Goal: Task Accomplishment & Management: Complete application form

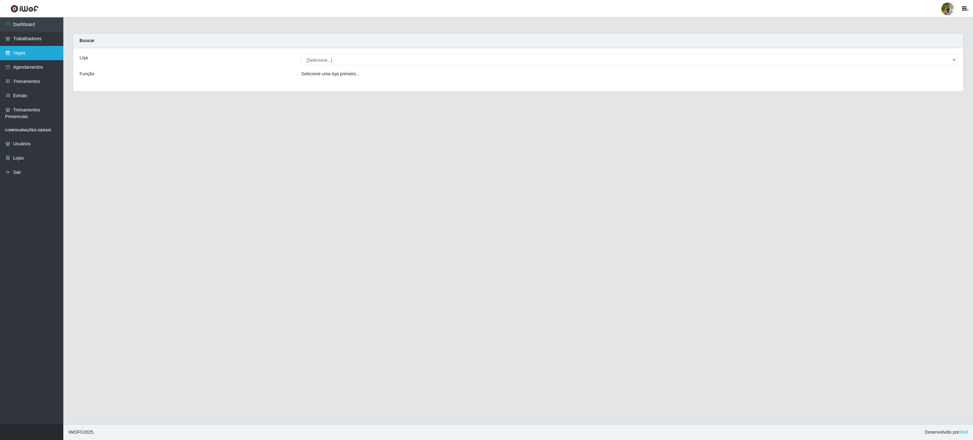
click at [33, 51] on link "Vagas" at bounding box center [31, 53] width 63 height 14
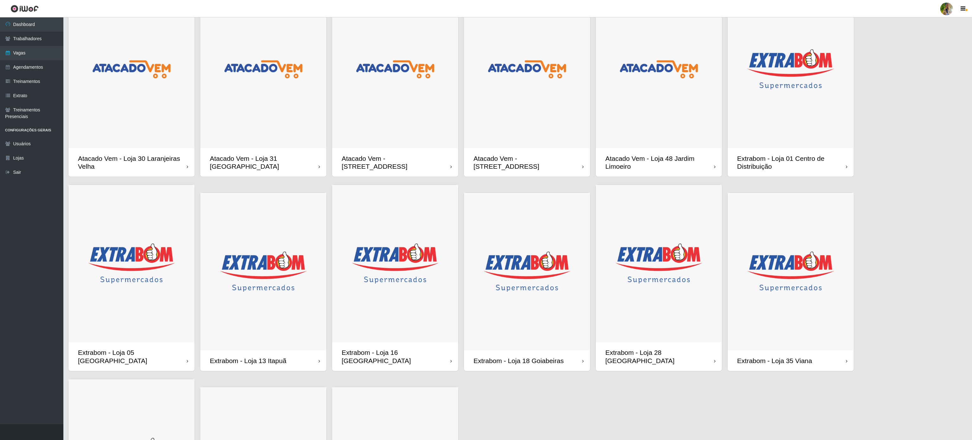
scroll to position [183, 0]
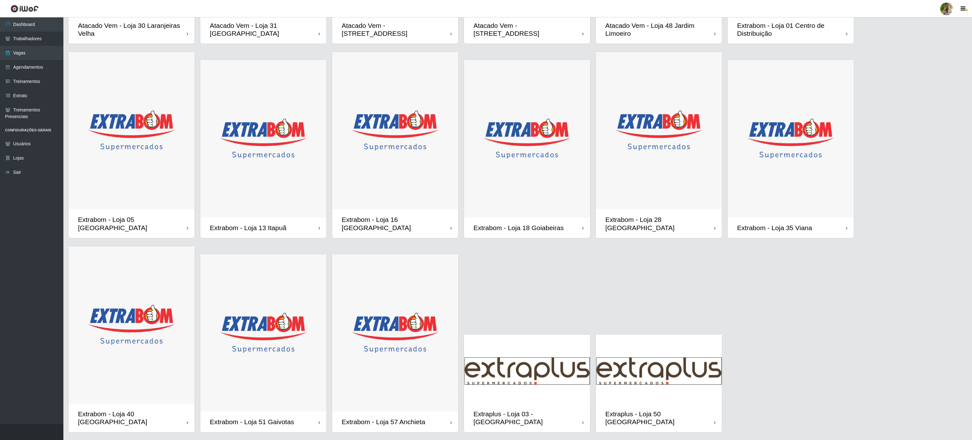
click at [139, 325] on img at bounding box center [131, 326] width 126 height 158
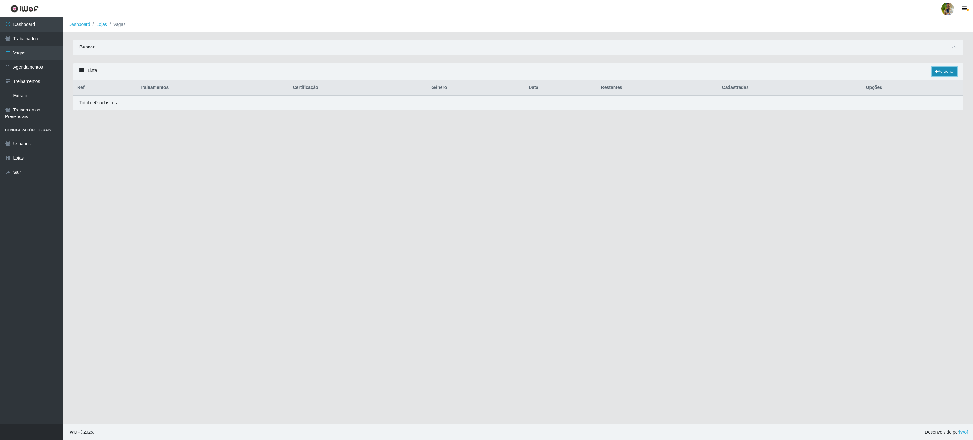
click at [932, 72] on link "Adicionar" at bounding box center [944, 71] width 25 height 9
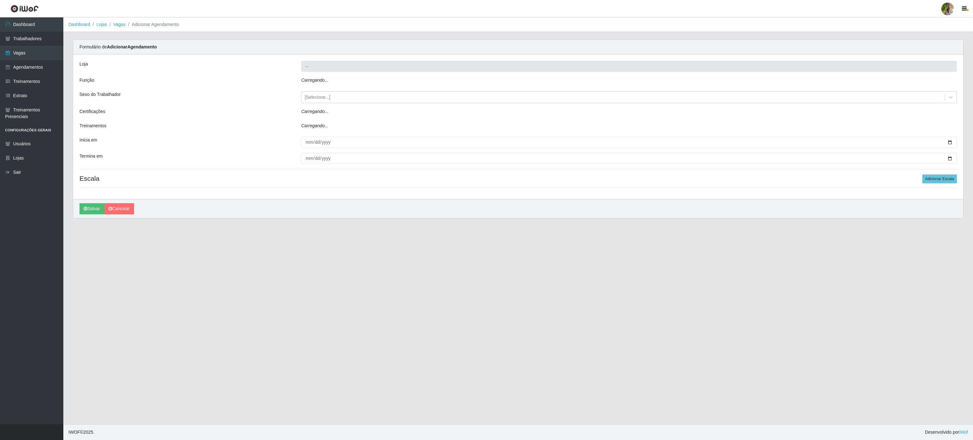
type input "Extrabom - Loja 40 [GEOGRAPHIC_DATA]"
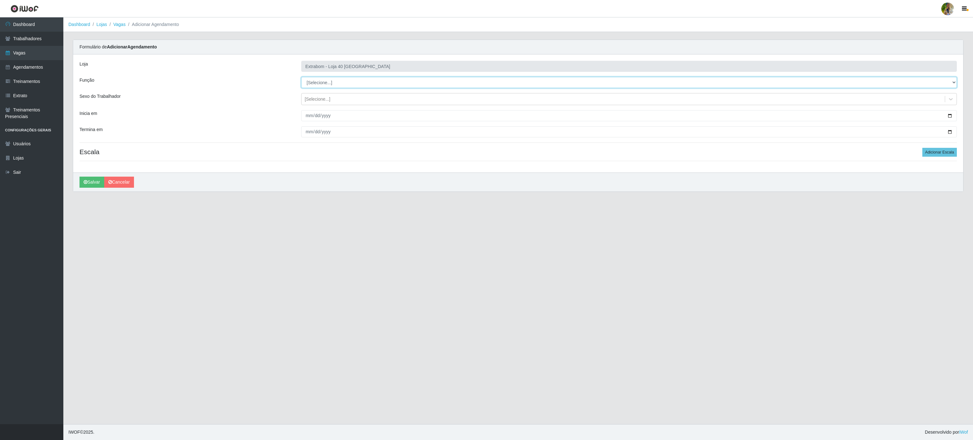
click at [328, 84] on select "[Selecione...] Repositor Repositor + Repositor ++" at bounding box center [629, 82] width 656 height 11
select select "24"
click at [301, 77] on select "[Selecione...] Repositor Repositor + Repositor ++" at bounding box center [629, 82] width 656 height 11
click at [348, 117] on input "Inicia em" at bounding box center [629, 115] width 656 height 11
type input "[DATE]"
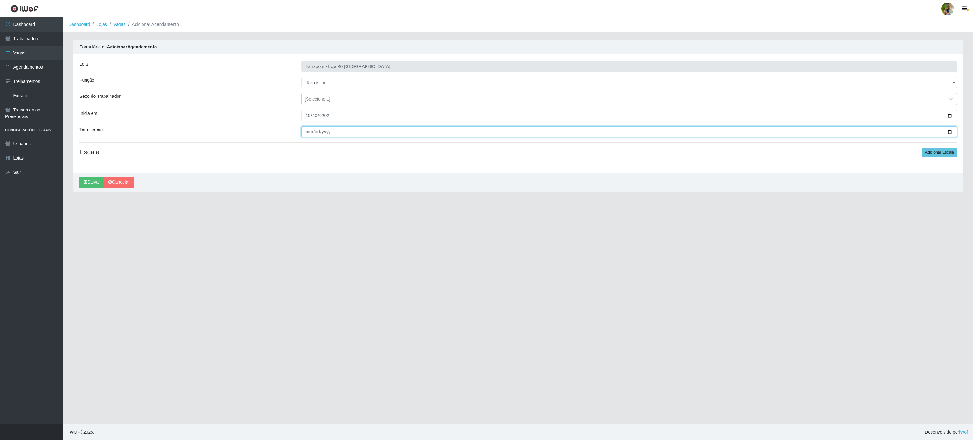
click at [306, 133] on input "Termina em" at bounding box center [629, 131] width 656 height 11
click at [332, 139] on div "Loja Extrabom - Loja 40 Praia do Morro Função [Selecione...] Repositor Reposito…" at bounding box center [518, 114] width 890 height 118
click at [307, 133] on input "Termina em" at bounding box center [629, 131] width 656 height 11
type input "[DATE]"
click at [949, 157] on button "Adicionar Escala" at bounding box center [940, 152] width 35 height 9
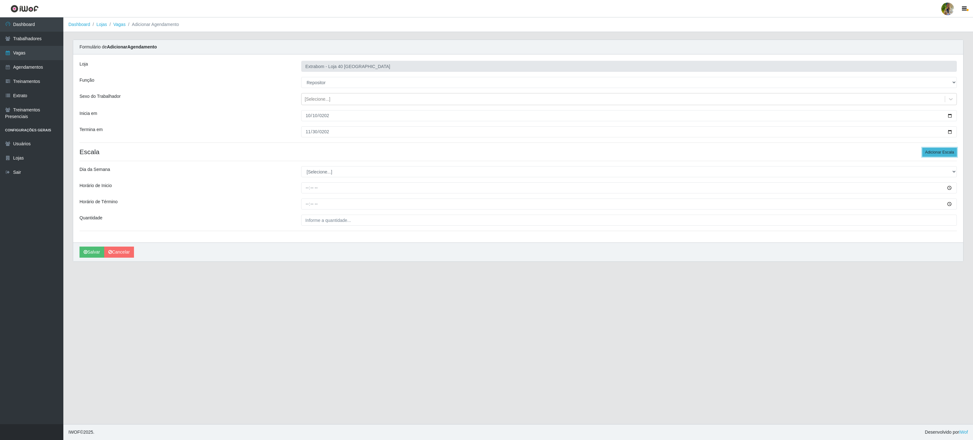
click at [948, 156] on button "Adicionar Escala" at bounding box center [940, 152] width 35 height 9
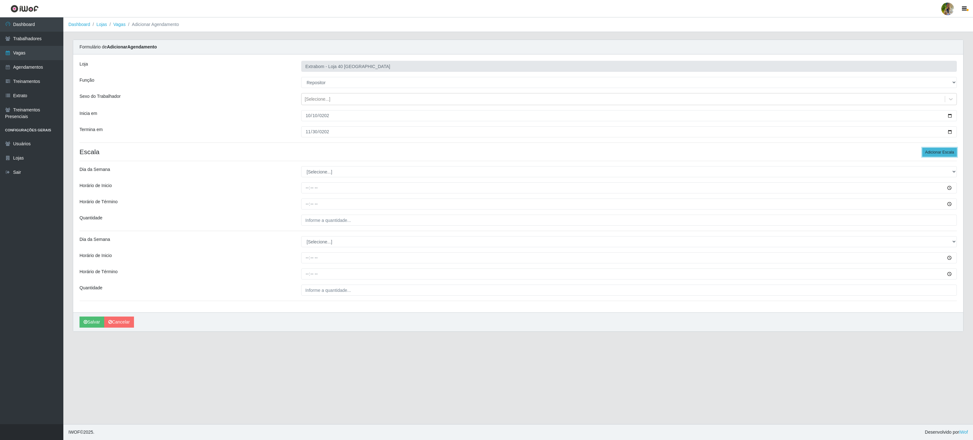
click at [948, 156] on button "Adicionar Escala" at bounding box center [940, 152] width 35 height 9
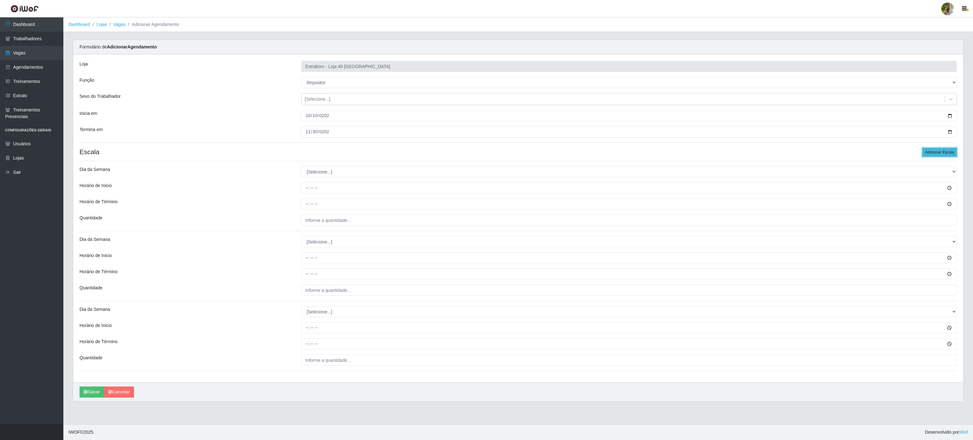
click at [948, 156] on button "Adicionar Escala" at bounding box center [940, 152] width 35 height 9
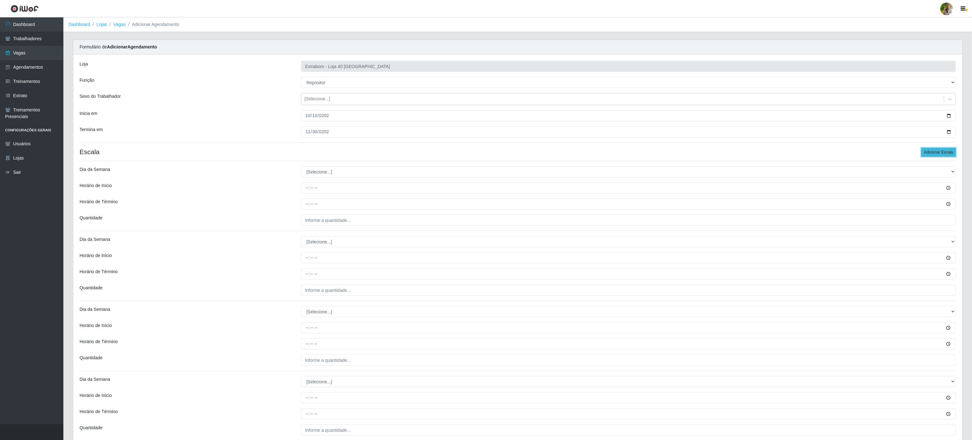
click at [948, 156] on button "Adicionar Escala" at bounding box center [938, 152] width 35 height 9
click at [336, 177] on select "[Selecione...] Segunda Terça Quarta Quinta Sexta Sábado Domingo" at bounding box center [628, 171] width 655 height 11
select select "1"
click at [301, 168] on select "[Selecione...] Segunda Terça Quarta Quinta Sexta Sábado Domingo" at bounding box center [628, 171] width 655 height 11
click at [929, 150] on button "Adicionar Escala" at bounding box center [938, 152] width 35 height 9
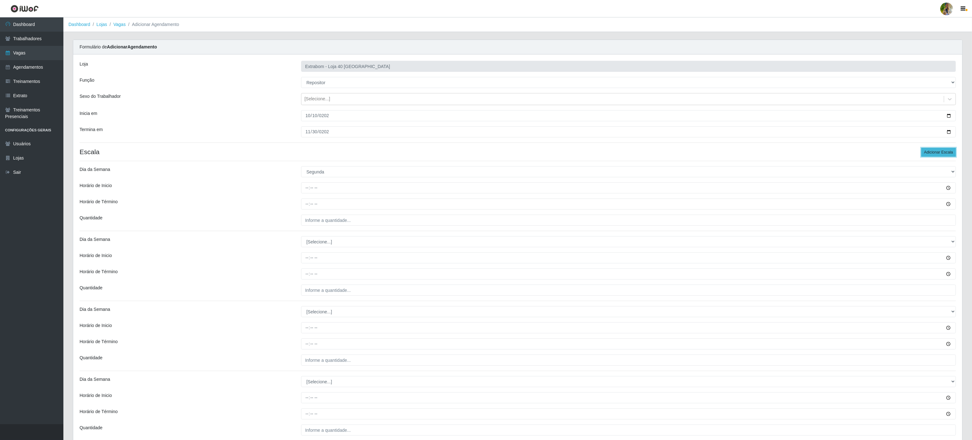
click at [929, 150] on button "Adicionar Escala" at bounding box center [938, 152] width 35 height 9
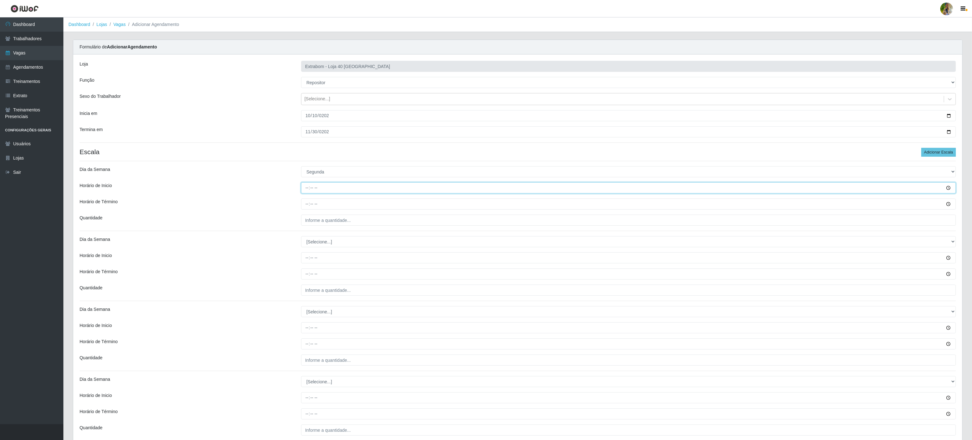
click at [301, 193] on input "Horário de Inicio" at bounding box center [628, 188] width 655 height 11
type input "08:00"
click at [302, 206] on input "Horário de Término" at bounding box center [628, 204] width 655 height 11
type input "14:00"
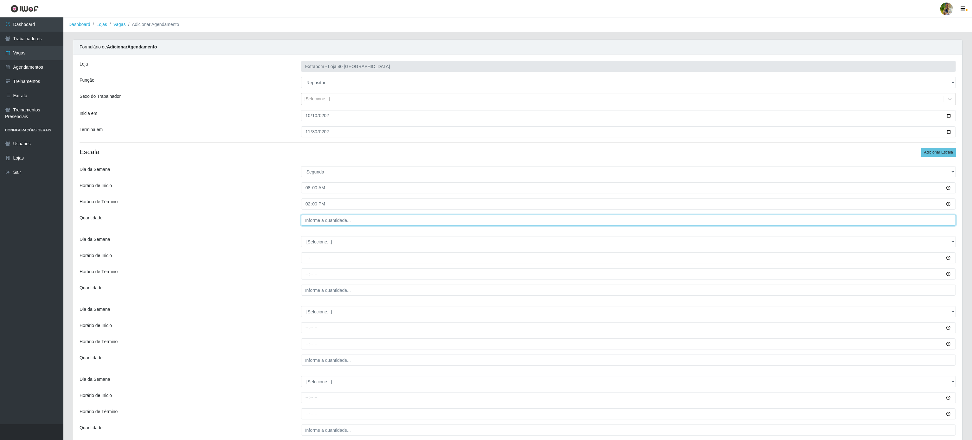
type input "___"
click at [318, 220] on input "___" at bounding box center [628, 220] width 655 height 11
drag, startPoint x: 318, startPoint y: 216, endPoint x: 292, endPoint y: 215, distance: 25.4
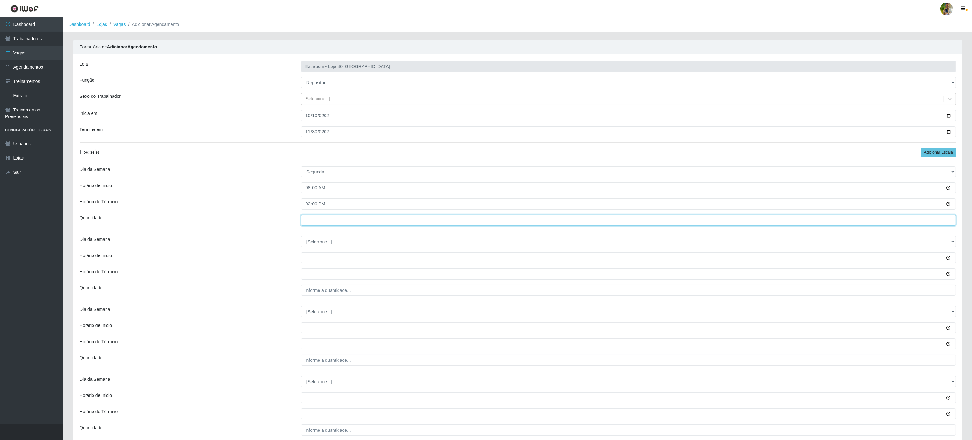
click at [321, 225] on input "___" at bounding box center [628, 220] width 655 height 11
type input "1__"
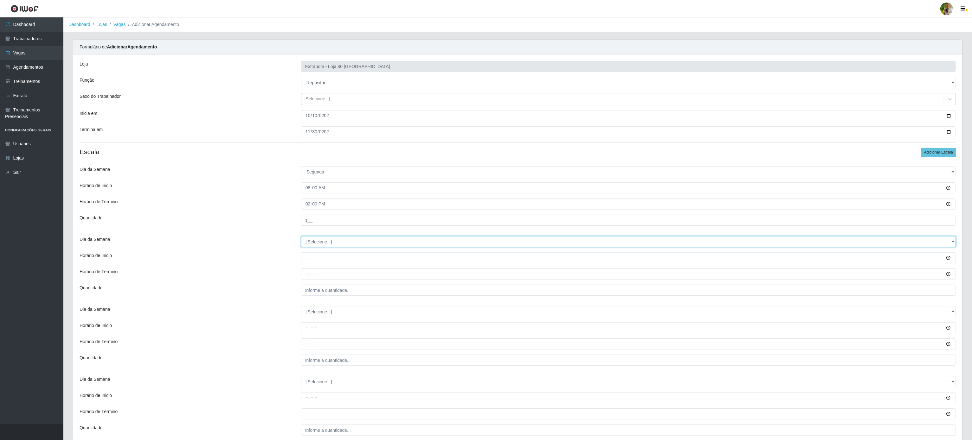
click at [325, 243] on select "[Selecione...] Segunda Terça Quarta Quinta Sexta Sábado Domingo" at bounding box center [628, 241] width 655 height 11
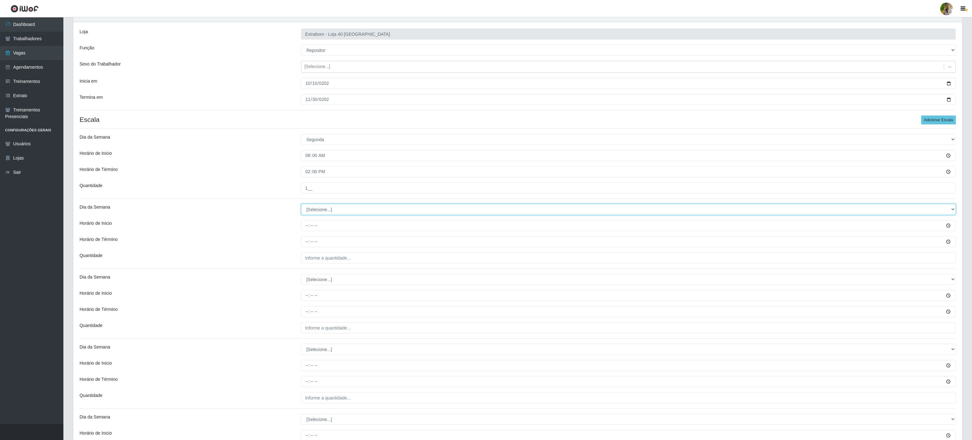
scroll to position [63, 0]
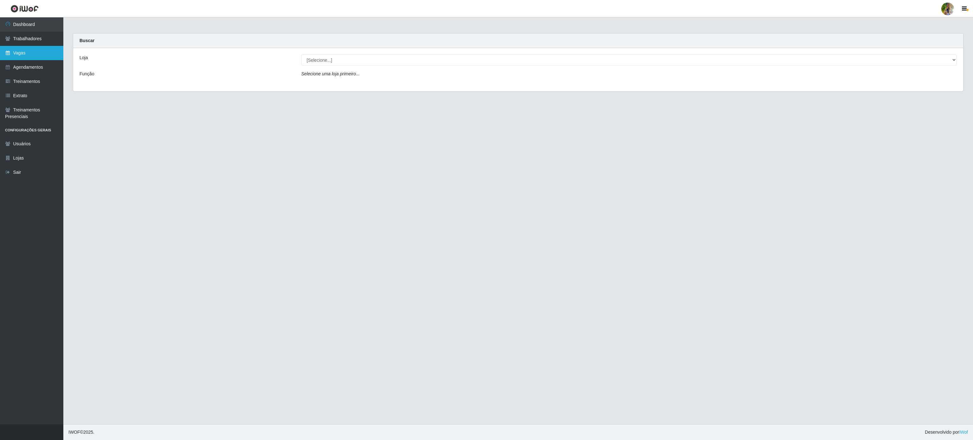
click at [32, 53] on link "Vagas" at bounding box center [31, 53] width 63 height 14
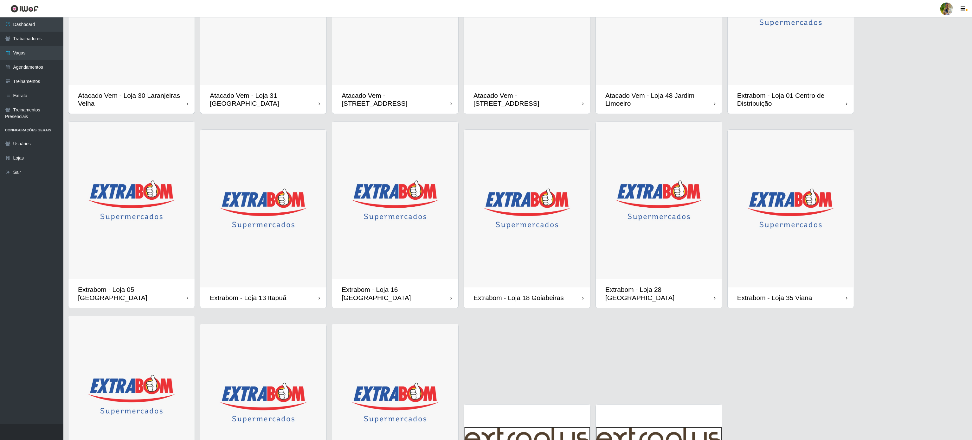
scroll to position [183, 0]
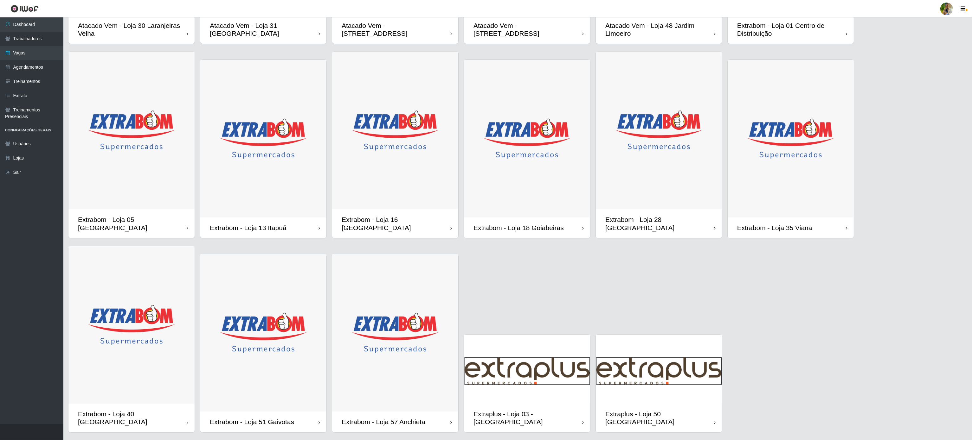
click at [408, 330] on img at bounding box center [395, 333] width 126 height 158
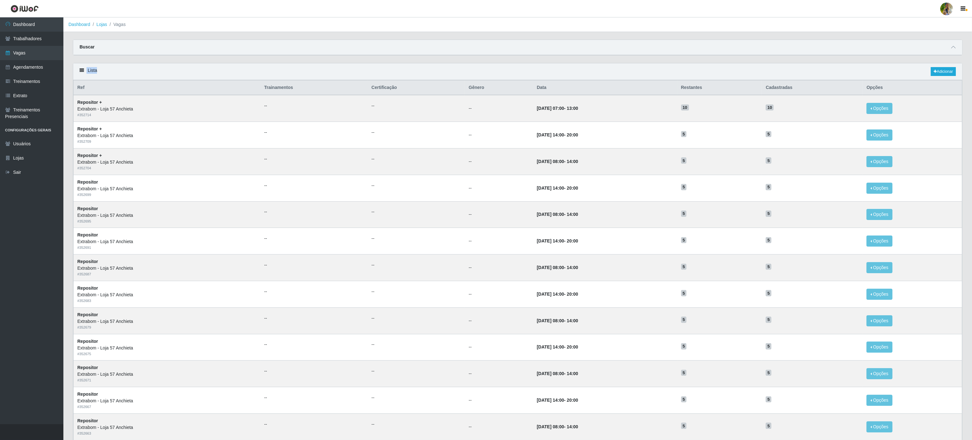
drag, startPoint x: 80, startPoint y: 69, endPoint x: 105, endPoint y: 72, distance: 24.6
click at [105, 72] on div "Lista Adicionar" at bounding box center [517, 71] width 889 height 17
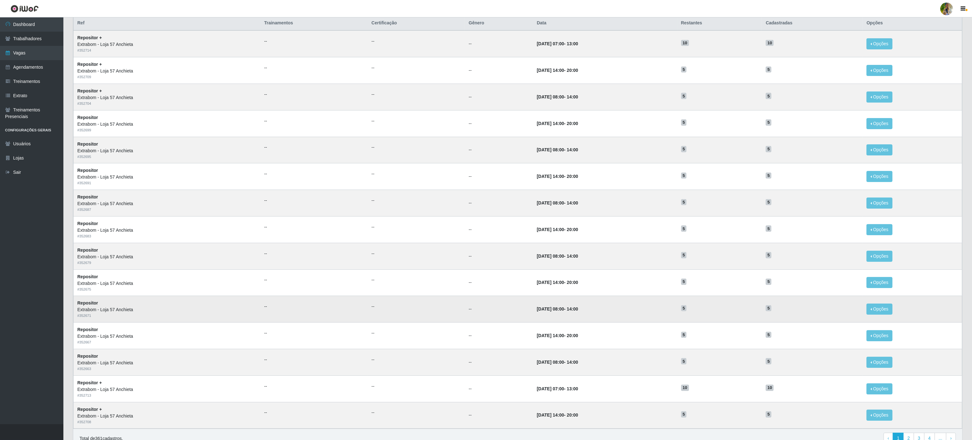
scroll to position [102, 0]
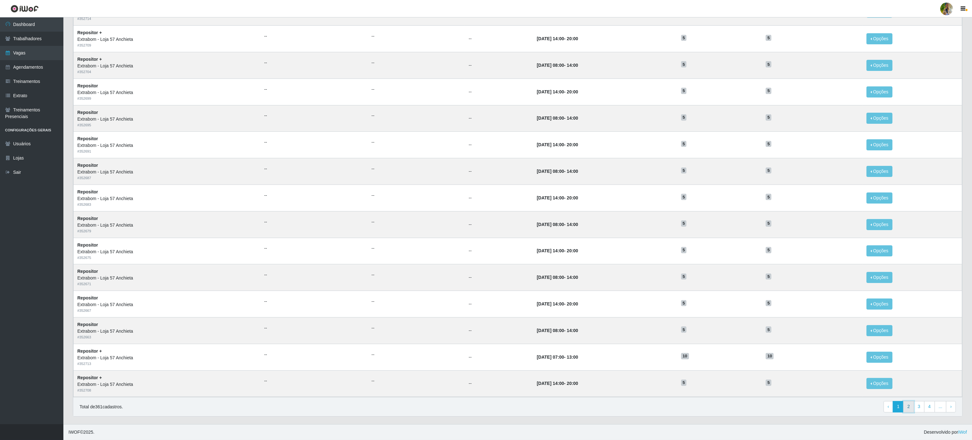
click at [909, 408] on link "2" at bounding box center [908, 407] width 11 height 11
click at [908, 408] on link "3" at bounding box center [908, 407] width 11 height 11
click at [902, 405] on link "3" at bounding box center [898, 407] width 11 height 11
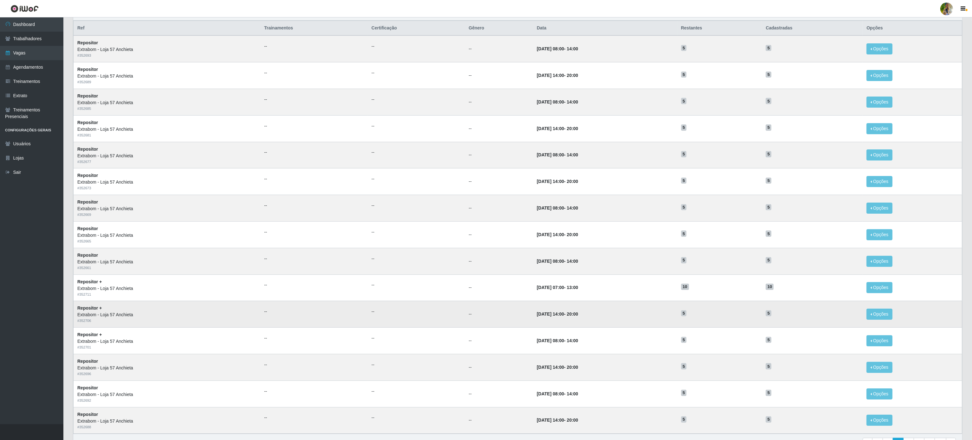
scroll to position [102, 0]
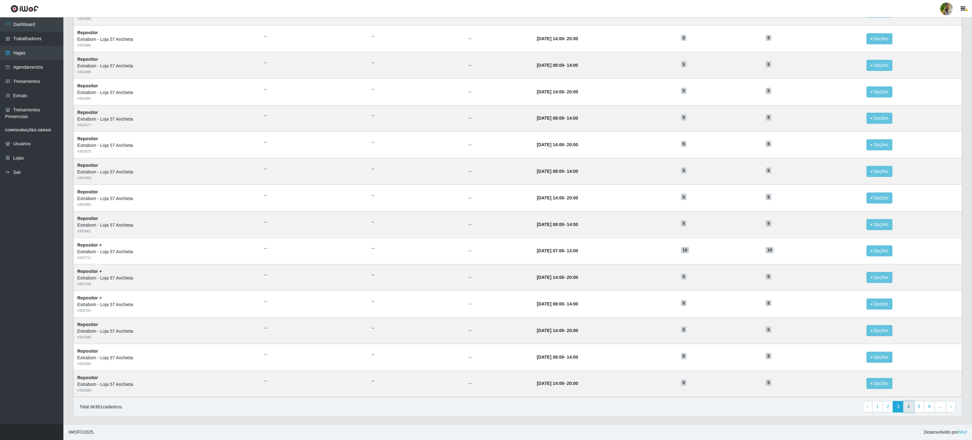
click at [907, 409] on link "4" at bounding box center [908, 407] width 11 height 11
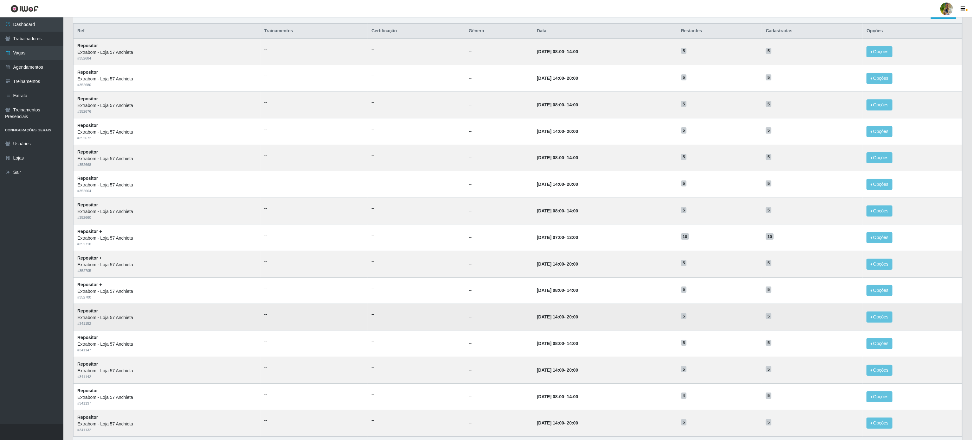
scroll to position [102, 0]
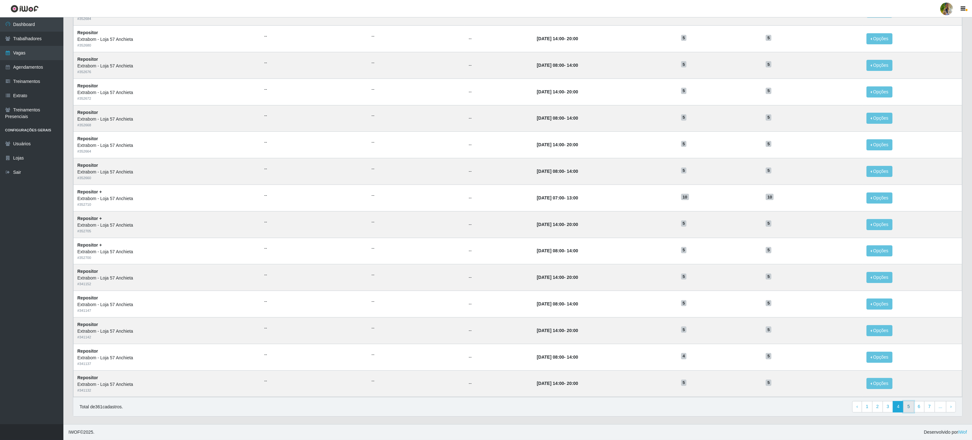
click at [911, 409] on link "5" at bounding box center [908, 407] width 11 height 11
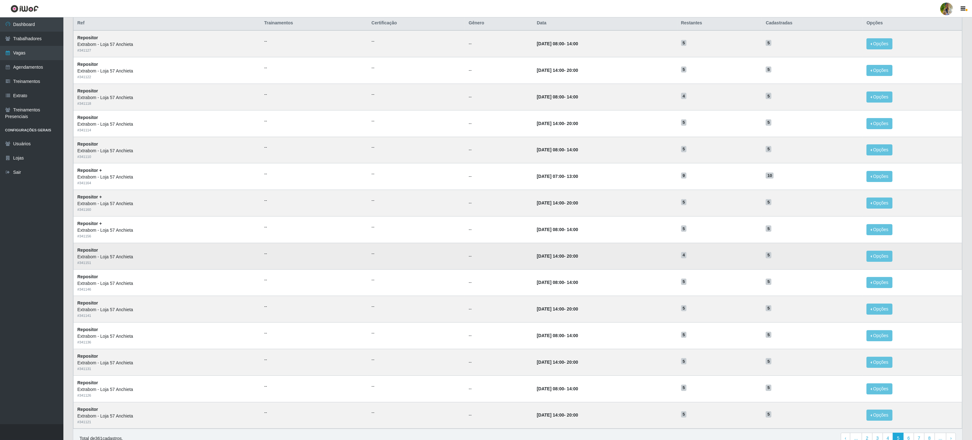
scroll to position [102, 0]
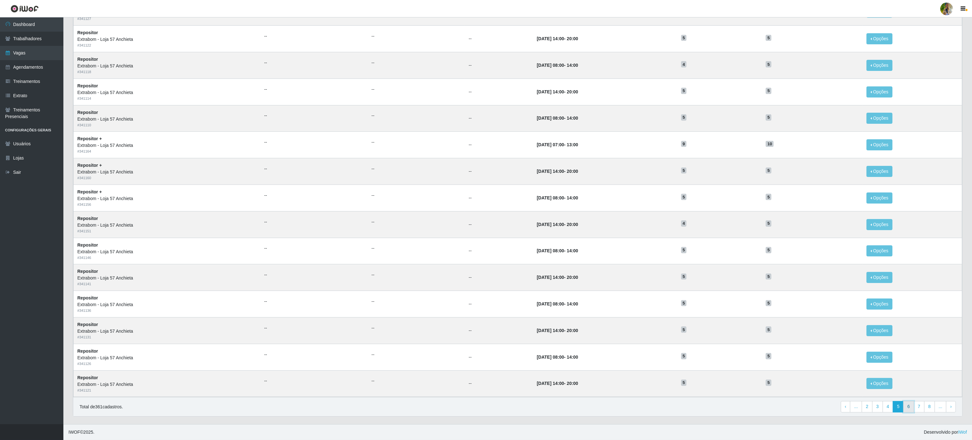
click at [906, 408] on link "6" at bounding box center [908, 407] width 11 height 11
click at [908, 406] on link "7" at bounding box center [908, 407] width 11 height 11
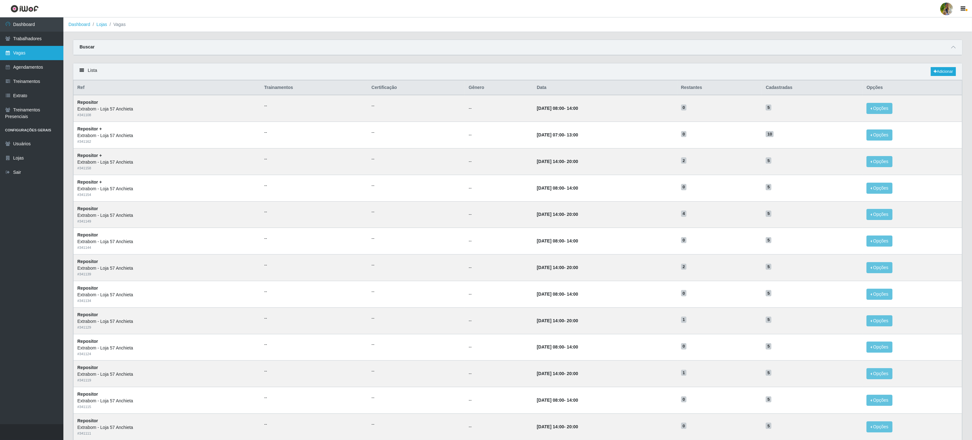
drag, startPoint x: 43, startPoint y: 52, endPoint x: 52, endPoint y: 51, distance: 8.6
click at [43, 52] on link "Vagas" at bounding box center [31, 53] width 63 height 14
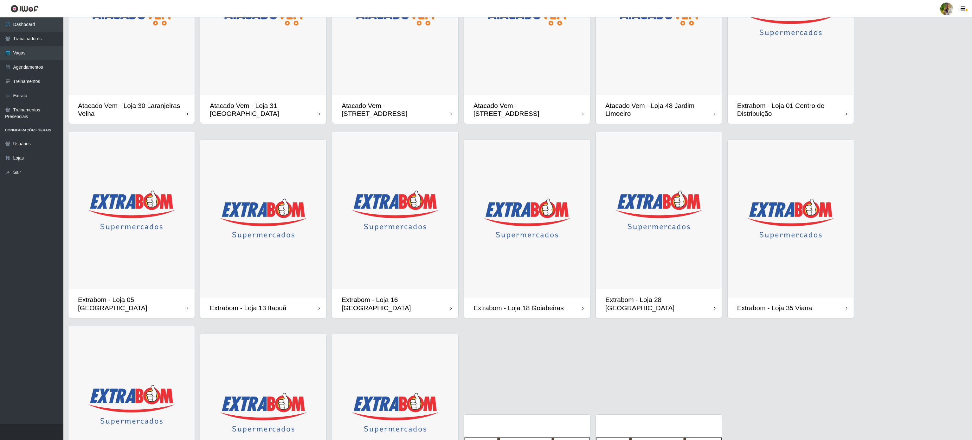
scroll to position [183, 0]
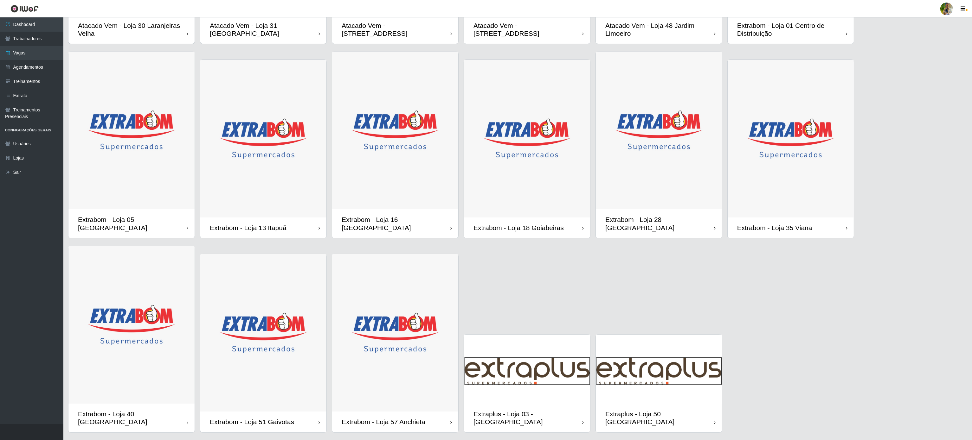
click at [155, 328] on img at bounding box center [131, 326] width 126 height 158
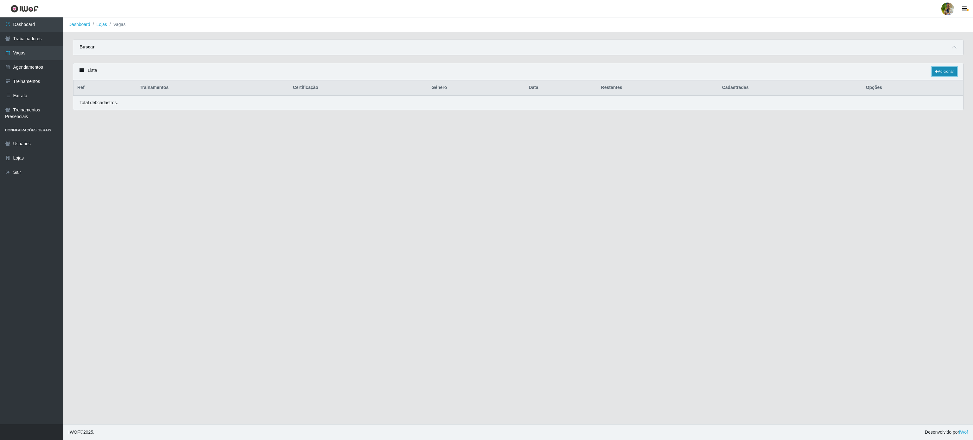
click at [944, 73] on link "Adicionar" at bounding box center [944, 71] width 25 height 9
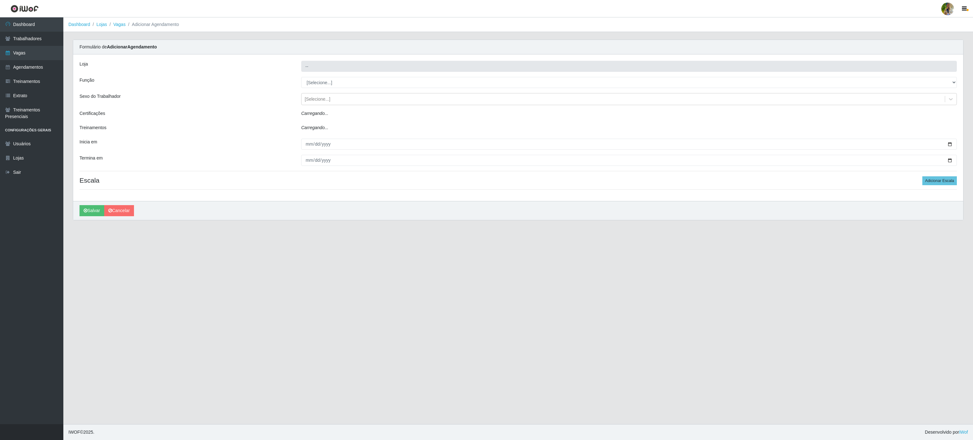
type input "Extrabom - Loja 40 [GEOGRAPHIC_DATA]"
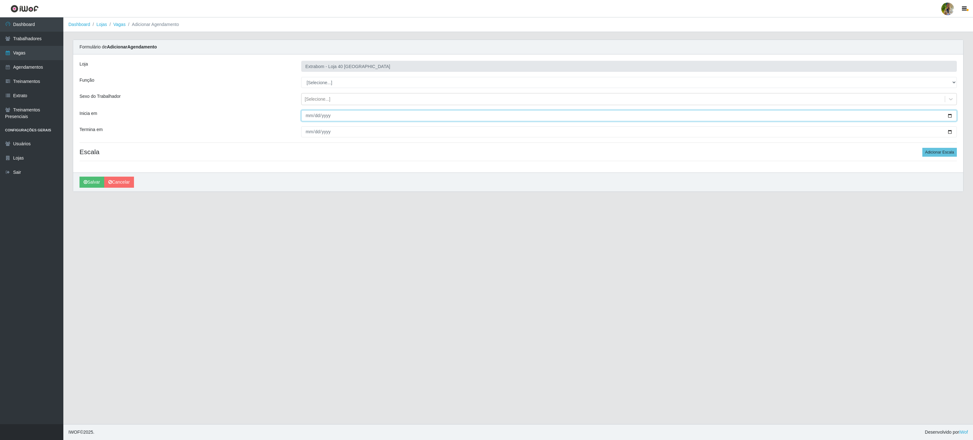
click at [310, 119] on input "Inicia em" at bounding box center [629, 115] width 656 height 11
type input "[DATE]"
click at [310, 132] on input "Termina em" at bounding box center [629, 131] width 656 height 11
type input "0202-11-30"
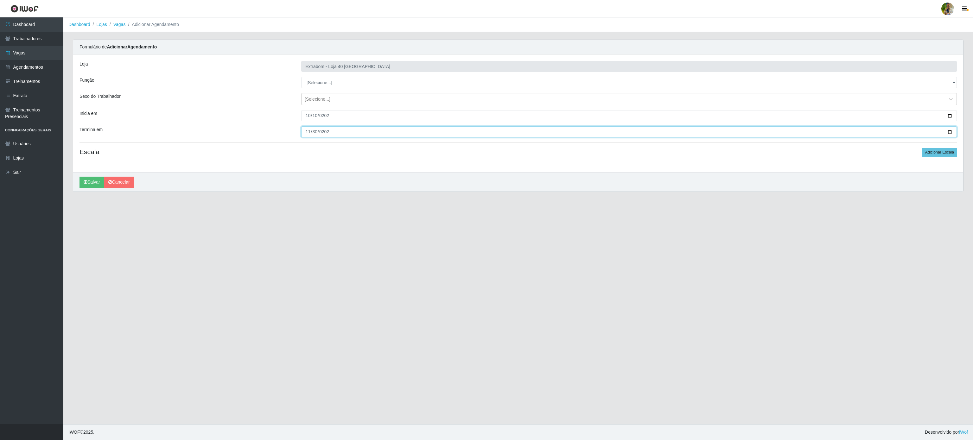
type input "[DATE]"
click at [336, 84] on select "[Selecione...] Repositor Repositor + Repositor ++" at bounding box center [629, 82] width 656 height 11
select select "24"
click at [301, 77] on select "[Selecione...] Repositor Repositor + Repositor ++" at bounding box center [629, 82] width 656 height 11
click at [949, 155] on button "Adicionar Escala" at bounding box center [940, 152] width 35 height 9
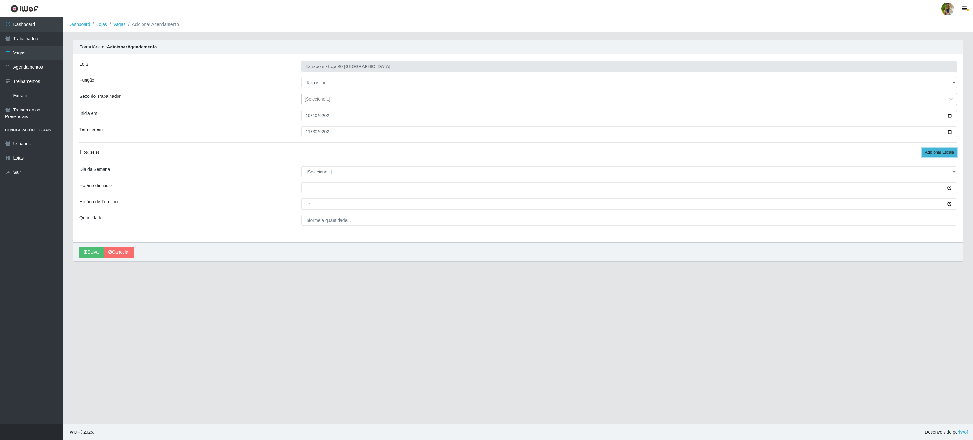
click at [949, 155] on button "Adicionar Escala" at bounding box center [940, 152] width 35 height 9
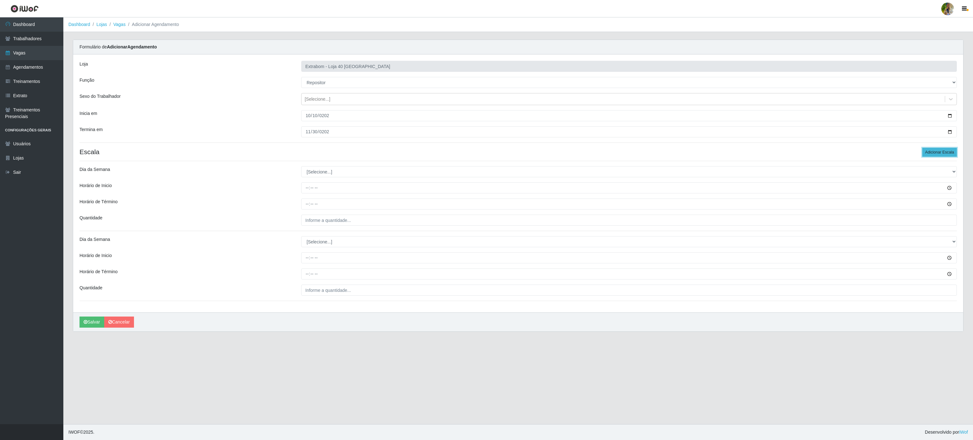
click at [949, 155] on button "Adicionar Escala" at bounding box center [940, 152] width 35 height 9
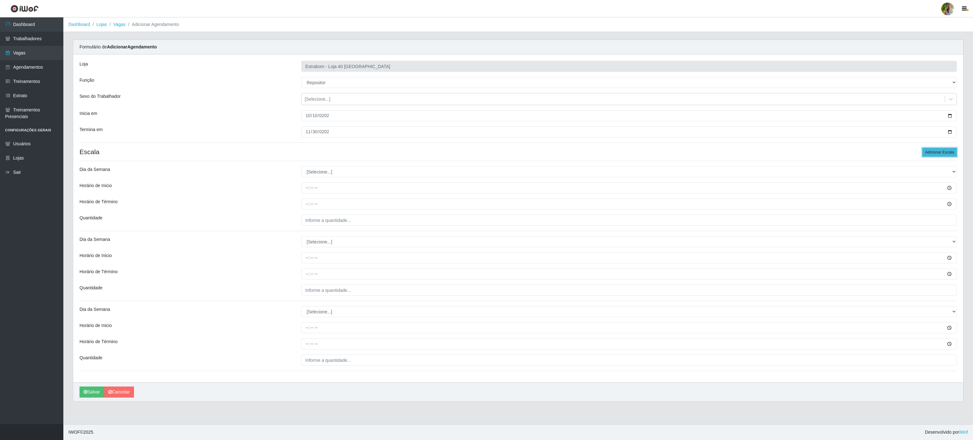
click at [949, 155] on button "Adicionar Escala" at bounding box center [940, 152] width 35 height 9
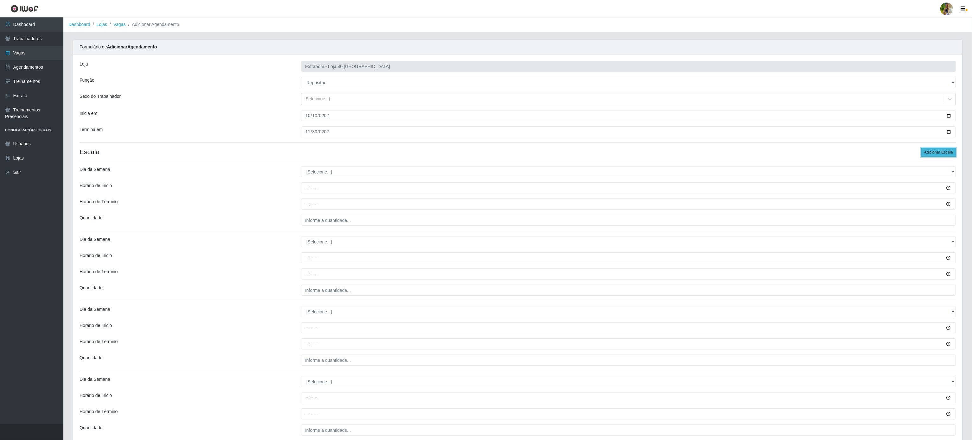
click at [949, 155] on button "Adicionar Escala" at bounding box center [938, 152] width 35 height 9
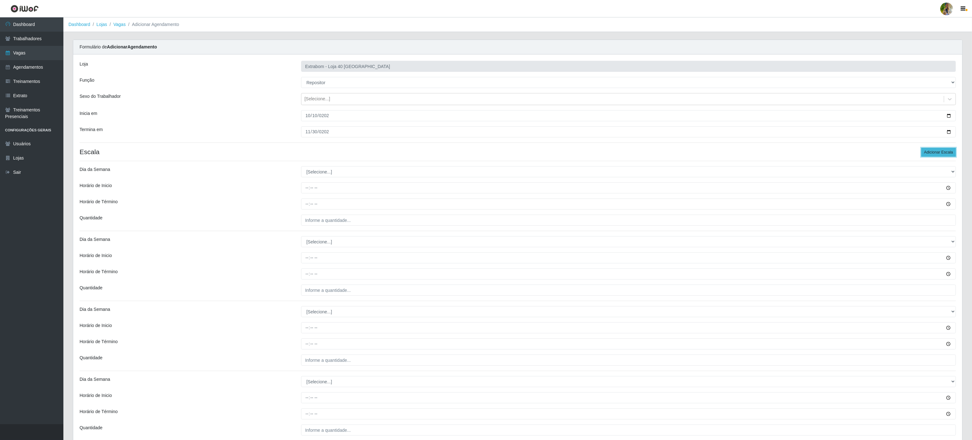
click at [949, 155] on button "Adicionar Escala" at bounding box center [938, 152] width 35 height 9
click at [314, 177] on select "[Selecione...] Segunda Terça Quarta Quinta Sexta Sábado Domingo" at bounding box center [628, 171] width 655 height 11
select select "1"
click at [301, 168] on select "[Selecione...] Segunda Terça Quarta Quinta Sexta Sábado Domingo" at bounding box center [628, 171] width 655 height 11
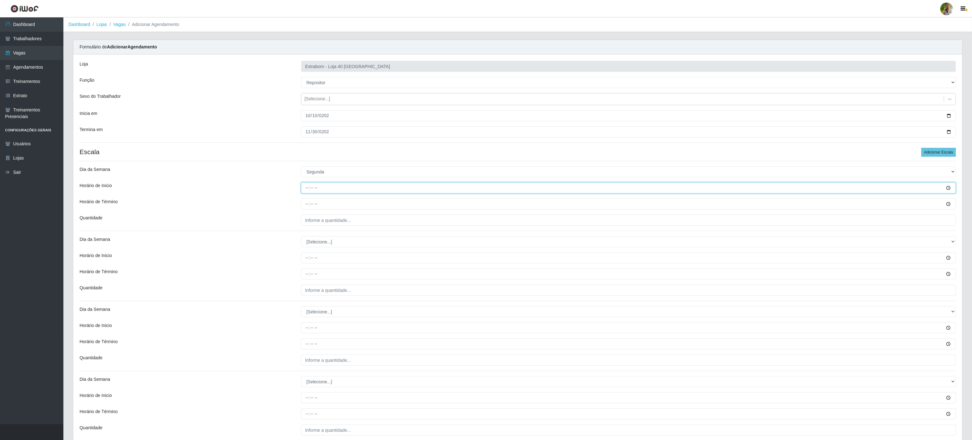
click at [305, 192] on input "Horário de Inicio" at bounding box center [628, 188] width 655 height 11
type input "08:00"
click at [305, 208] on input "Horário de Término" at bounding box center [628, 204] width 655 height 11
type input "14:00"
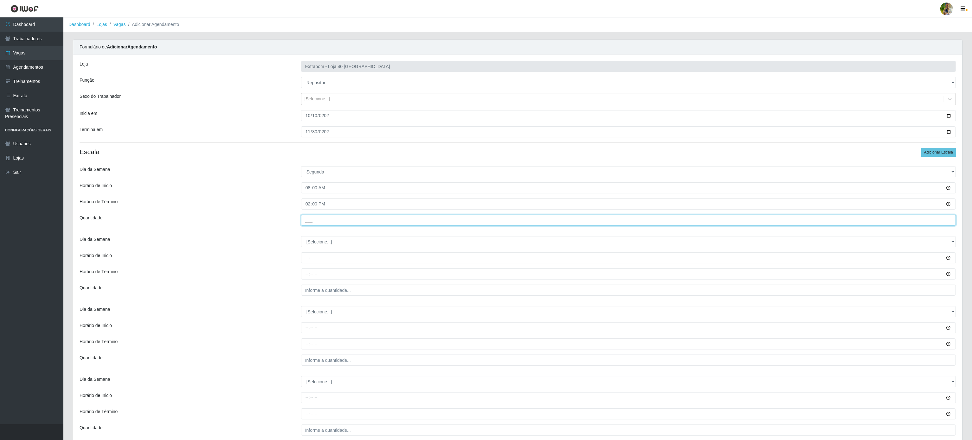
click at [314, 224] on input "___" at bounding box center [628, 220] width 655 height 11
type input "1__"
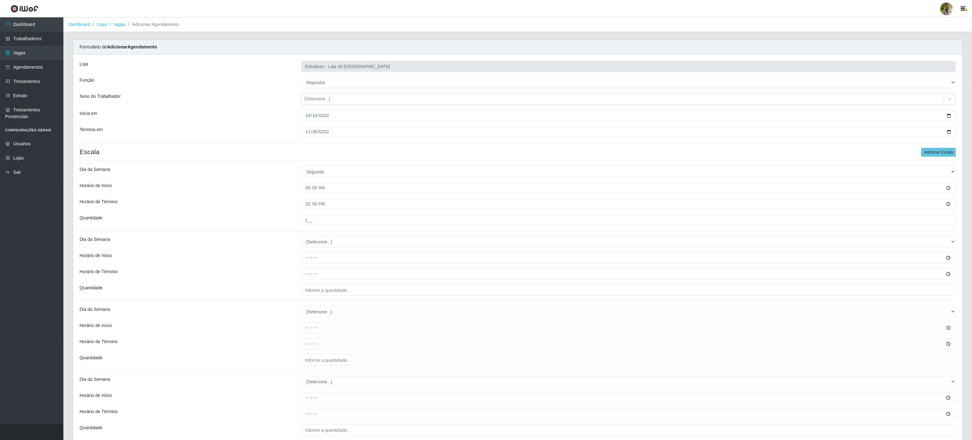
click at [336, 240] on select "[Selecione...] Segunda Terça Quarta Quinta Sexta Sábado Domingo" at bounding box center [628, 241] width 655 height 11
select select "1"
click at [301, 238] on select "[Selecione...] Segunda Terça Quarta Quinta Sexta Sábado Domingo" at bounding box center [628, 241] width 655 height 11
click at [304, 261] on input "Horário de Inicio" at bounding box center [628, 258] width 655 height 11
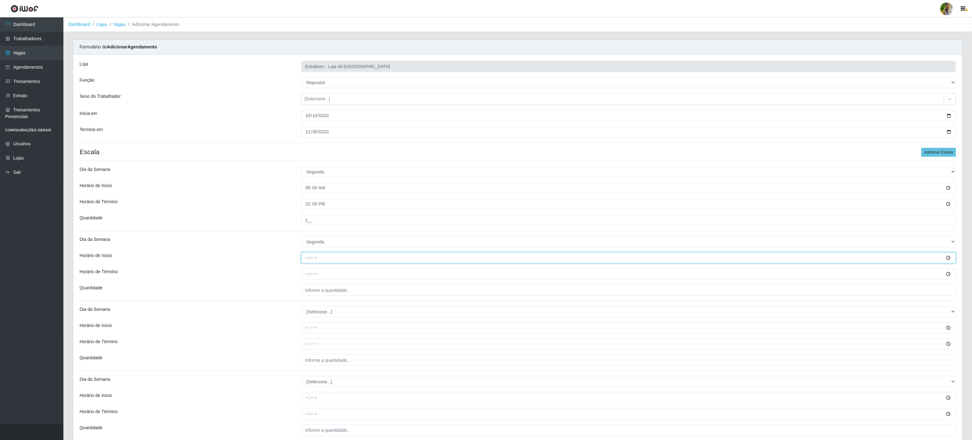
type input "15:00"
click at [307, 276] on input "Horário de Término" at bounding box center [628, 274] width 655 height 11
type input "21:00"
click at [317, 295] on input "___" at bounding box center [628, 290] width 655 height 11
type input "4__"
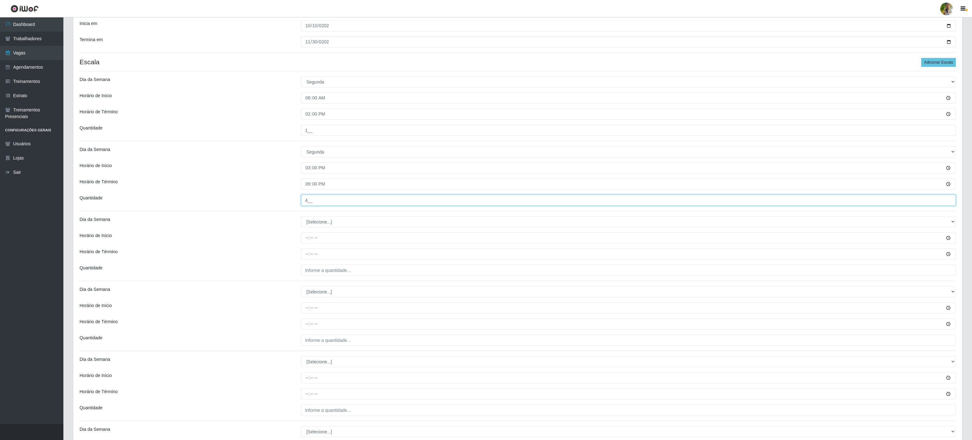
scroll to position [190, 0]
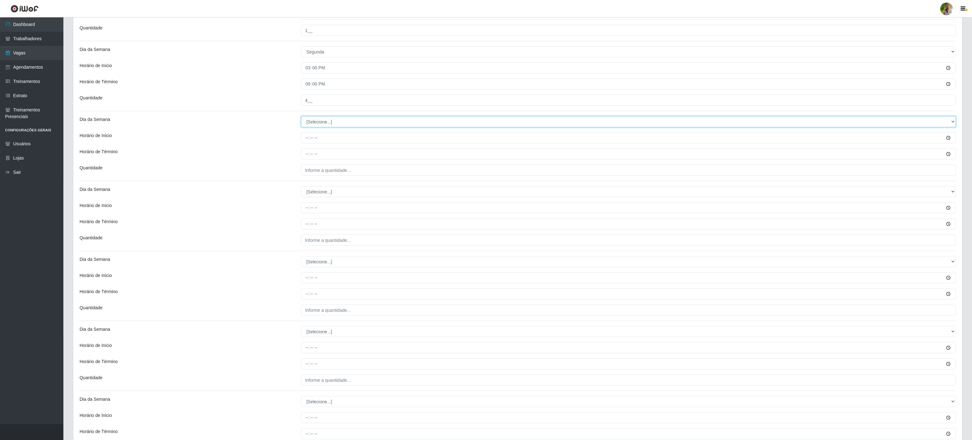
click at [338, 124] on select "[Selecione...] Segunda Terça Quarta Quinta Sexta Sábado Domingo" at bounding box center [628, 121] width 655 height 11
select select "2"
click at [301, 118] on select "[Selecione...] Segunda Terça Quarta Quinta Sexta Sábado Domingo" at bounding box center [628, 121] width 655 height 11
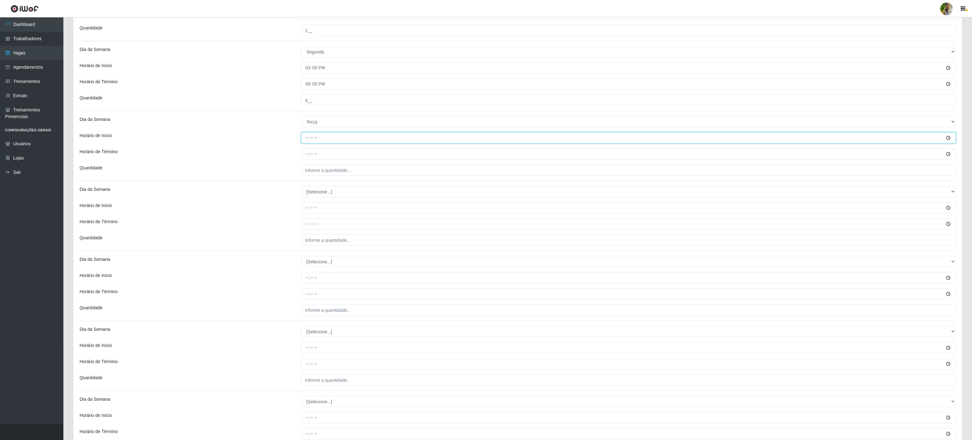
click at [304, 139] on input "Horário de Inicio" at bounding box center [628, 137] width 655 height 11
type input "08:00"
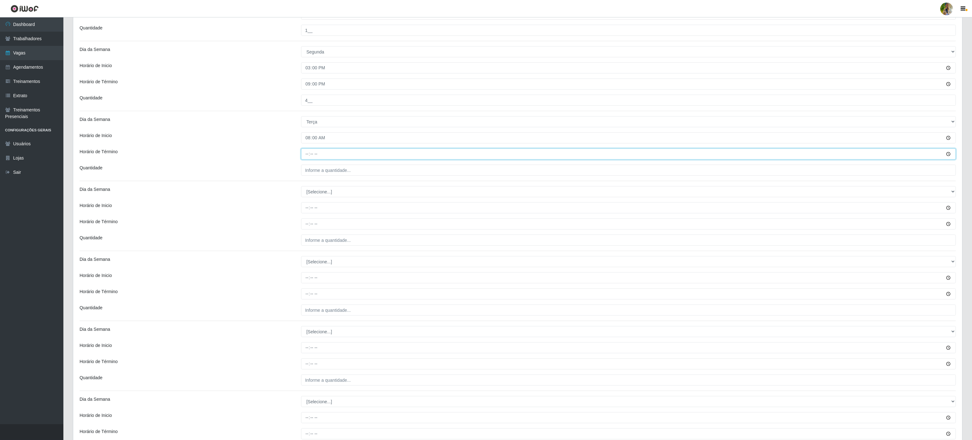
click at [309, 160] on input "Horário de Término" at bounding box center [628, 154] width 655 height 11
type input "14:00"
click at [315, 170] on input "___" at bounding box center [628, 170] width 655 height 11
type input "1__"
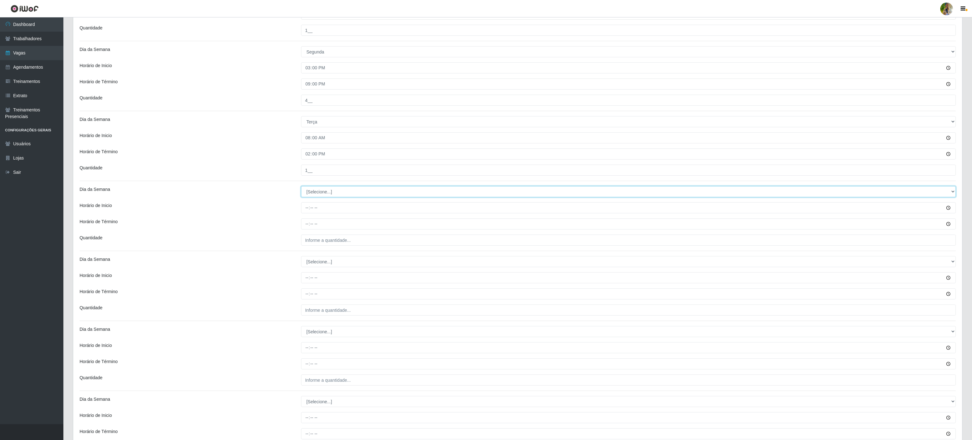
click at [318, 196] on select "[Selecione...] Segunda Terça Quarta Quinta Sexta Sábado Domingo" at bounding box center [628, 191] width 655 height 11
select select "2"
click at [301, 188] on select "[Selecione...] Segunda Terça Quarta Quinta Sexta Sábado Domingo" at bounding box center [628, 191] width 655 height 11
drag, startPoint x: 307, startPoint y: 211, endPoint x: 304, endPoint y: 208, distance: 3.6
click at [307, 211] on input "Horário de Inicio" at bounding box center [628, 207] width 655 height 11
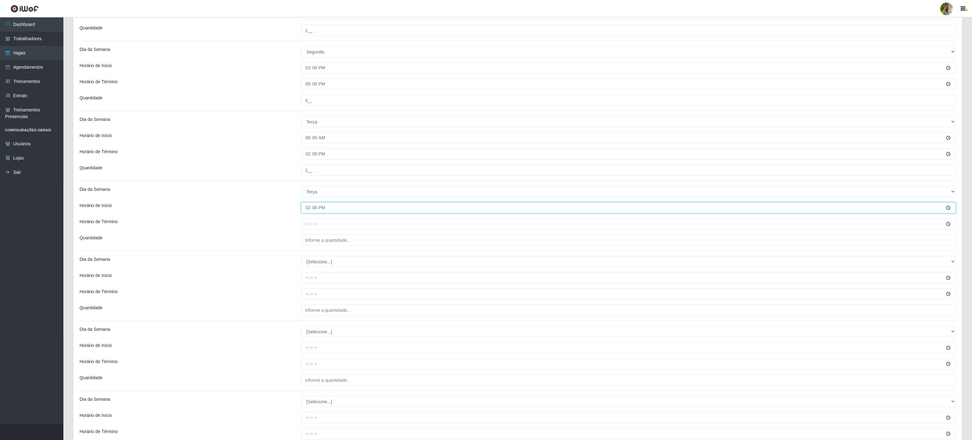
click at [304, 208] on input "14:00" at bounding box center [628, 207] width 655 height 11
click at [306, 208] on input "14:00" at bounding box center [628, 207] width 655 height 11
click at [309, 212] on input "14:00" at bounding box center [628, 207] width 655 height 11
type input "15:00"
click at [305, 228] on input "Horário de Término" at bounding box center [628, 224] width 655 height 11
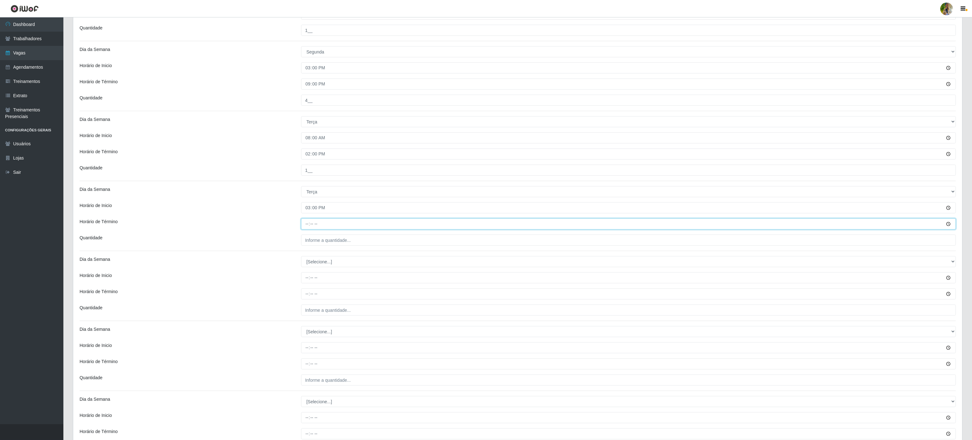
type input "21:00"
click at [311, 236] on input "___" at bounding box center [628, 240] width 655 height 11
type input "4__"
click at [322, 201] on select "[Selecione...] Segunda Terça Quarta Quinta Sexta Sábado Domingo" at bounding box center [628, 198] width 655 height 11
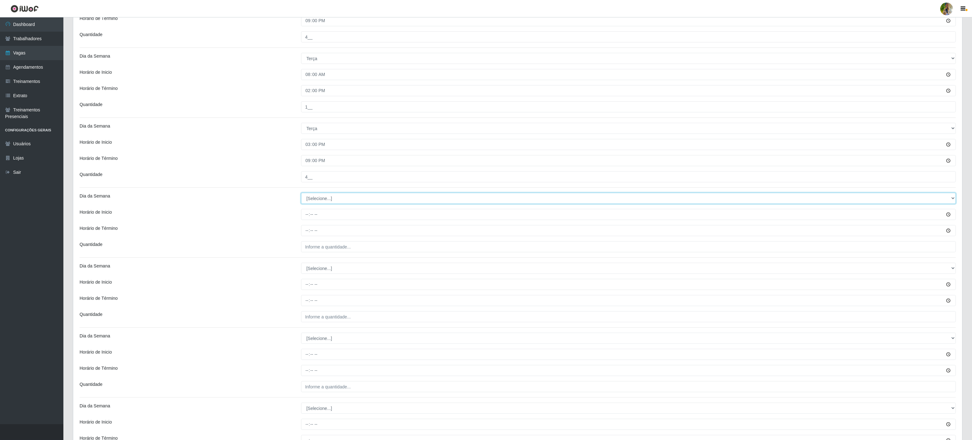
select select "3"
click at [301, 195] on select "[Selecione...] Segunda Terça Quarta Quinta Sexta Sábado Domingo" at bounding box center [628, 198] width 655 height 11
click at [308, 218] on input "Horário de Inicio" at bounding box center [628, 214] width 655 height 11
type input "08:00"
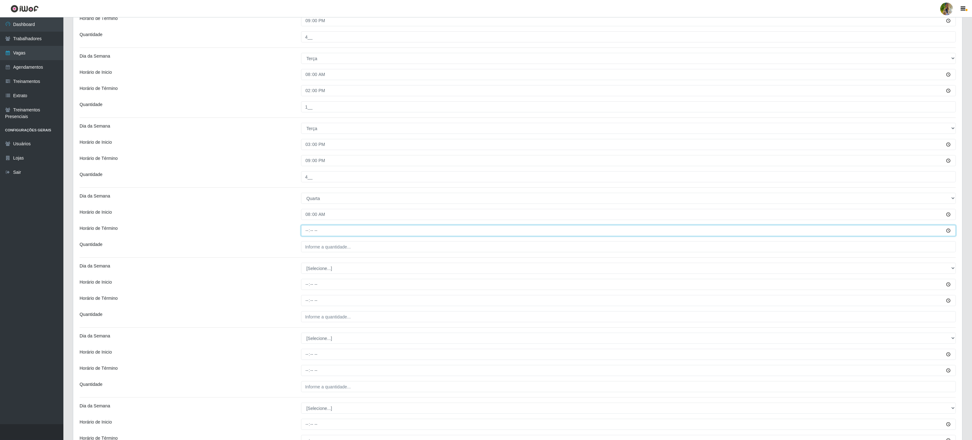
click at [305, 233] on input "Horário de Término" at bounding box center [628, 230] width 655 height 11
type input "14:00"
drag, startPoint x: 333, startPoint y: 245, endPoint x: 335, endPoint y: 250, distance: 5.2
click at [333, 246] on input "___" at bounding box center [628, 246] width 655 height 11
type input "1__"
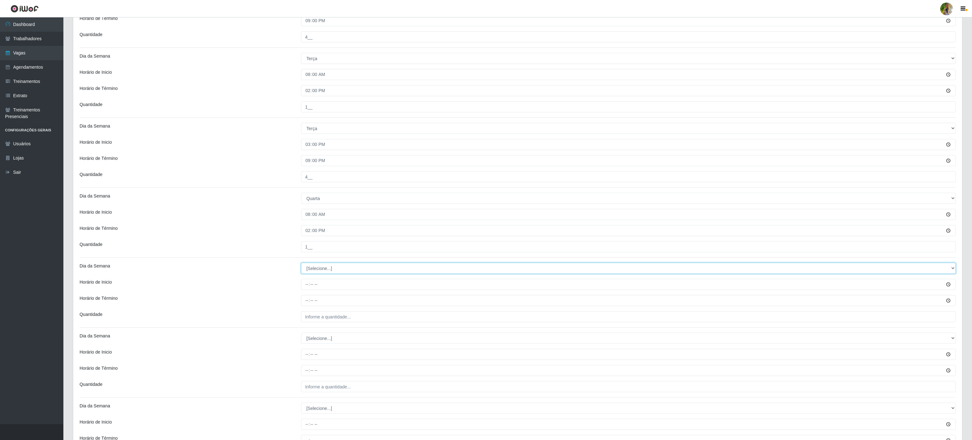
click at [322, 272] on select "[Selecione...] Segunda Terça Quarta Quinta Sexta Sábado Domingo" at bounding box center [628, 268] width 655 height 11
select select "3"
click at [301, 265] on select "[Selecione...] Segunda Terça Quarta Quinta Sexta Sábado Domingo" at bounding box center [628, 268] width 655 height 11
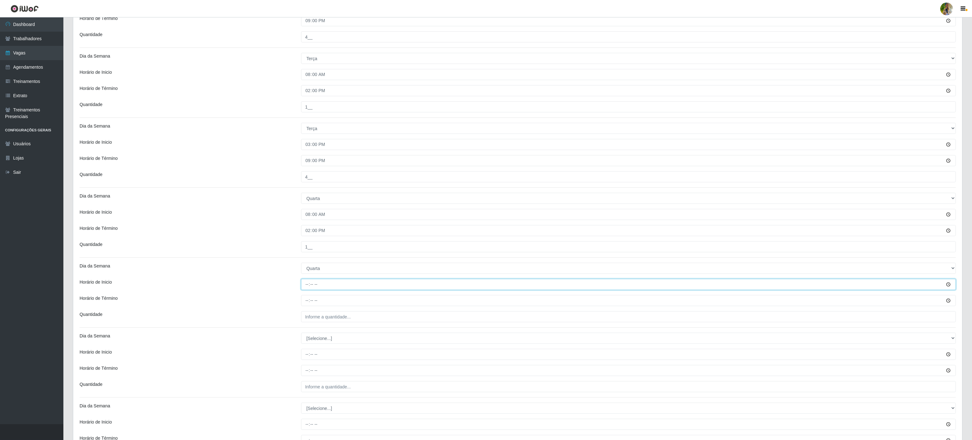
click at [310, 288] on input "Horário de Inicio" at bounding box center [628, 284] width 655 height 11
click at [307, 287] on input "Horário de Inicio" at bounding box center [628, 284] width 655 height 11
type input "15:00"
click at [308, 296] on div "Loja Extrabom - Loja 40 [GEOGRAPHIC_DATA] Função [Selecione...] Repositor Repos…" at bounding box center [517, 210] width 889 height 819
click at [308, 299] on input "Horário de Término" at bounding box center [628, 300] width 655 height 11
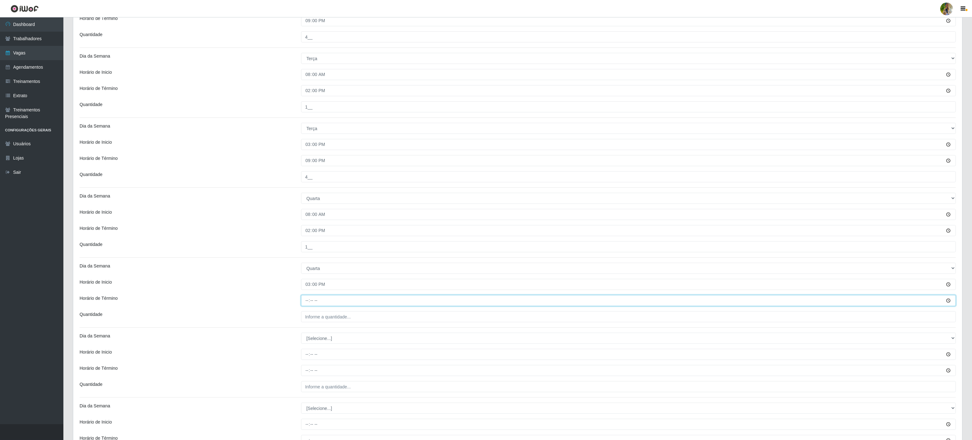
type input "21:00"
click at [317, 321] on input "___" at bounding box center [628, 317] width 655 height 11
type input "4__"
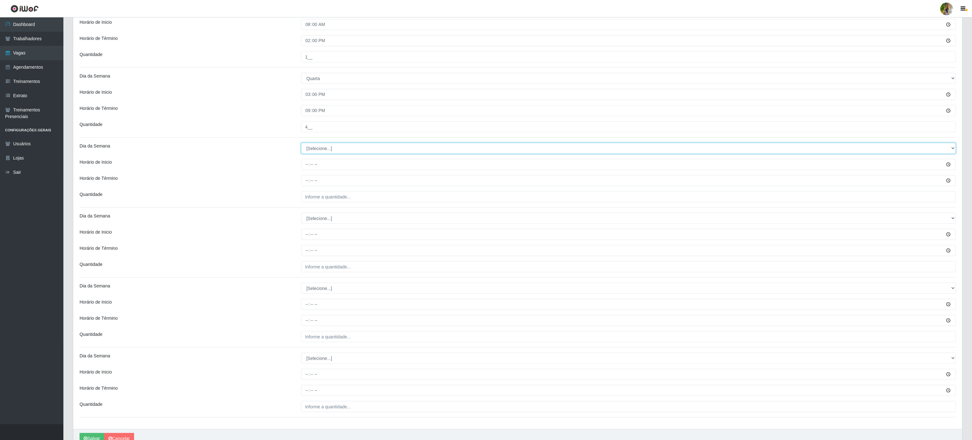
click at [318, 150] on select "[Selecione...] Segunda Terça Quarta Quinta Sexta Sábado Domingo" at bounding box center [628, 148] width 655 height 11
select select "4"
click at [301, 145] on select "[Selecione...] Segunda Terça Quarta Quinta Sexta Sábado Domingo" at bounding box center [628, 148] width 655 height 11
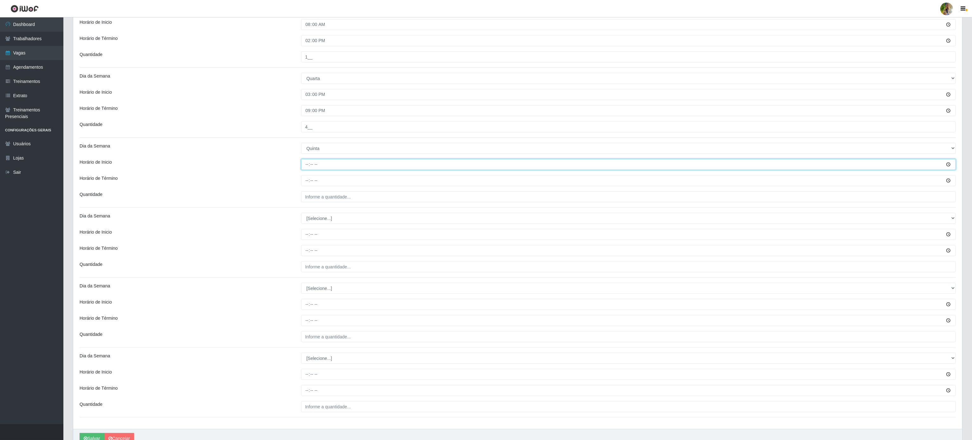
click at [306, 165] on input "Horário de Inicio" at bounding box center [628, 164] width 655 height 11
type input "08:00"
click at [305, 186] on input "Horário de Término" at bounding box center [628, 180] width 655 height 11
type input "14:00"
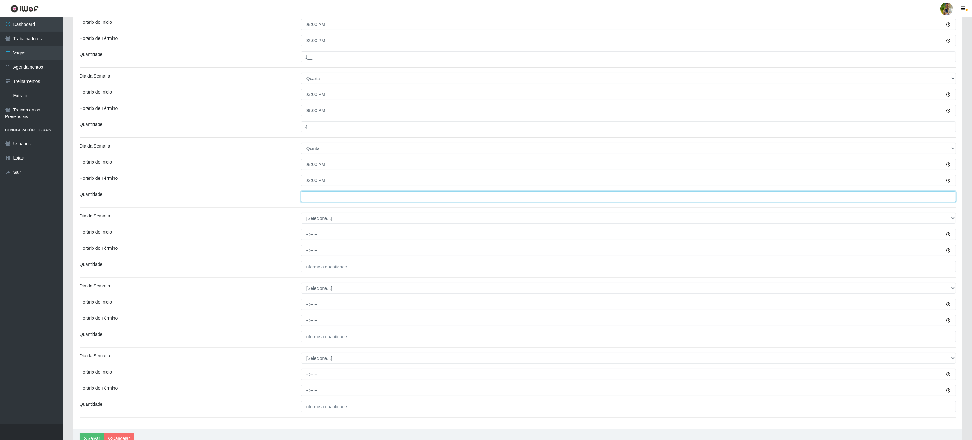
click at [318, 199] on input "___" at bounding box center [628, 196] width 655 height 11
type input "1__"
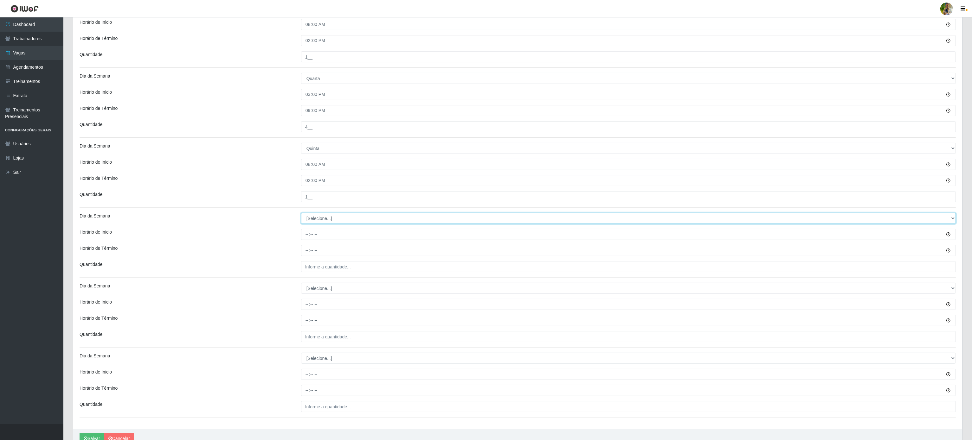
click at [308, 221] on select "[Selecione...] Segunda Terça Quarta Quinta Sexta Sábado Domingo" at bounding box center [628, 218] width 655 height 11
select select "4"
click at [301, 215] on select "[Selecione...] Segunda Terça Quarta Quinta Sexta Sábado Domingo" at bounding box center [628, 218] width 655 height 11
click at [303, 238] on input "Horário de Inicio" at bounding box center [628, 234] width 655 height 11
type input "15:00"
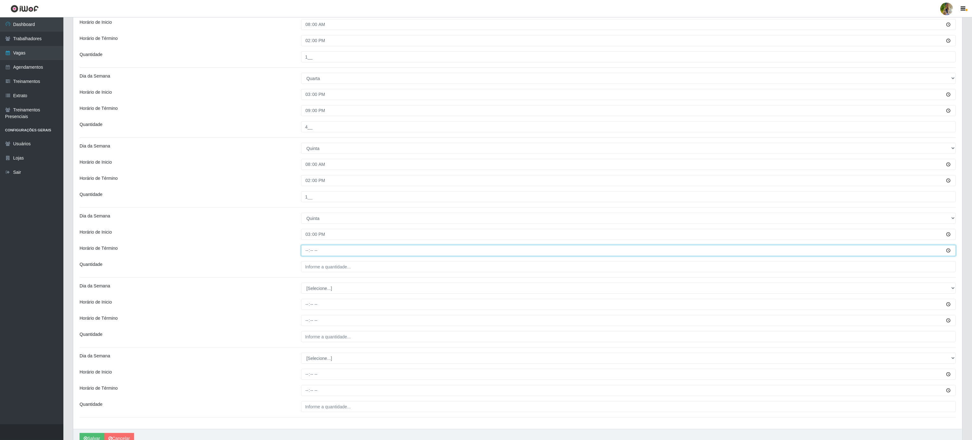
drag, startPoint x: 309, startPoint y: 250, endPoint x: 307, endPoint y: 255, distance: 5.1
click at [310, 251] on input "Horário de Término" at bounding box center [628, 250] width 655 height 11
type input "21:00"
click at [324, 271] on input "___" at bounding box center [628, 266] width 655 height 11
type input "4__"
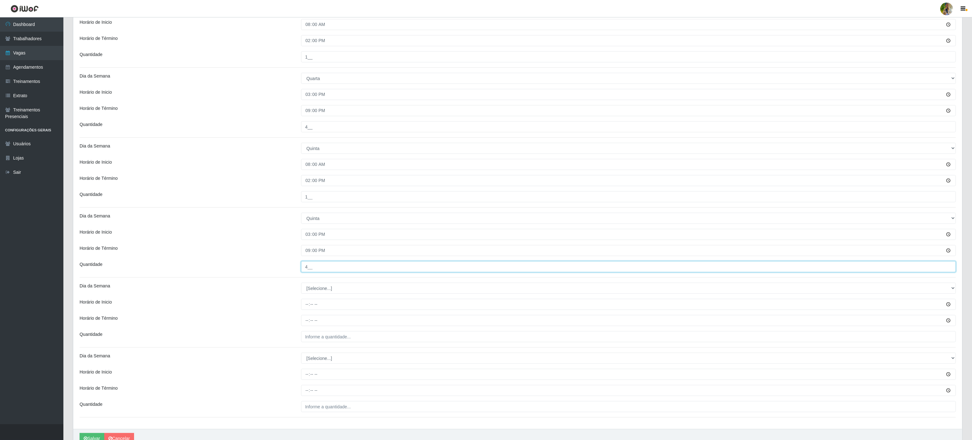
scroll to position [479, 0]
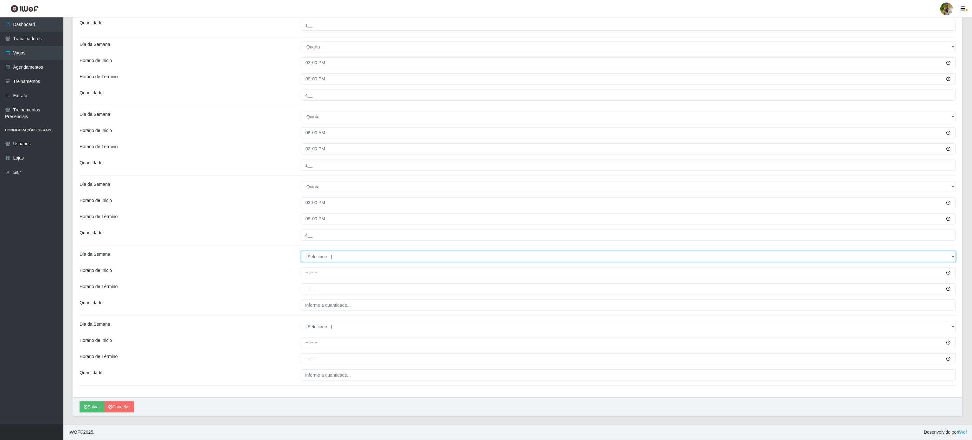
click at [329, 257] on select "[Selecione...] Segunda Terça Quarta Quinta Sexta Sábado Domingo" at bounding box center [628, 256] width 655 height 11
select select "5"
click at [301, 251] on select "[Selecione...] Segunda Terça Quarta Quinta Sexta Sábado Domingo" at bounding box center [628, 256] width 655 height 11
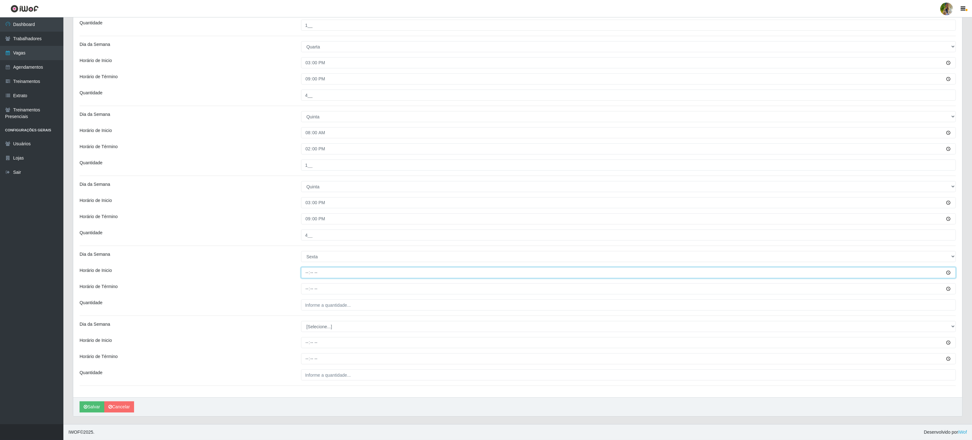
drag, startPoint x: 307, startPoint y: 273, endPoint x: 305, endPoint y: 277, distance: 3.4
click at [305, 277] on input "Horário de Inicio" at bounding box center [628, 272] width 655 height 11
type input "08:00"
drag, startPoint x: 307, startPoint y: 295, endPoint x: 308, endPoint y: 292, distance: 3.3
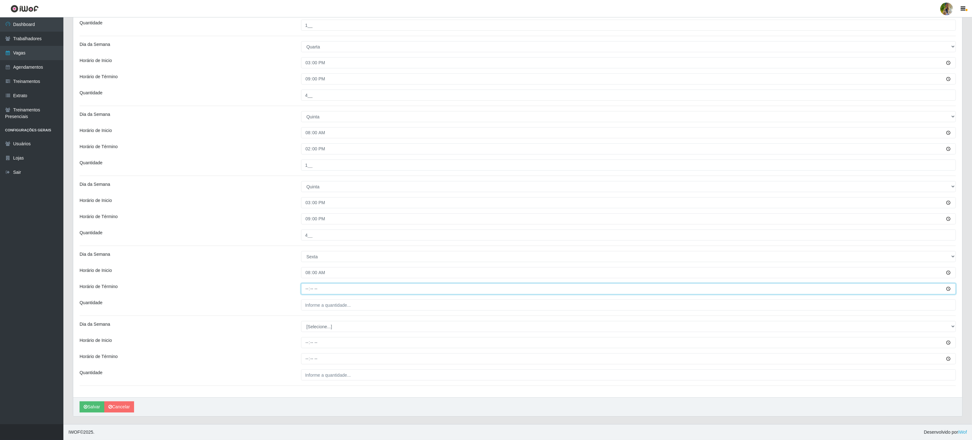
click at [308, 292] on input "Horário de Término" at bounding box center [628, 289] width 655 height 11
click at [308, 290] on input "Horário de Término" at bounding box center [628, 289] width 655 height 11
click at [307, 290] on input "Horário de Término" at bounding box center [628, 289] width 655 height 11
type input "14:00"
click at [325, 307] on input "___" at bounding box center [628, 305] width 655 height 11
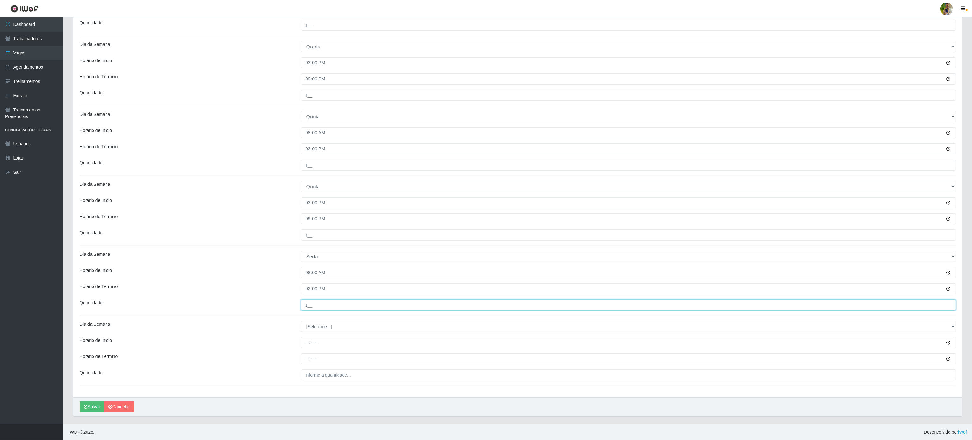
type input "1__"
click at [330, 325] on select "[Selecione...] Segunda Terça Quarta Quinta Sexta Sábado Domingo" at bounding box center [628, 326] width 655 height 11
select select "5"
click at [301, 321] on select "[Selecione...] Segunda Terça Quarta Quinta Sexta Sábado Domingo" at bounding box center [628, 326] width 655 height 11
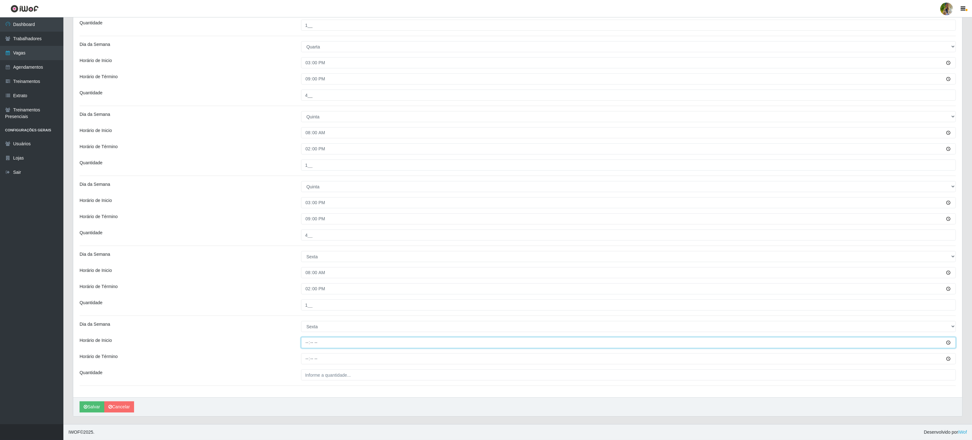
click at [303, 340] on input "Horário de Inicio" at bounding box center [628, 342] width 655 height 11
type input "15:00"
click at [308, 359] on input "Horário de Término" at bounding box center [628, 359] width 655 height 11
type input "21:00"
click at [314, 373] on input "___" at bounding box center [628, 375] width 655 height 11
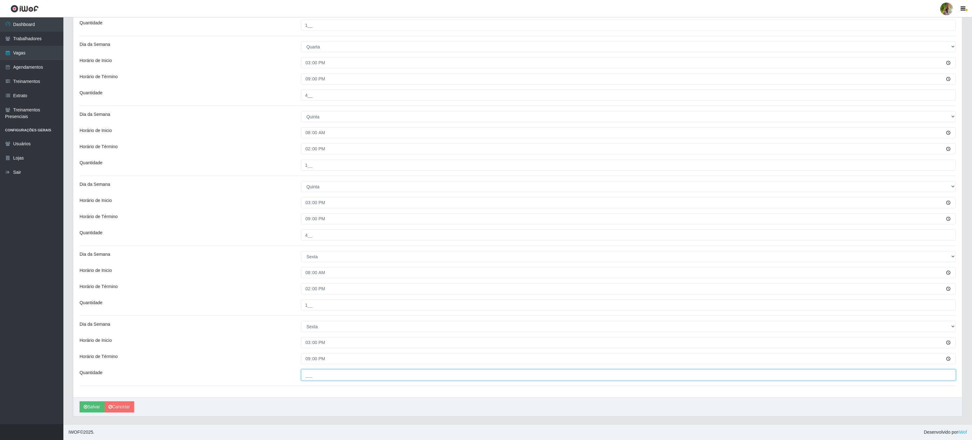
type input "4__"
click at [92, 402] on button "Salvar" at bounding box center [92, 407] width 25 height 11
click at [95, 408] on button "Salvar" at bounding box center [92, 407] width 25 height 11
click at [87, 404] on button "Salvar" at bounding box center [92, 407] width 25 height 11
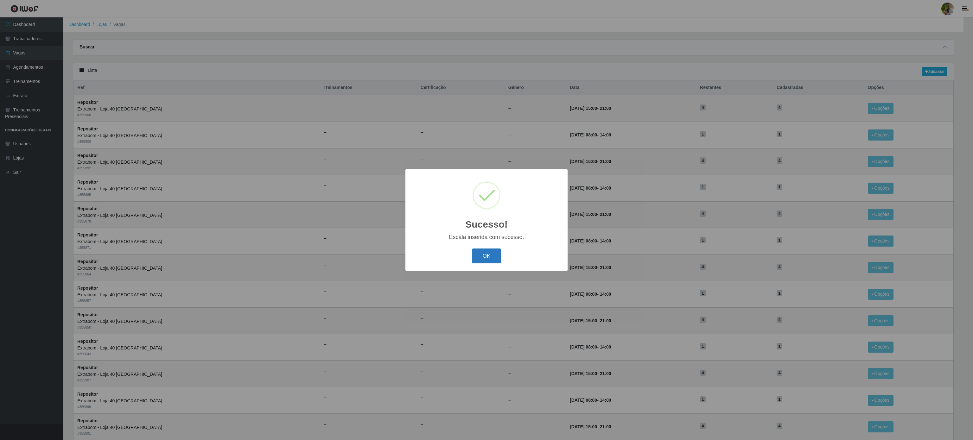
click at [485, 262] on button "OK" at bounding box center [486, 256] width 29 height 15
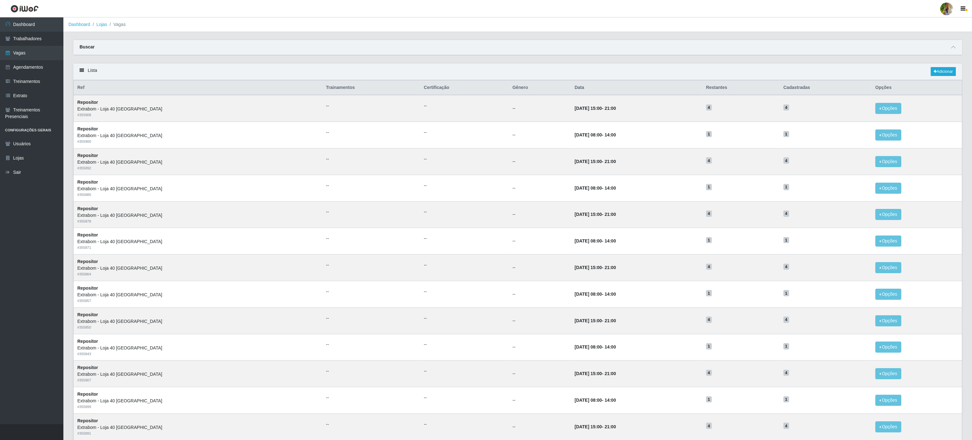
click at [946, 68] on div "Lista Adicionar" at bounding box center [517, 71] width 889 height 17
click at [944, 71] on link "Adicionar" at bounding box center [943, 71] width 25 height 9
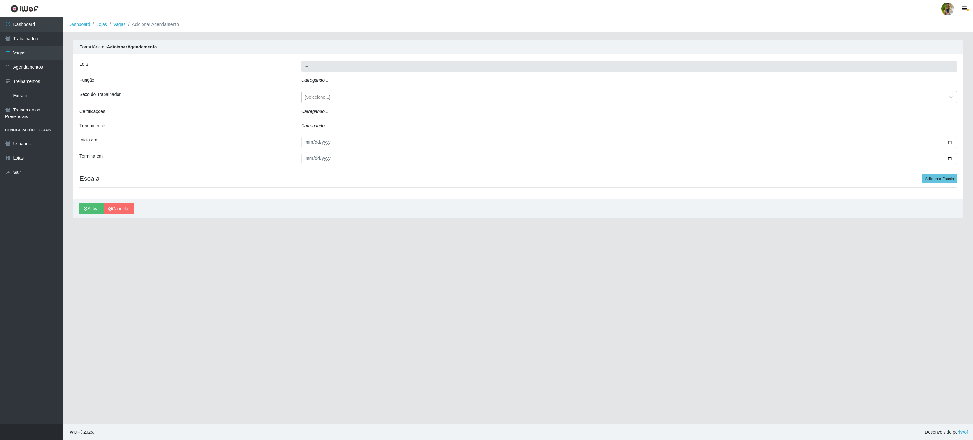
type input "Extrabom - Loja 40 [GEOGRAPHIC_DATA]"
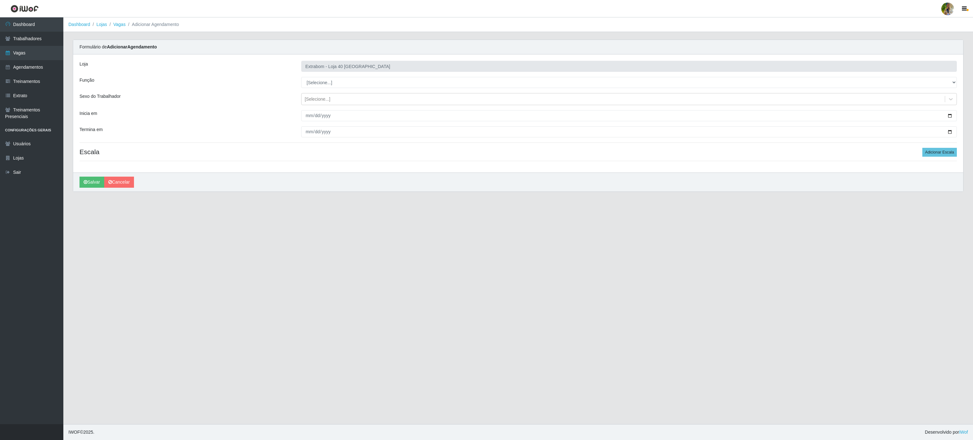
click at [339, 76] on div "Loja Extrabom - Loja 40 [GEOGRAPHIC_DATA] Função [Selecione...] Repositor Repos…" at bounding box center [518, 114] width 890 height 118
click at [336, 82] on select "[Selecione...] Repositor Repositor + Repositor ++" at bounding box center [629, 82] width 656 height 11
select select "82"
click at [301, 77] on select "[Selecione...] Repositor Repositor + Repositor ++" at bounding box center [629, 82] width 656 height 11
click at [309, 116] on input "Inicia em" at bounding box center [629, 115] width 656 height 11
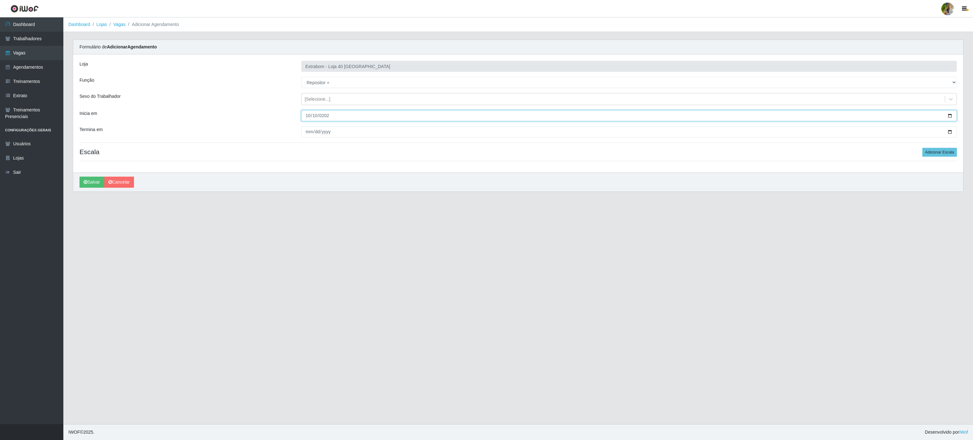
type input "[DATE]"
click at [311, 134] on input "Termina em" at bounding box center [629, 131] width 656 height 11
type input "[DATE]"
click at [931, 150] on button "Adicionar Escala" at bounding box center [940, 152] width 35 height 9
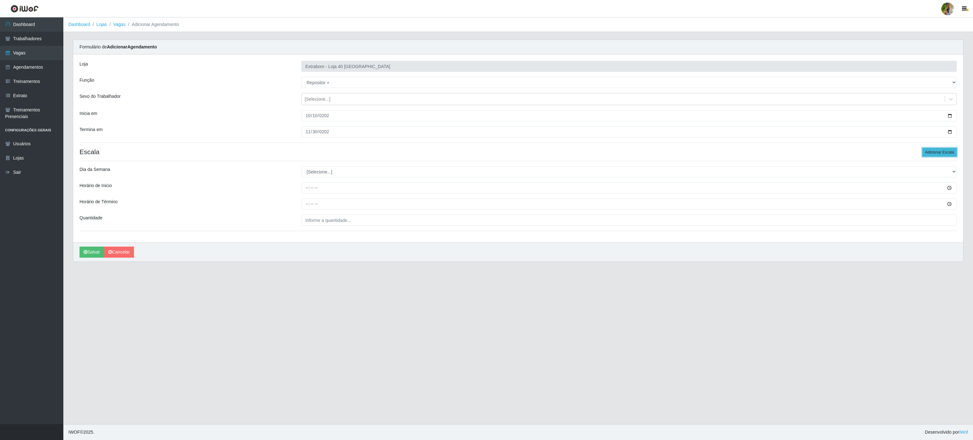
click at [930, 150] on button "Adicionar Escala" at bounding box center [940, 152] width 35 height 9
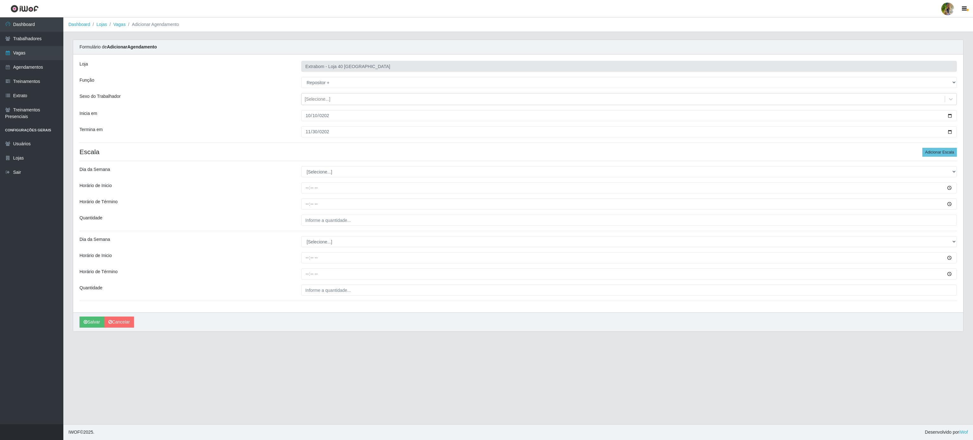
click at [940, 159] on div "Loja Extrabom - Loja 40 [GEOGRAPHIC_DATA] Função [Selecione...] Repositor Repos…" at bounding box center [518, 184] width 890 height 258
click at [929, 152] on button "Adicionar Escala" at bounding box center [940, 152] width 35 height 9
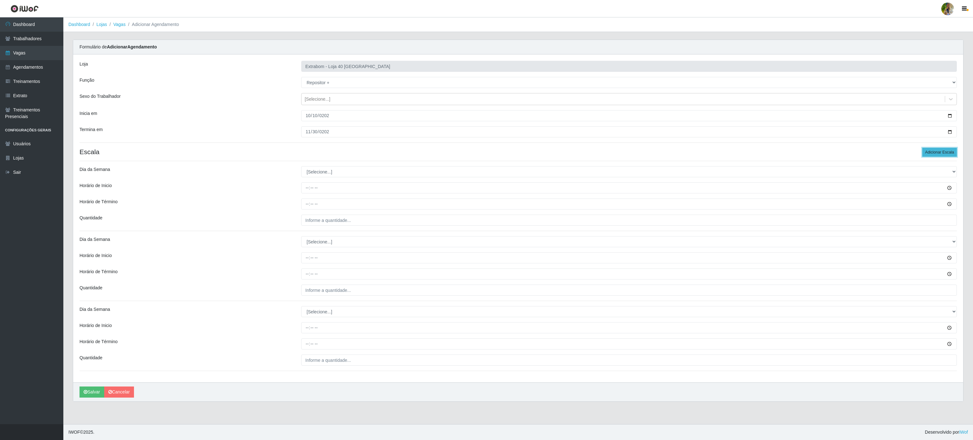
drag, startPoint x: 929, startPoint y: 152, endPoint x: 807, endPoint y: 180, distance: 124.7
click at [929, 152] on button "Adicionar Escala" at bounding box center [940, 152] width 35 height 9
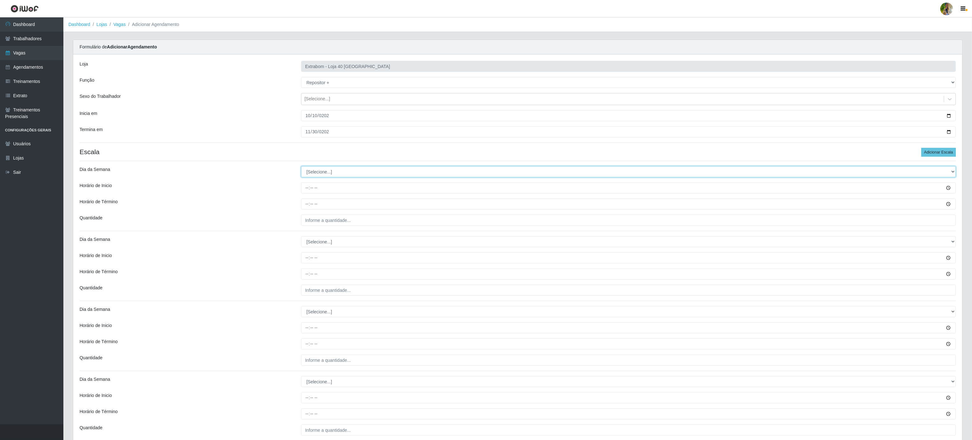
click at [335, 170] on select "[Selecione...] Segunda Terça Quarta Quinta Sexta Sábado Domingo" at bounding box center [628, 171] width 655 height 11
select select "6"
click at [301, 168] on select "[Selecione...] Segunda Terça Quarta Quinta Sexta Sábado Domingo" at bounding box center [628, 171] width 655 height 11
click at [307, 188] on input "Horário de Inicio" at bounding box center [628, 188] width 655 height 11
type input "08:00"
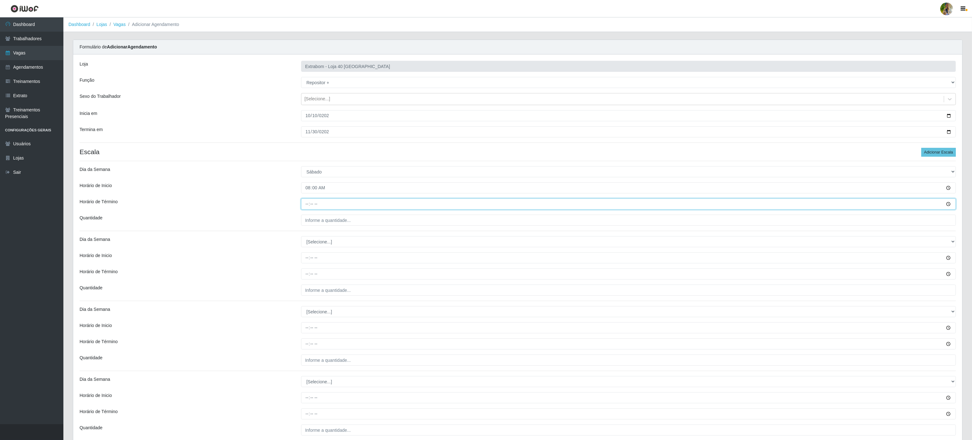
click at [303, 207] on input "Horário de Término" at bounding box center [628, 204] width 655 height 11
type input "14:00"
click at [326, 220] on input "___" at bounding box center [628, 220] width 655 height 11
type input "1__"
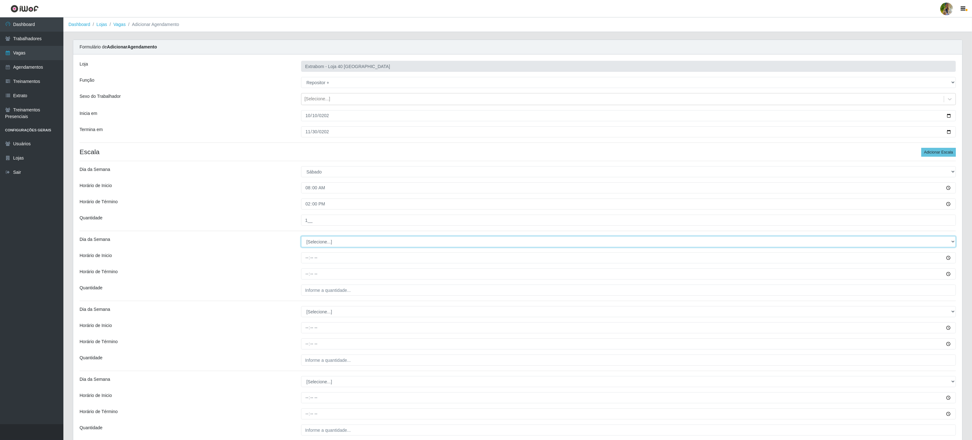
click at [320, 246] on select "[Selecione...] Segunda Terça Quarta Quinta Sexta Sábado Domingo" at bounding box center [628, 241] width 655 height 11
select select "6"
click at [301, 238] on select "[Selecione...] Segunda Terça Quarta Quinta Sexta Sábado Domingo" at bounding box center [628, 241] width 655 height 11
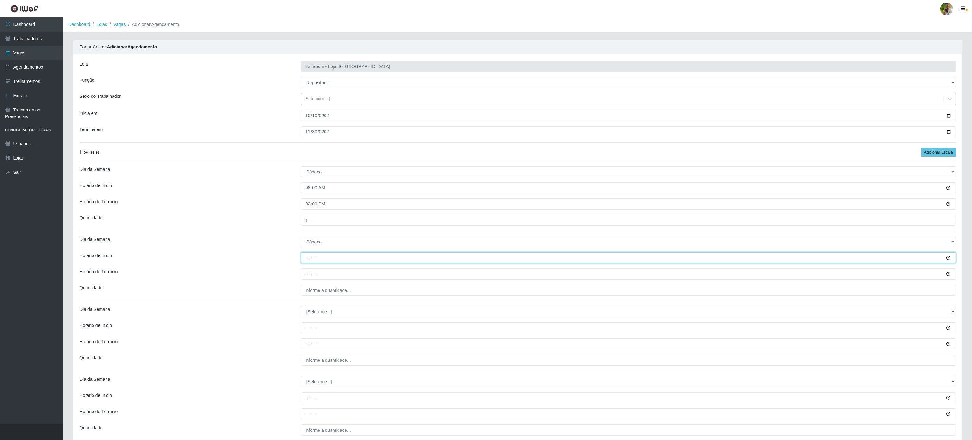
click at [308, 260] on input "Horário de Inicio" at bounding box center [628, 258] width 655 height 11
type input "15:00"
click at [308, 276] on input "Horário de Término" at bounding box center [628, 274] width 655 height 11
type input "21:00"
click at [308, 289] on input "___" at bounding box center [628, 290] width 655 height 11
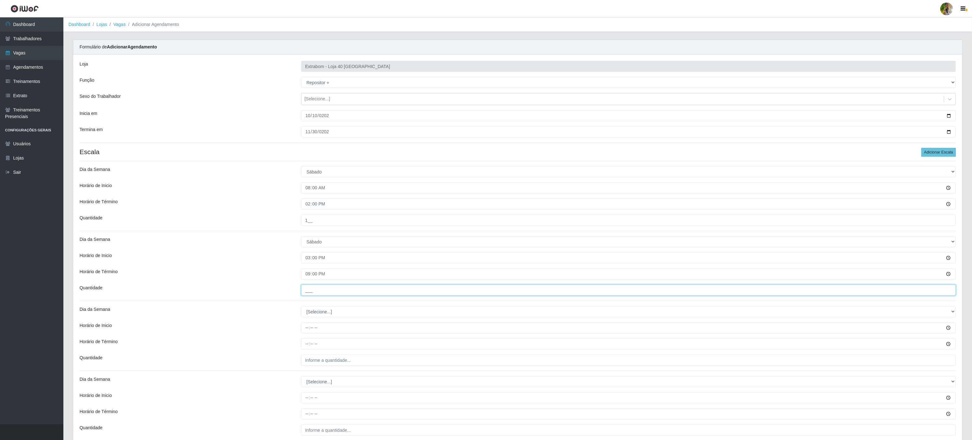
type input "4__"
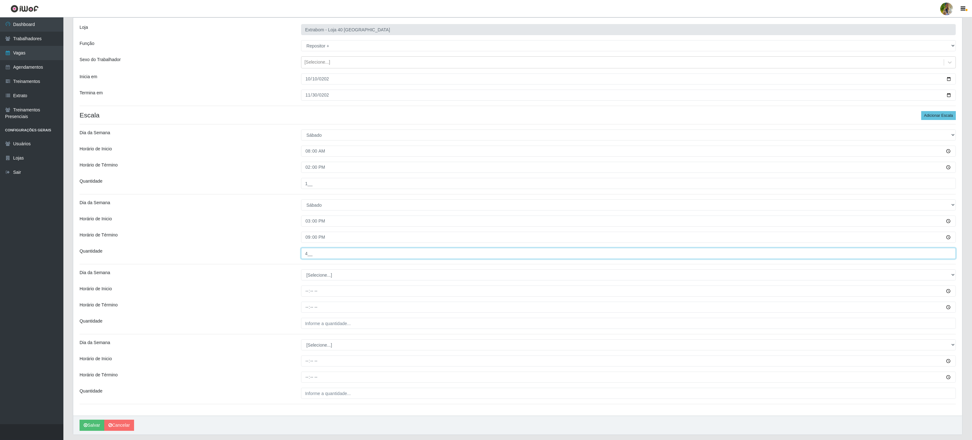
scroll to position [58, 0]
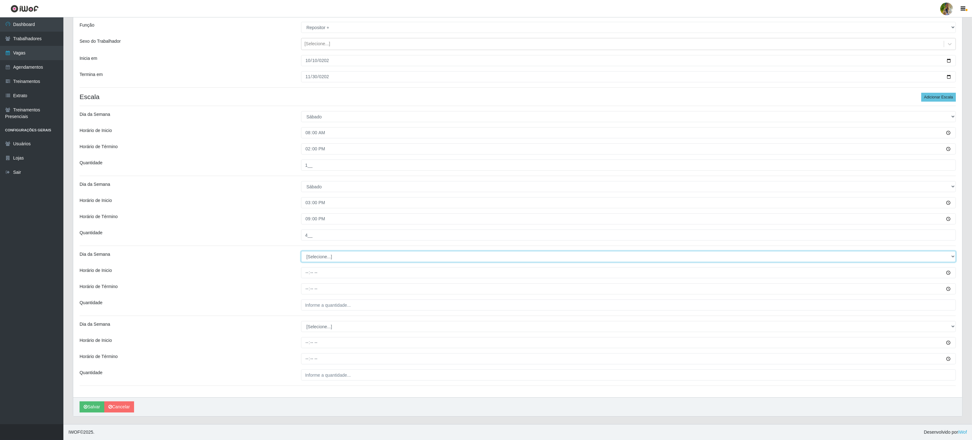
click at [331, 255] on select "[Selecione...] Segunda Terça Quarta Quinta Sexta Sábado Domingo" at bounding box center [628, 256] width 655 height 11
select select "0"
click at [301, 251] on select "[Selecione...] Segunda Terça Quarta Quinta Sexta Sábado Domingo" at bounding box center [628, 256] width 655 height 11
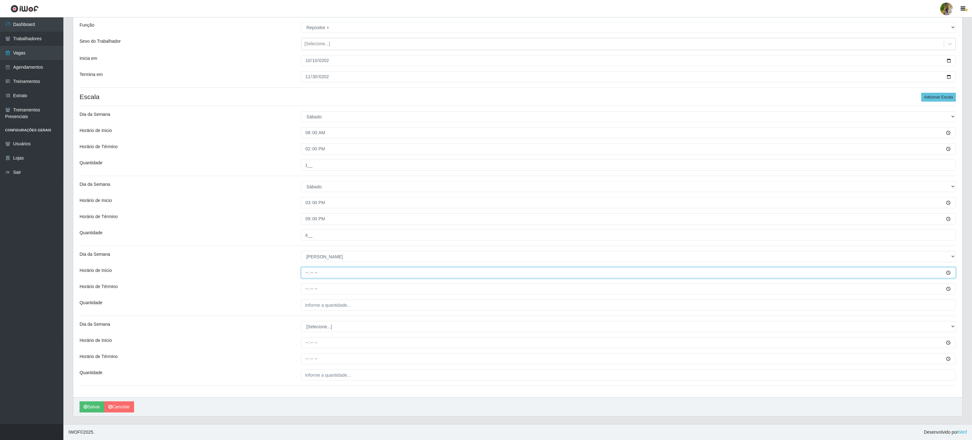
click at [304, 270] on input "Horário de Inicio" at bounding box center [628, 272] width 655 height 11
type input "08:00"
click at [308, 290] on input "Horário de Término" at bounding box center [628, 289] width 655 height 11
type input "14:00"
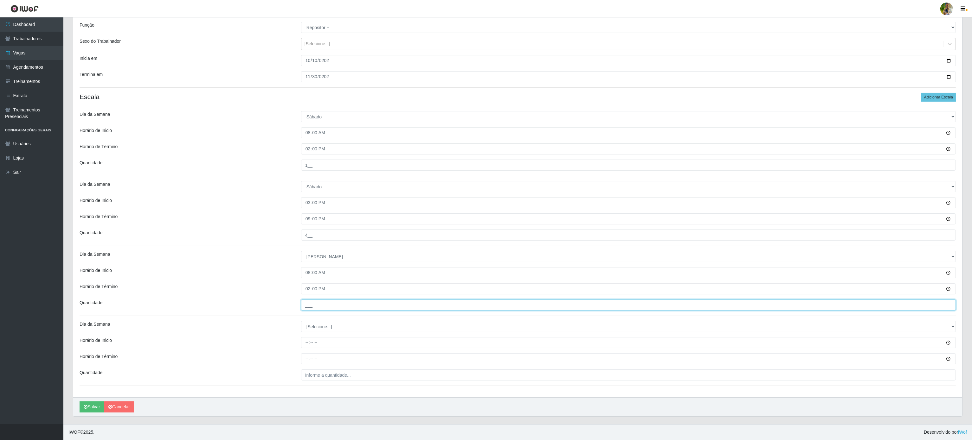
click at [317, 304] on input "___" at bounding box center [628, 305] width 655 height 11
type input "1__"
click at [304, 327] on select "[Selecione...] Segunda Terça Quarta Quinta Sexta Sábado Domingo" at bounding box center [628, 326] width 655 height 11
select select "0"
click at [301, 321] on select "[Selecione...] Segunda Terça Quarta Quinta Sexta Sábado Domingo" at bounding box center [628, 326] width 655 height 11
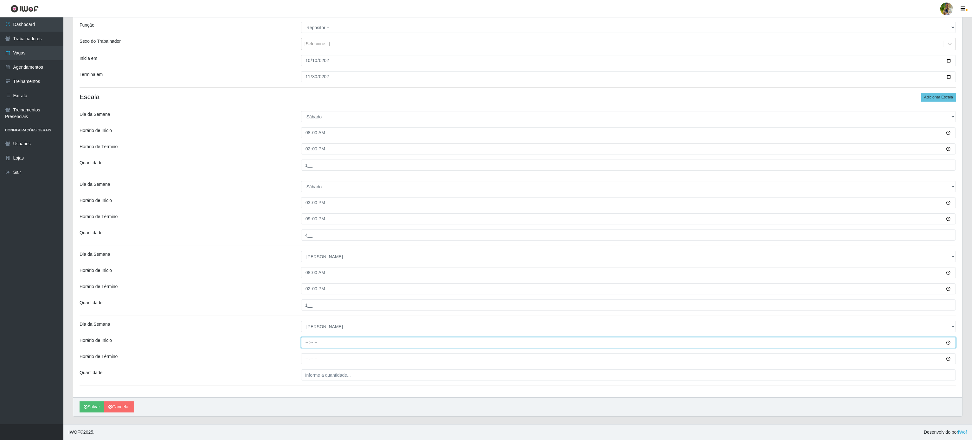
click at [303, 342] on input "Horário de Inicio" at bounding box center [628, 342] width 655 height 11
type input "12:00"
click at [306, 356] on input "Horário de Término" at bounding box center [628, 359] width 655 height 11
type input "18:00"
click at [357, 371] on input "___" at bounding box center [628, 375] width 655 height 11
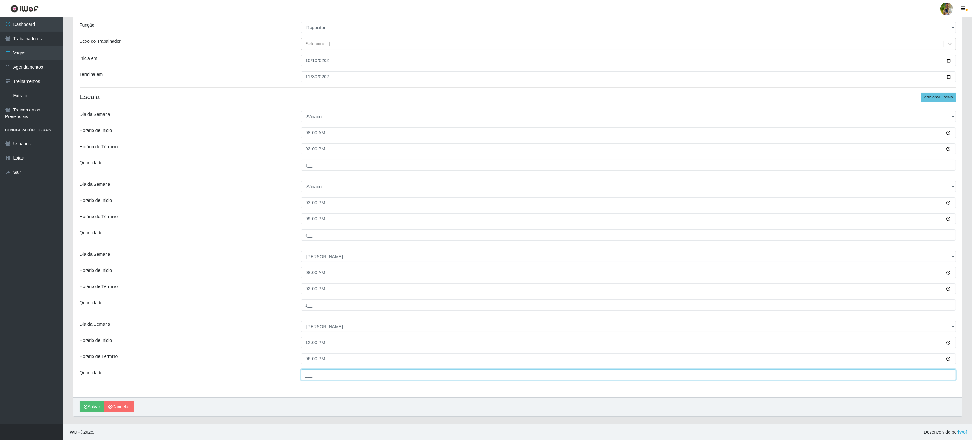
type input "4__"
click at [83, 407] on button "Salvar" at bounding box center [92, 407] width 25 height 11
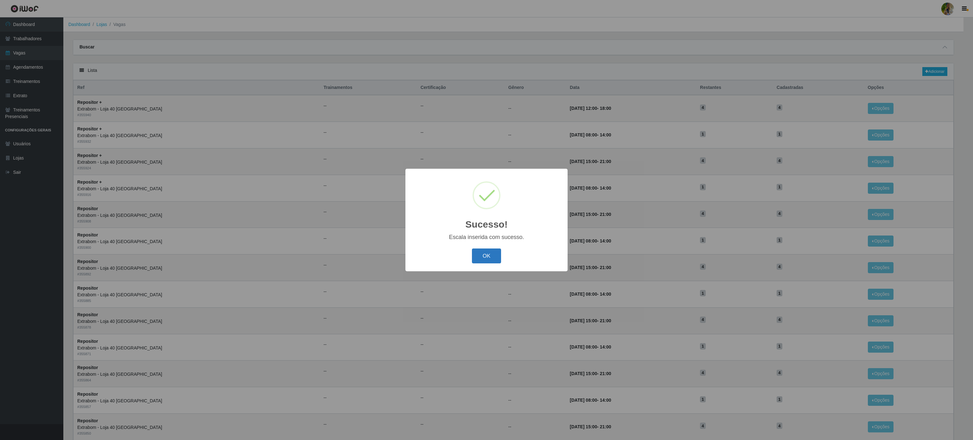
drag, startPoint x: 479, startPoint y: 244, endPoint x: 480, endPoint y: 250, distance: 6.9
click at [479, 246] on div "Sucesso! × Escala inserida com sucesso. OK Cancel" at bounding box center [487, 220] width 162 height 103
click at [480, 250] on button "OK" at bounding box center [486, 256] width 29 height 15
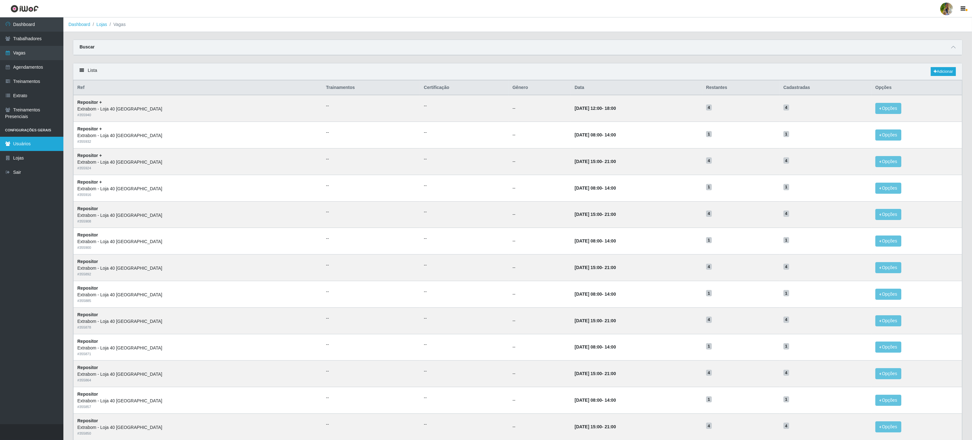
click at [36, 142] on link "Usuários" at bounding box center [31, 144] width 63 height 14
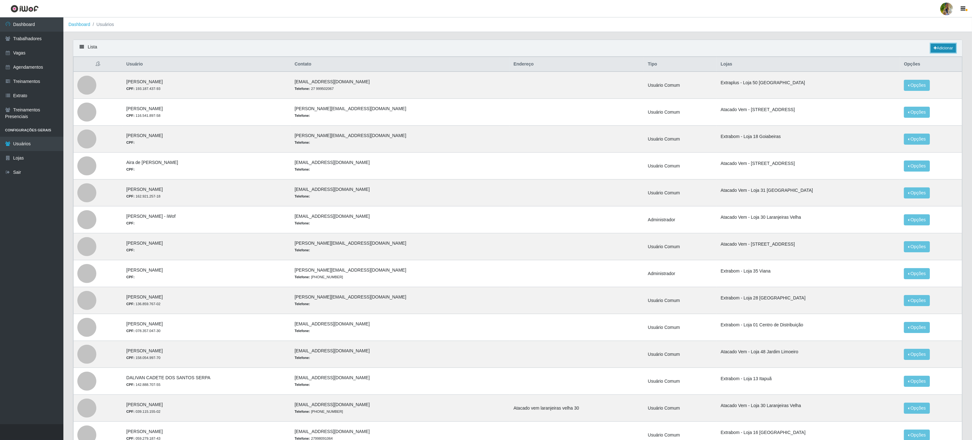
click at [947, 45] on link "Adicionar" at bounding box center [943, 48] width 25 height 9
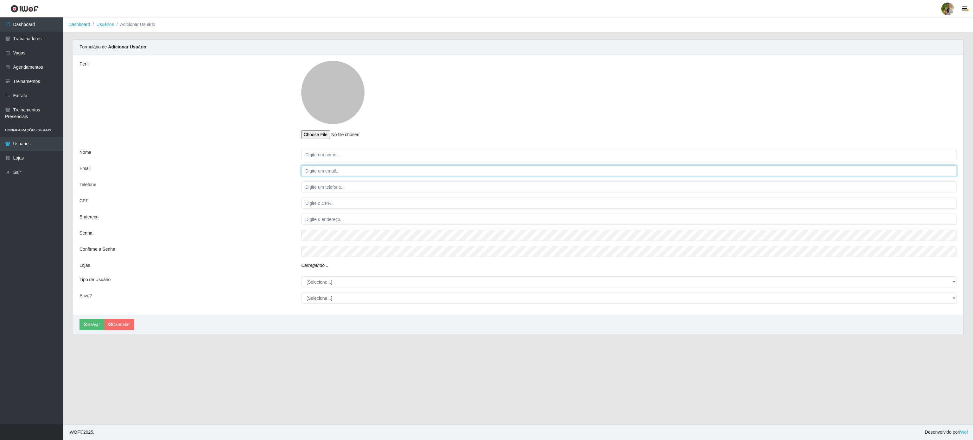
type input "[EMAIL_ADDRESS][DOMAIN_NAME]"
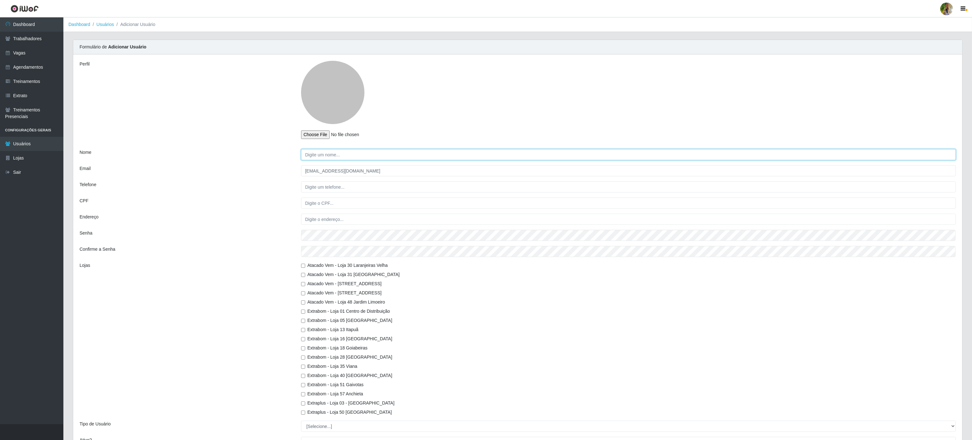
click at [369, 153] on input "Nome" at bounding box center [628, 154] width 655 height 11
paste input "[PERSON_NAME] <[PERSON_NAME][EMAIL_ADDRESS][DOMAIN_NAME]>"
drag, startPoint x: 344, startPoint y: 153, endPoint x: 404, endPoint y: 154, distance: 59.9
click at [404, 154] on input "[PERSON_NAME] <[PERSON_NAME][EMAIL_ADDRESS][DOMAIN_NAME]>" at bounding box center [628, 154] width 655 height 11
type input "[PERSON_NAME] <"
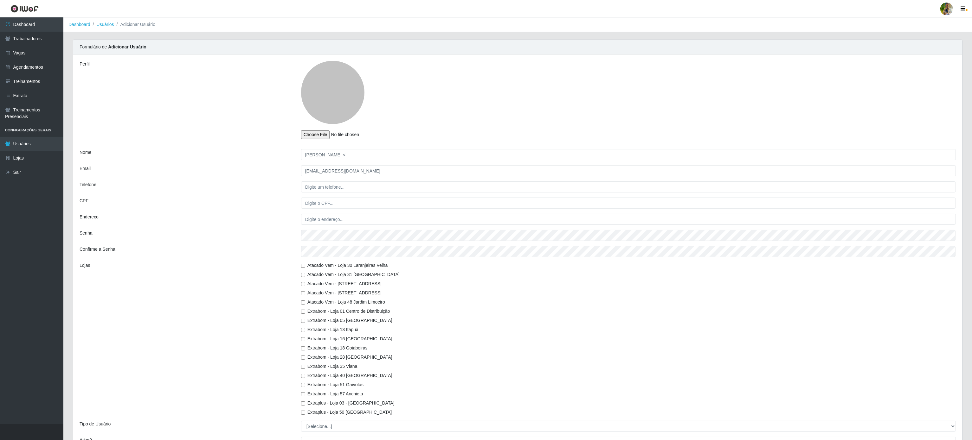
drag, startPoint x: 391, startPoint y: 165, endPoint x: 293, endPoint y: 165, distance: 97.3
click at [293, 165] on div "Perfil Nome [PERSON_NAME] < Email [EMAIL_ADDRESS][DOMAIN_NAME] Telefone CPF End…" at bounding box center [517, 257] width 889 height 405
drag, startPoint x: 392, startPoint y: 173, endPoint x: 351, endPoint y: 180, distance: 42.1
click at [246, 163] on div "Perfil Nome [PERSON_NAME] < Email [EMAIL_ADDRESS][DOMAIN_NAME] Telefone CPF End…" at bounding box center [517, 257] width 889 height 405
paste input "[PERSON_NAME][EMAIL_ADDRESS][DOMAIN_NAME]>"
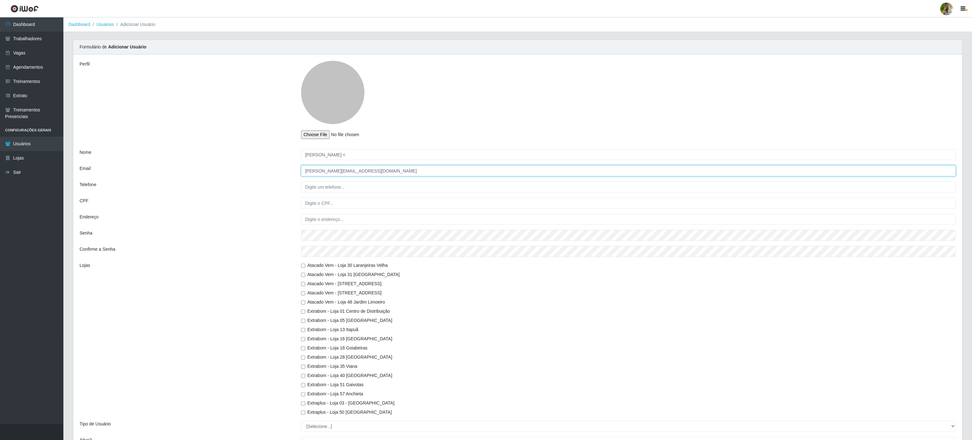
type input "[PERSON_NAME][EMAIL_ADDRESS][DOMAIN_NAME]"
click at [370, 158] on input "[PERSON_NAME] <" at bounding box center [628, 154] width 655 height 11
type input "[PERSON_NAME]"
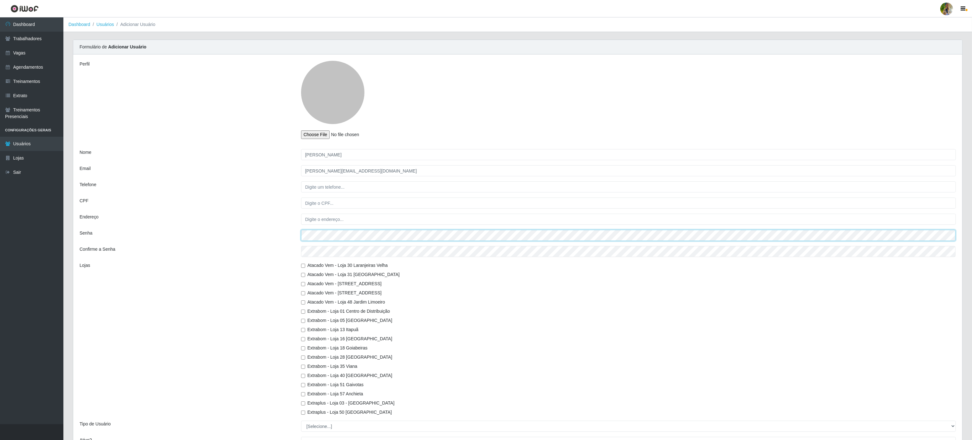
click at [275, 230] on div "Senha" at bounding box center [518, 235] width 886 height 11
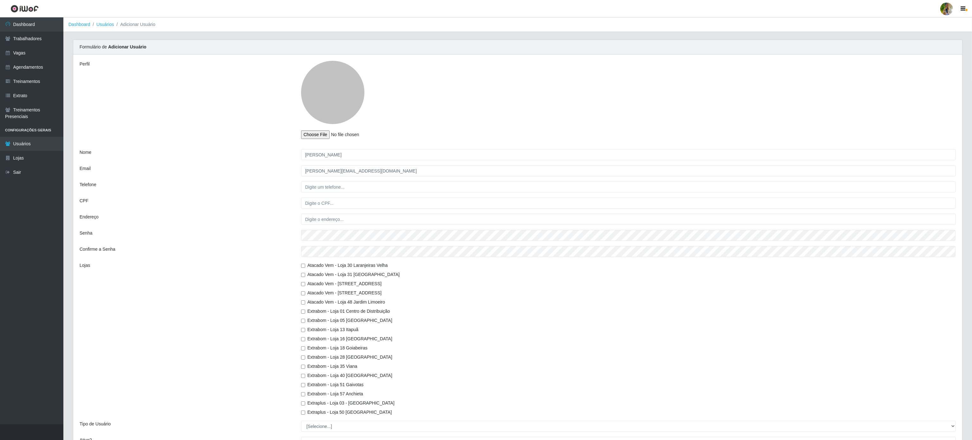
click at [213, 240] on div "Senha" at bounding box center [186, 235] width 222 height 11
click at [304, 378] on div "Extrabom - Loja 40 [GEOGRAPHIC_DATA]" at bounding box center [628, 376] width 655 height 7
click at [303, 376] on input "Extrabom - Loja 40 [GEOGRAPHIC_DATA]" at bounding box center [303, 376] width 4 height 4
checkbox input "true"
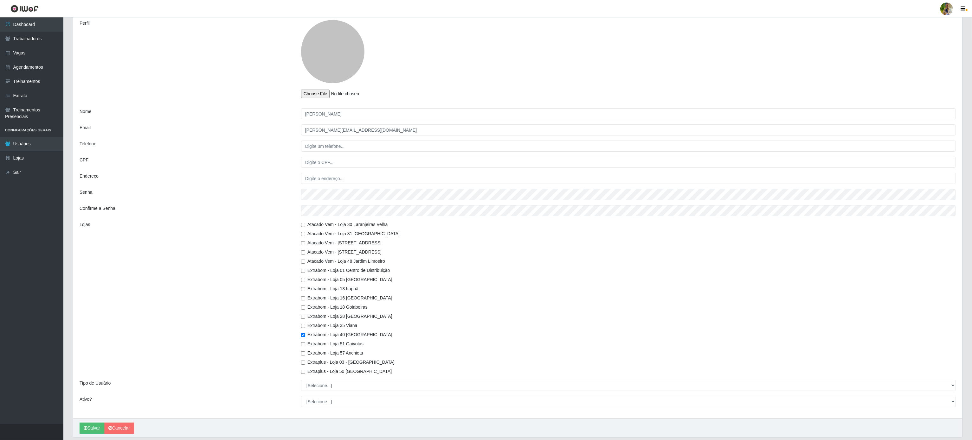
scroll to position [63, 0]
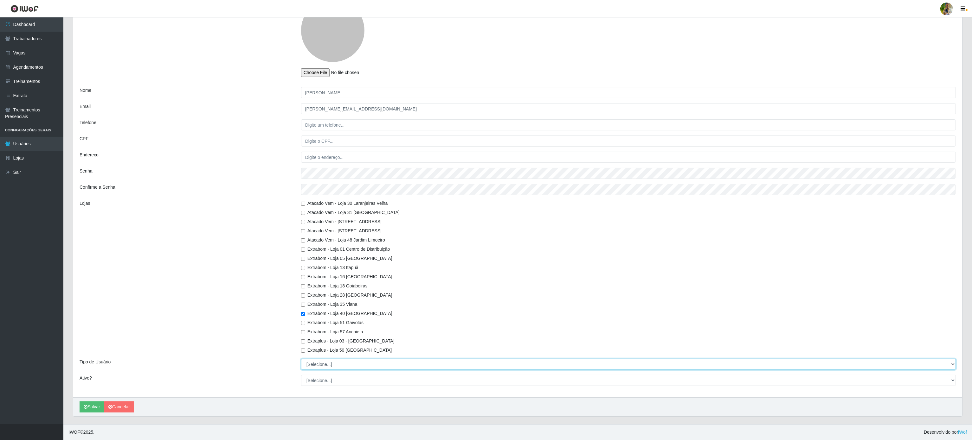
click at [325, 363] on select "[Selecione...] Administrador Usuário Comum" at bounding box center [628, 364] width 655 height 11
select select "2"
click at [301, 359] on select "[Selecione...] Administrador Usuário Comum" at bounding box center [628, 364] width 655 height 11
click at [317, 383] on select "[Selecione...] Não Sim" at bounding box center [628, 380] width 655 height 11
select select "1"
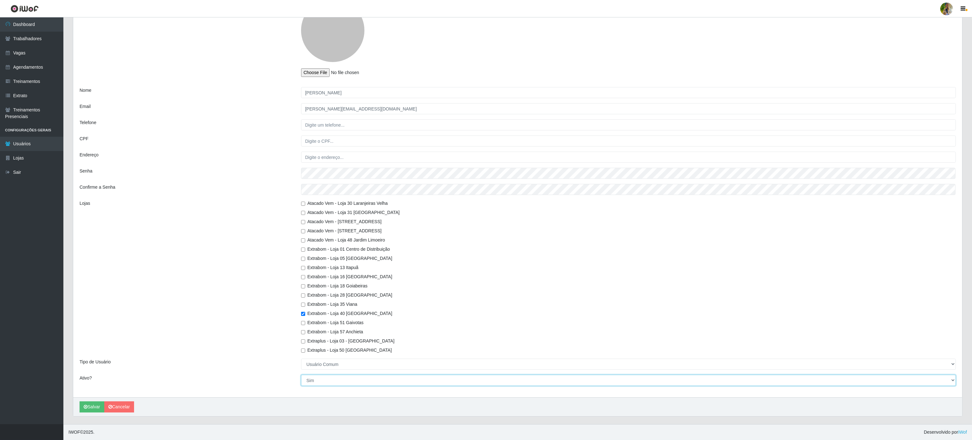
click at [301, 375] on select "[Selecione...] Não Sim" at bounding box center [628, 380] width 655 height 11
click at [95, 408] on button "Salvar" at bounding box center [92, 407] width 25 height 11
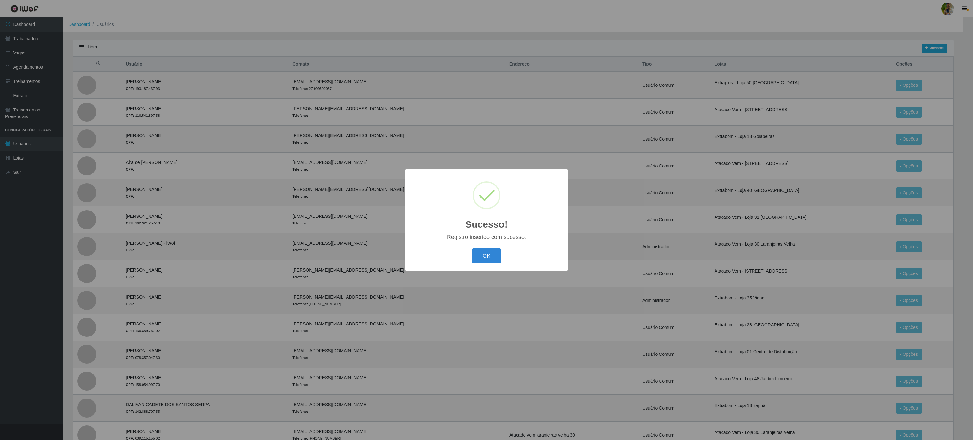
drag, startPoint x: 480, startPoint y: 252, endPoint x: 732, endPoint y: 178, distance: 262.4
click at [482, 253] on button "OK" at bounding box center [486, 256] width 29 height 15
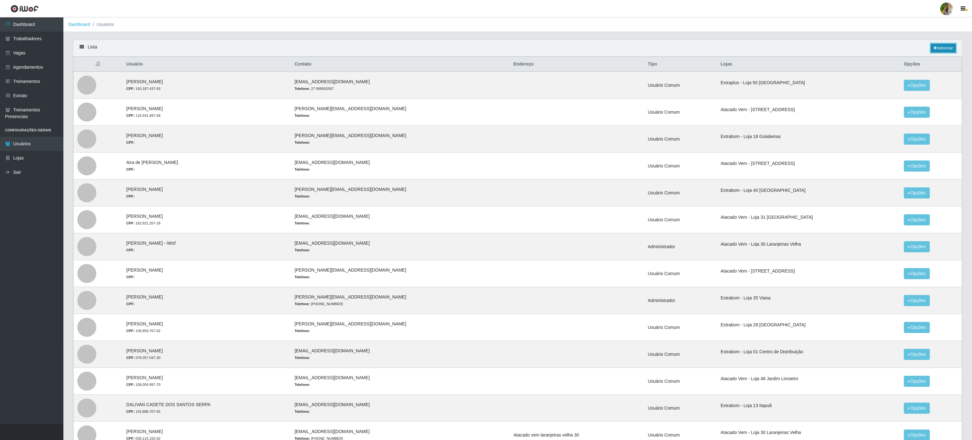
click at [948, 53] on link "Adicionar" at bounding box center [943, 48] width 25 height 9
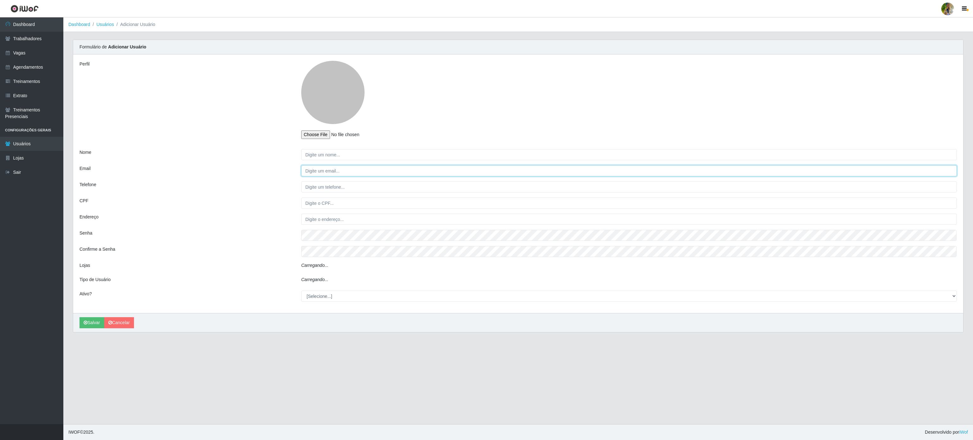
type input "[EMAIL_ADDRESS][DOMAIN_NAME]"
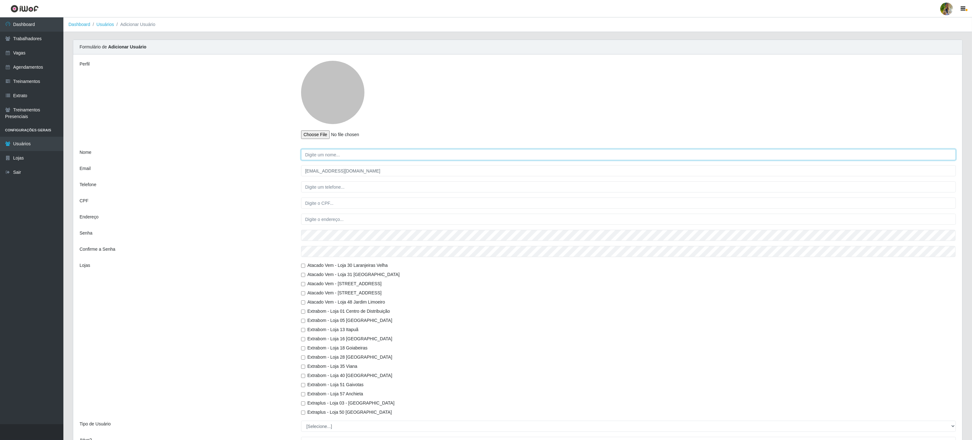
click at [347, 157] on input "Nome" at bounding box center [628, 154] width 655 height 11
paste input "[PERSON_NAME] <[PERSON_NAME][EMAIL_ADDRESS][DOMAIN_NAME]>"
drag, startPoint x: 343, startPoint y: 155, endPoint x: 354, endPoint y: 155, distance: 11.7
click at [354, 155] on input "[PERSON_NAME] <[PERSON_NAME][EMAIL_ADDRESS][DOMAIN_NAME]>" at bounding box center [628, 154] width 655 height 11
click at [348, 153] on input "[PERSON_NAME] <[PERSON_NAME][EMAIL_ADDRESS][DOMAIN_NAME]>" at bounding box center [628, 154] width 655 height 11
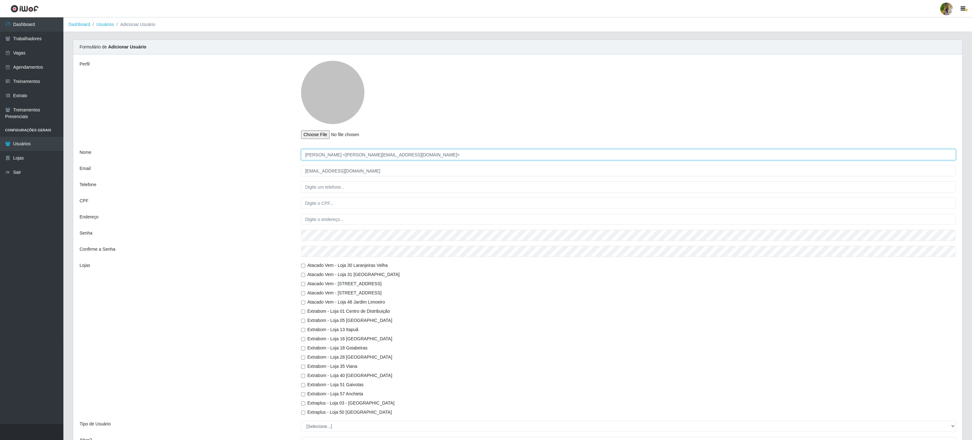
drag, startPoint x: 344, startPoint y: 152, endPoint x: 416, endPoint y: 154, distance: 71.6
click at [417, 154] on input "[PERSON_NAME] <[PERSON_NAME][EMAIL_ADDRESS][DOMAIN_NAME]>" at bounding box center [628, 154] width 655 height 11
type input "[PERSON_NAME] <>"
drag, startPoint x: 346, startPoint y: 170, endPoint x: 273, endPoint y: 168, distance: 72.9
click at [273, 168] on div "Email [EMAIL_ADDRESS][DOMAIN_NAME]" at bounding box center [518, 170] width 886 height 11
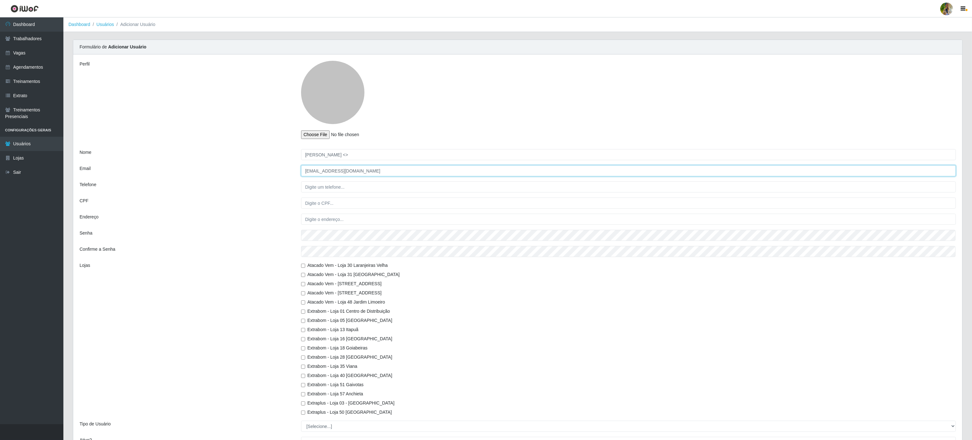
paste input "[PERSON_NAME][EMAIL_ADDRESS][DOMAIN_NAME]"
type input "[PERSON_NAME][EMAIL_ADDRESS][DOMAIN_NAME]"
click at [356, 155] on input "[PERSON_NAME] <>" at bounding box center [628, 154] width 655 height 11
type input "[PERSON_NAME]"
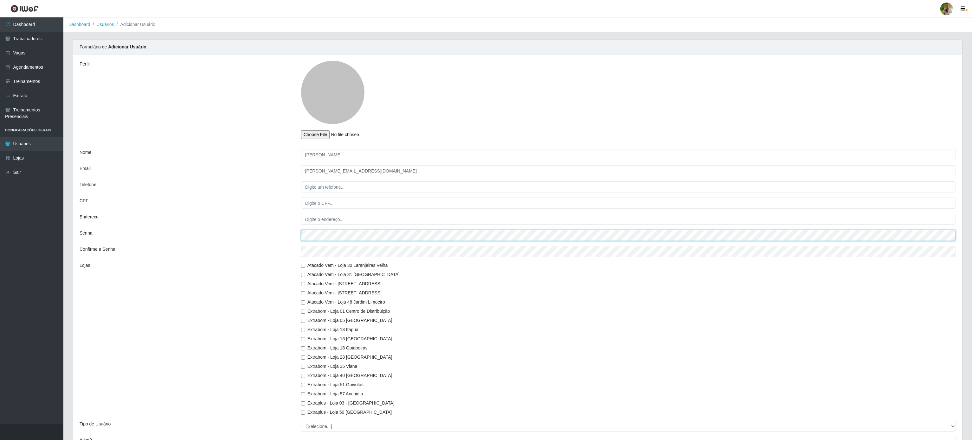
click at [264, 240] on div "Senha" at bounding box center [518, 235] width 886 height 11
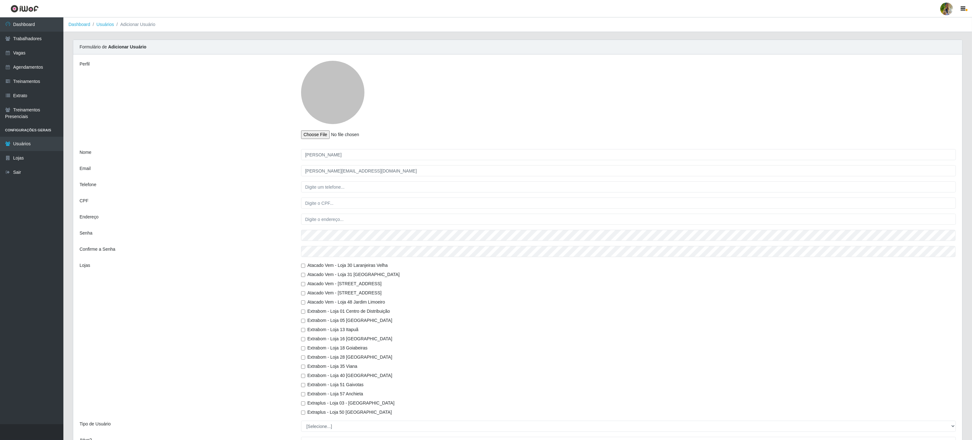
click at [252, 244] on div "Perfil Nome [PERSON_NAME] Email [EMAIL_ADDRESS][DOMAIN_NAME] Telefone CPF Ender…" at bounding box center [517, 257] width 889 height 405
click at [302, 376] on input "Extrabom - Loja 40 [GEOGRAPHIC_DATA]" at bounding box center [303, 376] width 4 height 4
checkbox input "true"
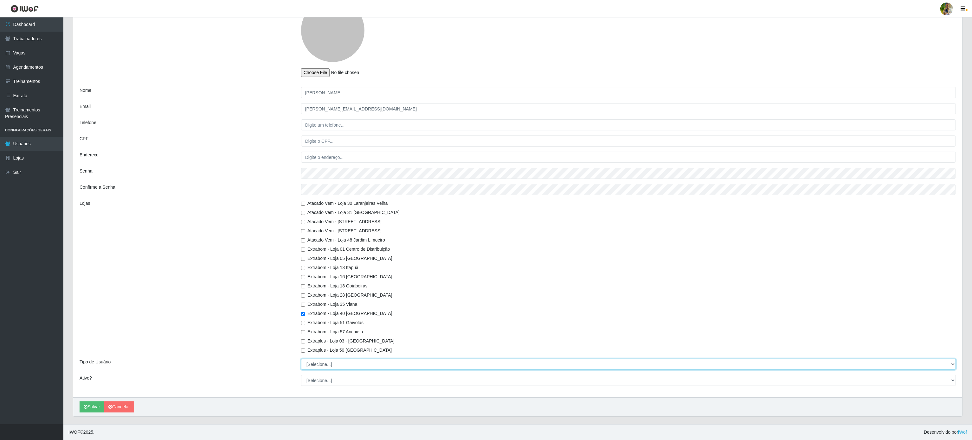
click at [317, 361] on select "[Selecione...] Administrador Usuário Comum" at bounding box center [628, 364] width 655 height 11
select select "2"
click at [301, 359] on select "[Selecione...] Administrador Usuário Comum" at bounding box center [628, 364] width 655 height 11
click at [321, 382] on select "[Selecione...] Não Sim" at bounding box center [628, 380] width 655 height 11
select select "1"
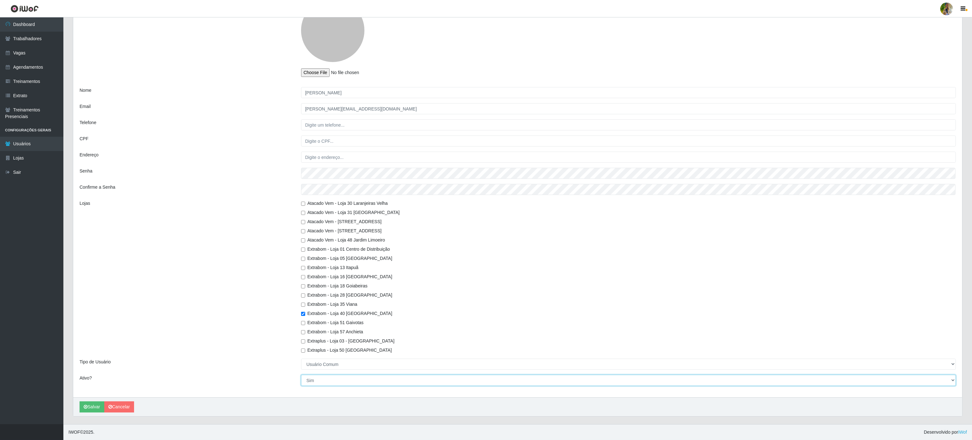
click at [301, 375] on select "[Selecione...] Não Sim" at bounding box center [628, 380] width 655 height 11
click at [84, 408] on icon "submit" at bounding box center [86, 407] width 4 height 4
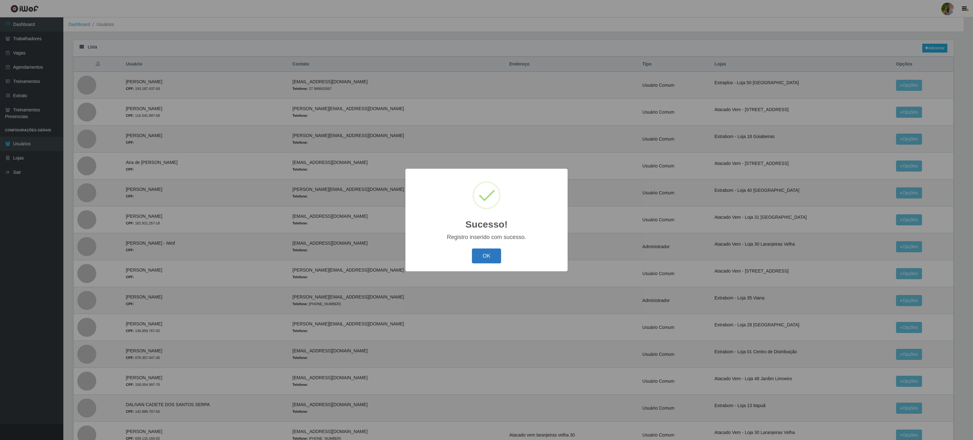
click at [483, 257] on button "OK" at bounding box center [486, 256] width 29 height 15
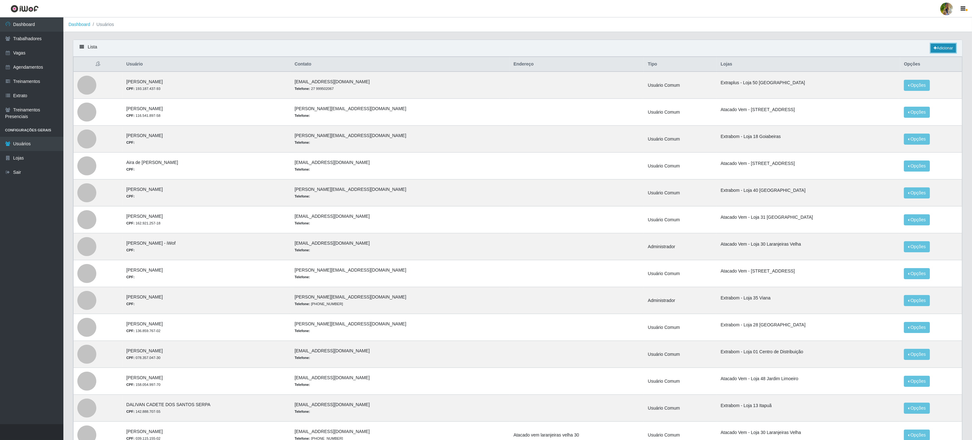
click at [936, 47] on link "Adicionar" at bounding box center [943, 48] width 25 height 9
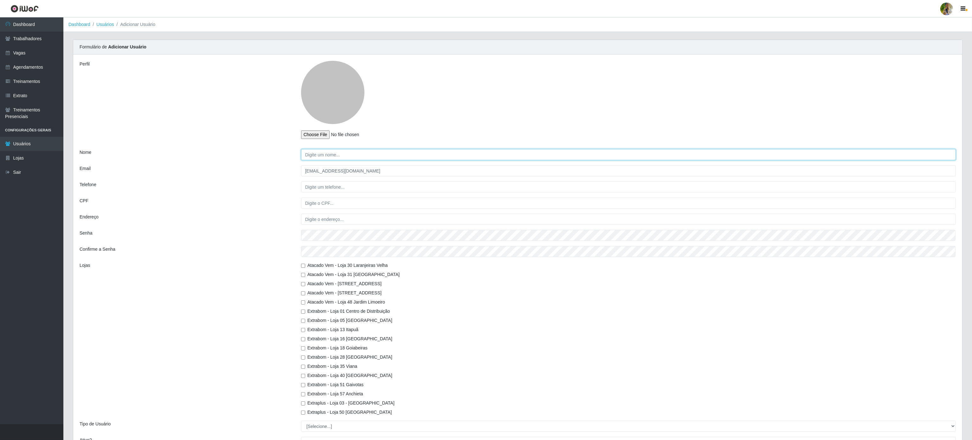
click at [380, 157] on input "Nome" at bounding box center [628, 154] width 655 height 11
paste input "[PERSON_NAME] <[EMAIL_ADDRESS][DOMAIN_NAME]>"
drag, startPoint x: 343, startPoint y: 155, endPoint x: 403, endPoint y: 155, distance: 60.2
click at [403, 155] on input "[PERSON_NAME] <[EMAIL_ADDRESS][DOMAIN_NAME]>" at bounding box center [628, 154] width 655 height 11
type input "[PERSON_NAME] Porto <>"
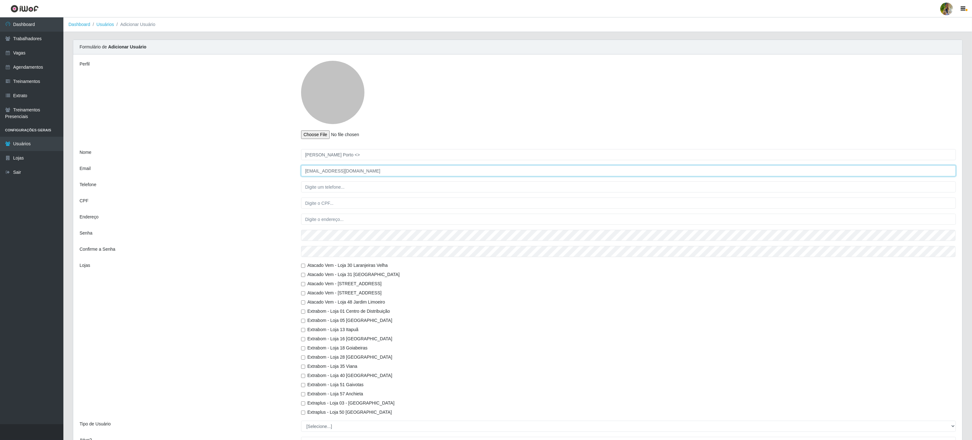
drag, startPoint x: 387, startPoint y: 167, endPoint x: 229, endPoint y: 167, distance: 157.8
click at [229, 167] on div "Email [EMAIL_ADDRESS][DOMAIN_NAME]" at bounding box center [518, 170] width 886 height 11
paste input "[EMAIL_ADDRESS][DOMAIN_NAME]"
type input "[EMAIL_ADDRESS][DOMAIN_NAME]"
drag, startPoint x: 357, startPoint y: 159, endPoint x: 340, endPoint y: 151, distance: 19.6
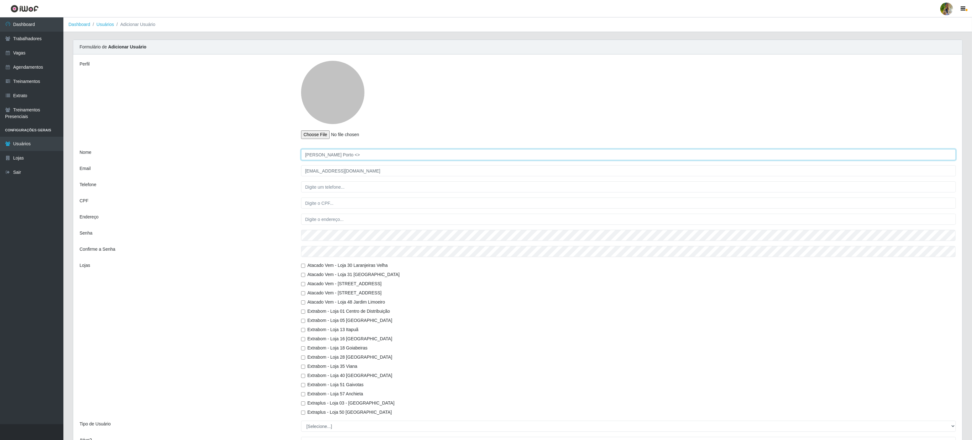
click at [340, 151] on input "[PERSON_NAME] Porto <>" at bounding box center [628, 154] width 655 height 11
type input "[PERSON_NAME]"
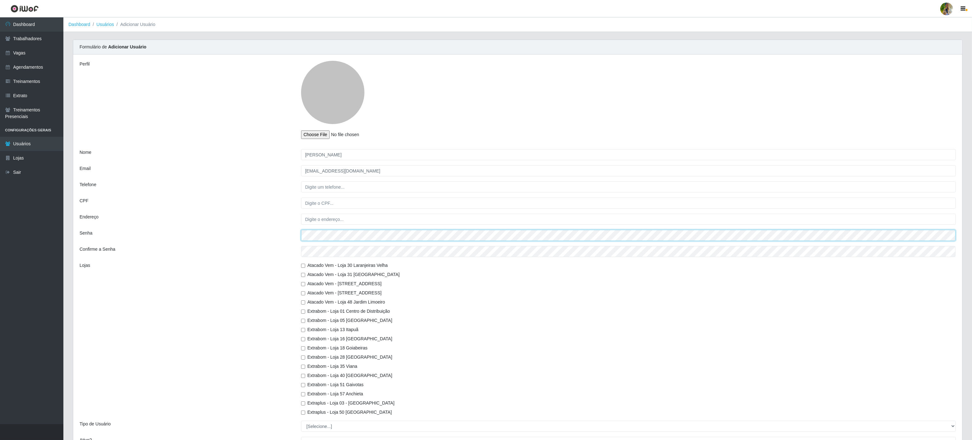
click at [274, 229] on div "Perfil Nome Breno Silva Porto Email [EMAIL_ADDRESS][DOMAIN_NAME] Telefone CPF E…" at bounding box center [517, 257] width 889 height 405
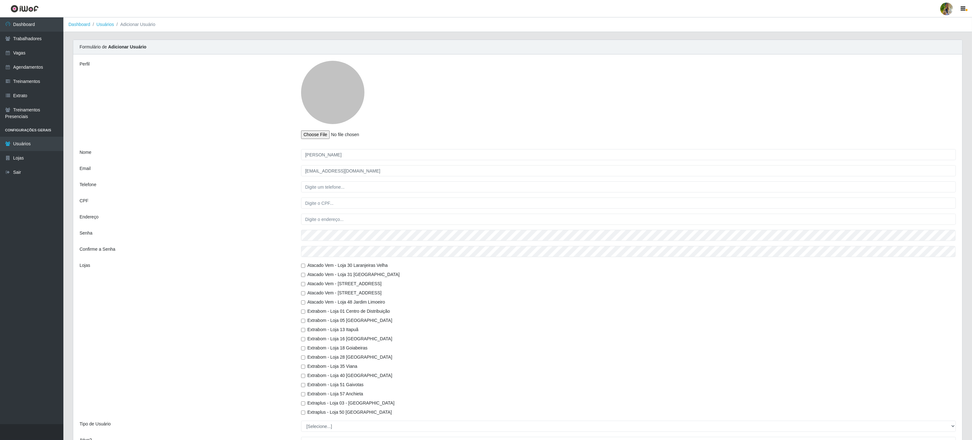
click at [270, 229] on div "Perfil Nome Breno Silva Porto Email [EMAIL_ADDRESS][DOMAIN_NAME] Telefone CPF E…" at bounding box center [517, 257] width 889 height 405
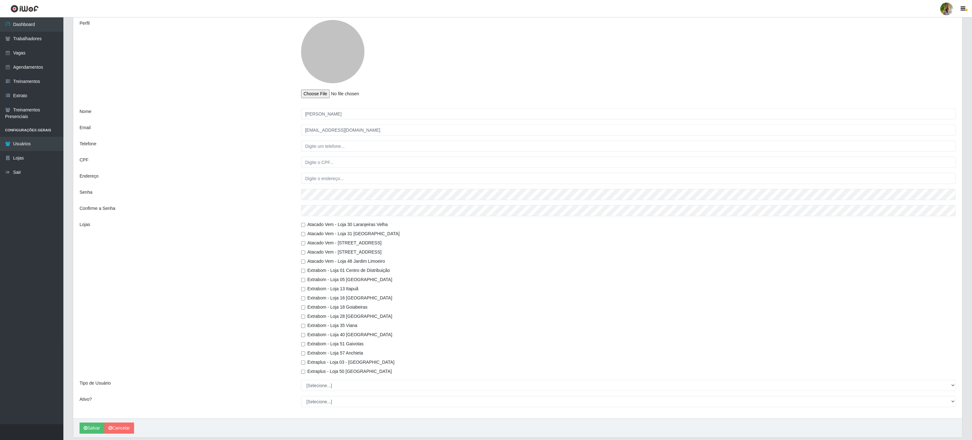
scroll to position [63, 0]
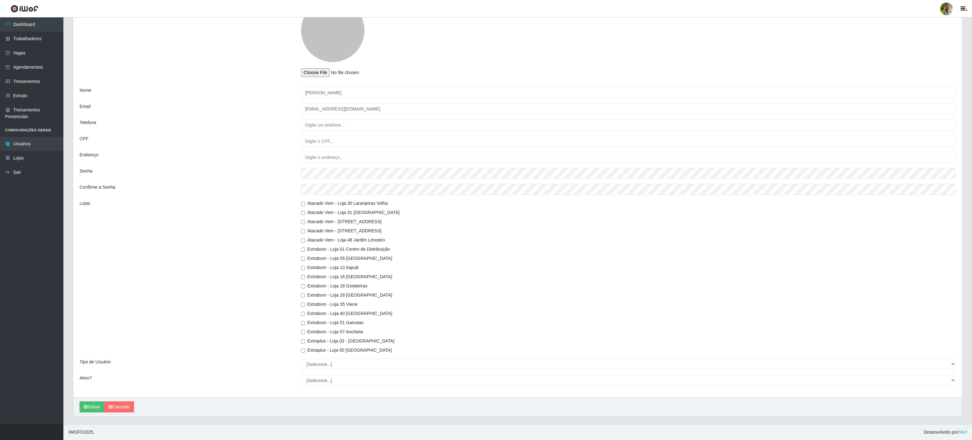
click at [303, 314] on input "Extrabom - Loja 40 [GEOGRAPHIC_DATA]" at bounding box center [303, 314] width 4 height 4
checkbox input "true"
click at [327, 363] on select "[Selecione...] Administrador Usuário Comum" at bounding box center [628, 364] width 655 height 11
select select "2"
click at [301, 359] on select "[Selecione...] Administrador Usuário Comum" at bounding box center [628, 364] width 655 height 11
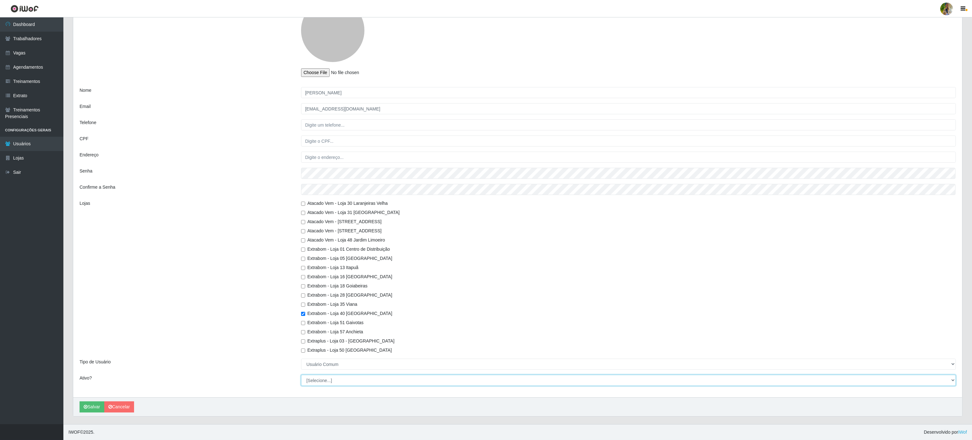
drag, startPoint x: 311, startPoint y: 381, endPoint x: 312, endPoint y: 384, distance: 3.2
click at [311, 381] on select "[Selecione...] Não Sim" at bounding box center [628, 380] width 655 height 11
select select "1"
click at [301, 375] on select "[Selecione...] Não Sim" at bounding box center [628, 380] width 655 height 11
click at [96, 404] on button "Salvar" at bounding box center [92, 407] width 25 height 11
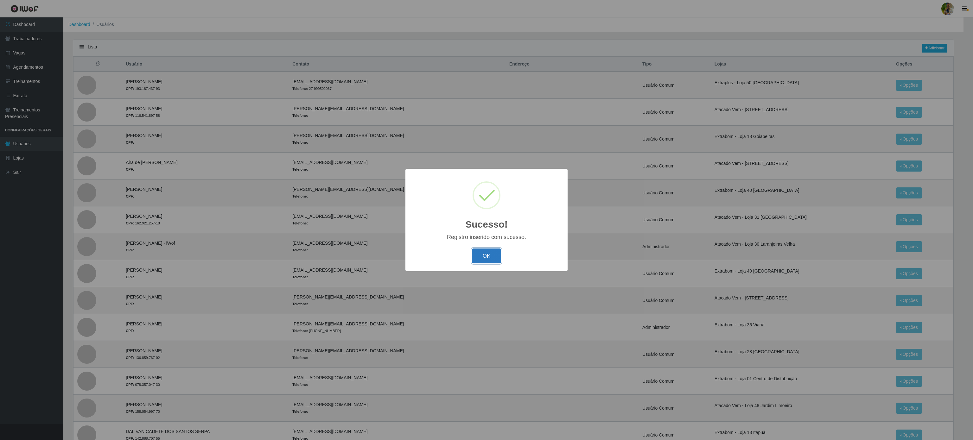
click at [479, 263] on button "OK" at bounding box center [486, 256] width 29 height 15
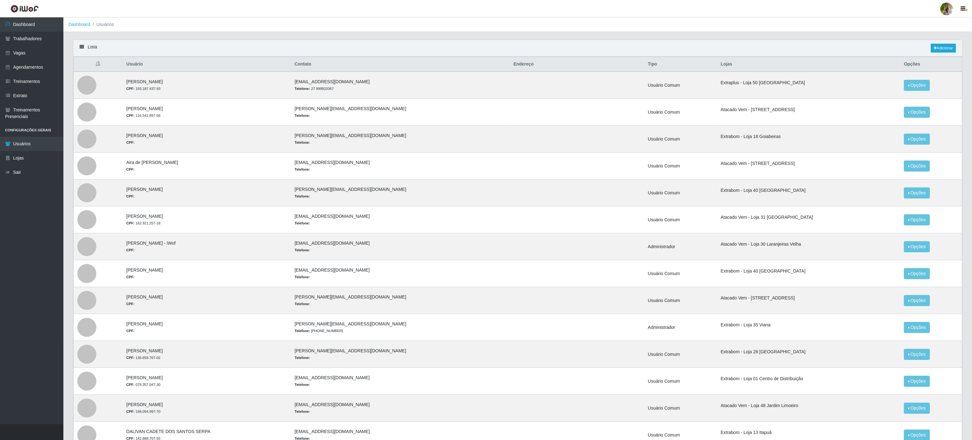
click at [947, 42] on div "Lista Adicionar" at bounding box center [517, 48] width 889 height 17
click at [942, 50] on link "Adicionar" at bounding box center [943, 48] width 25 height 9
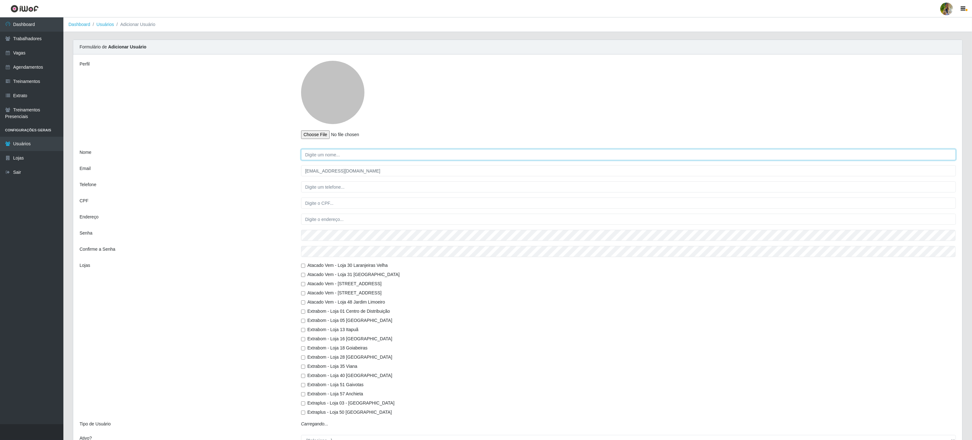
click at [378, 152] on input "Nome" at bounding box center [628, 154] width 655 height 11
paste input "Thiago Passos Perdigão <[EMAIL_ADDRESS][DOMAIN_NAME]>"
drag, startPoint x: 355, startPoint y: 154, endPoint x: 424, endPoint y: 153, distance: 68.8
click at [424, 153] on input "Thiago Passos Perdigão <[EMAIL_ADDRESS][DOMAIN_NAME]>" at bounding box center [628, 154] width 655 height 11
type input "Thiago Passos Perdigão <>"
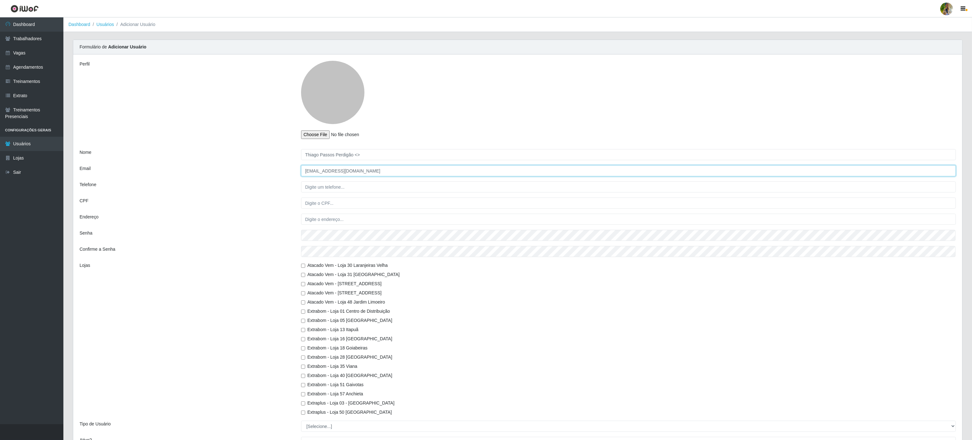
drag, startPoint x: 399, startPoint y: 170, endPoint x: 247, endPoint y: 164, distance: 151.9
click at [247, 164] on div "Perfil Nome Thiago Passos Perdigão <> Email [EMAIL_ADDRESS][DOMAIN_NAME] Telefo…" at bounding box center [517, 257] width 889 height 405
paste input "[EMAIL_ADDRESS][DOMAIN_NAME]"
type input "[EMAIL_ADDRESS][DOMAIN_NAME]"
click at [371, 154] on input "Thiago Passos Perdigão <>" at bounding box center [628, 154] width 655 height 11
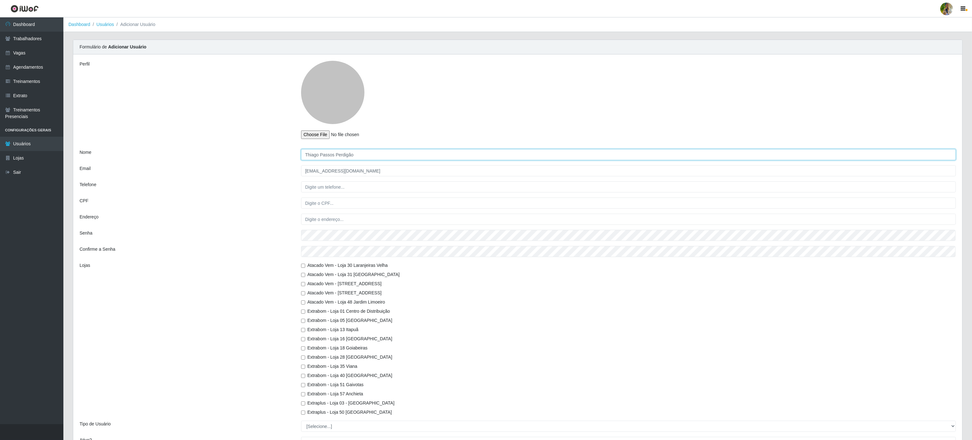
type input "Thiago Passos Perdigão"
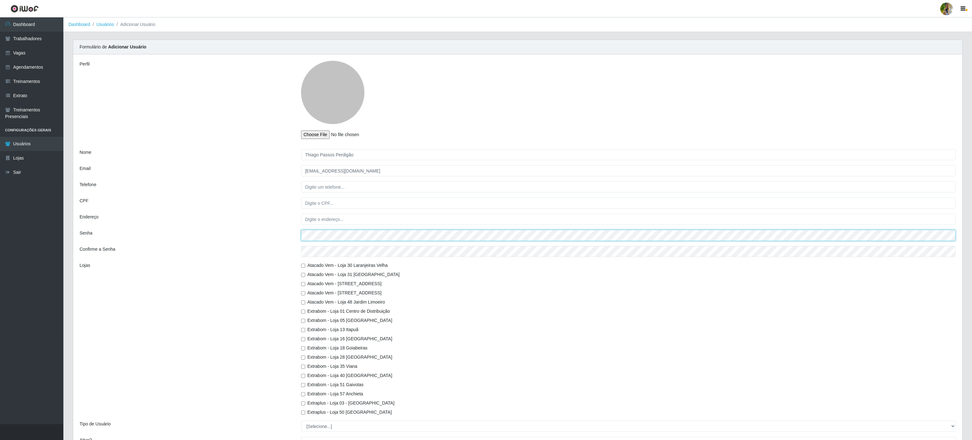
click at [272, 237] on div "Senha" at bounding box center [518, 235] width 886 height 11
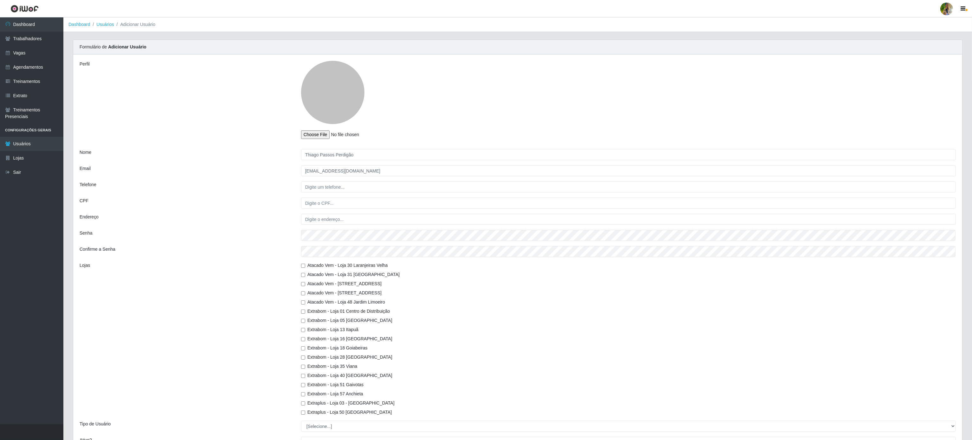
click at [304, 376] on input "Extrabom - Loja 40 [GEOGRAPHIC_DATA]" at bounding box center [303, 376] width 4 height 4
checkbox input "true"
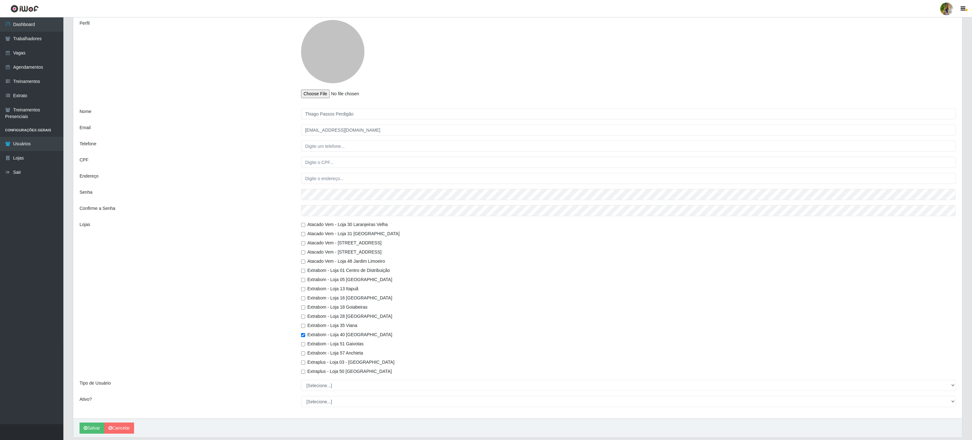
scroll to position [63, 0]
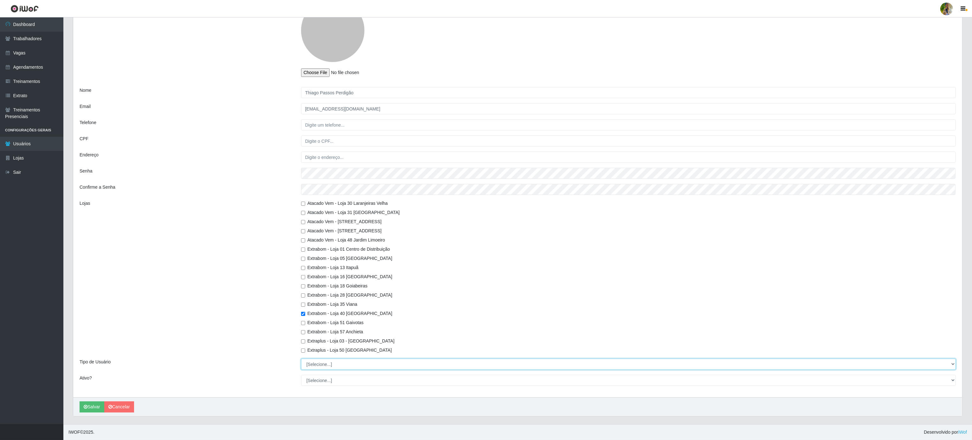
click at [316, 367] on select "[Selecione...] Administrador Usuário Comum" at bounding box center [628, 364] width 655 height 11
select select "2"
click at [301, 359] on select "[Selecione...] Administrador Usuário Comum" at bounding box center [628, 364] width 655 height 11
click at [318, 383] on select "[Selecione...] Não Sim" at bounding box center [628, 380] width 655 height 11
select select "1"
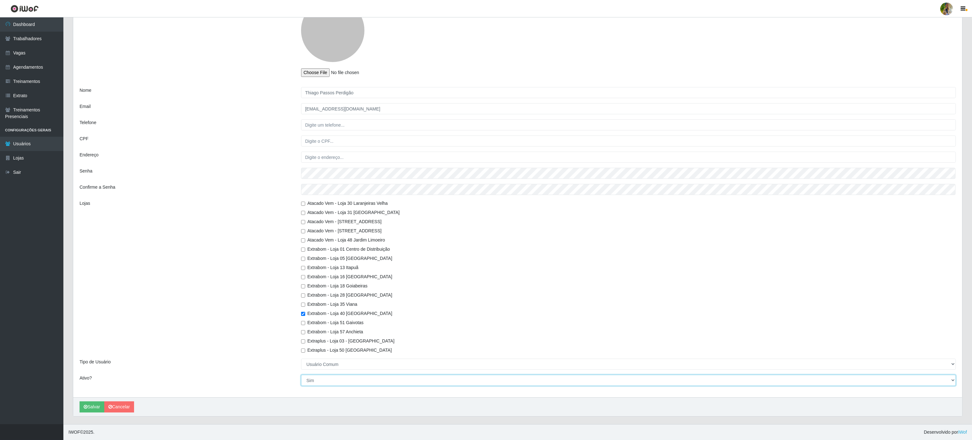
click at [301, 375] on select "[Selecione...] Não Sim" at bounding box center [628, 380] width 655 height 11
click at [88, 403] on button "Salvar" at bounding box center [92, 407] width 25 height 11
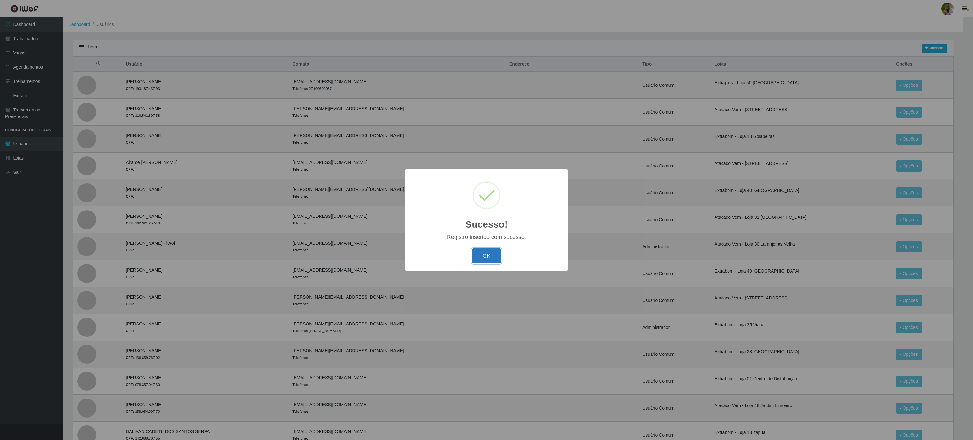
click at [484, 254] on button "OK" at bounding box center [486, 256] width 29 height 15
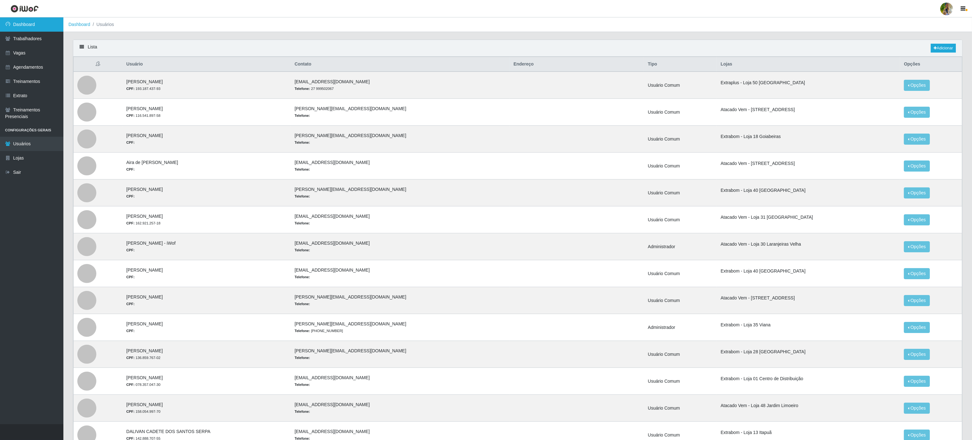
click at [39, 25] on link "Dashboard" at bounding box center [31, 24] width 63 height 14
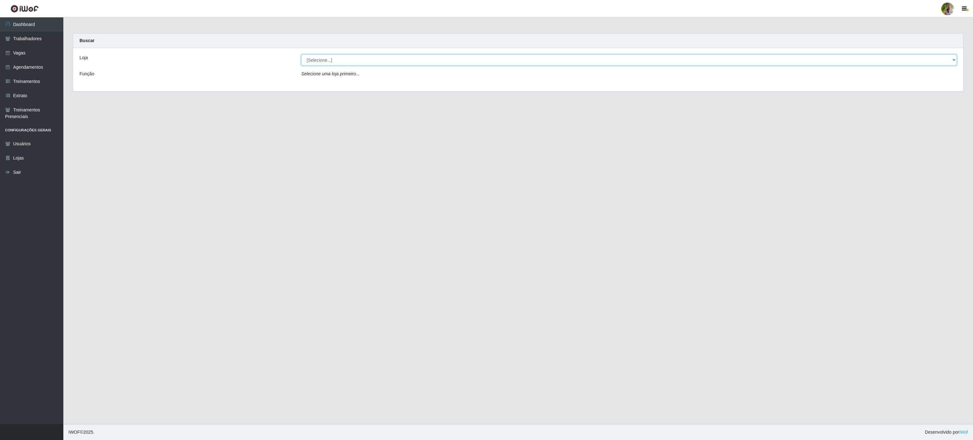
click at [333, 60] on select "[Selecione...] Atacado Vem - [GEOGRAPHIC_DATA] 30 Laranjeiras Velha Atacado Vem…" at bounding box center [629, 60] width 656 height 11
click at [301, 55] on select "[Selecione...] Atacado Vem - [GEOGRAPHIC_DATA] 30 Laranjeiras Velha Atacado Vem…" at bounding box center [629, 60] width 656 height 11
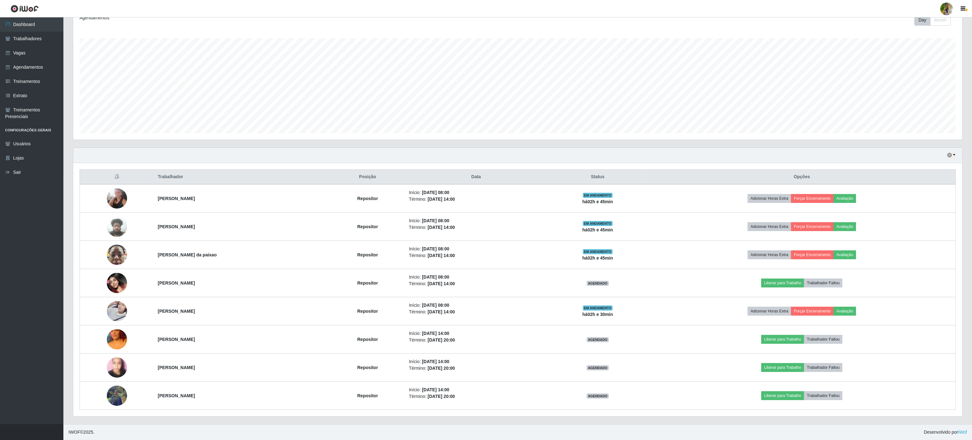
scroll to position [97, 0]
click at [240, 158] on div "Hoje 1 dia 3 dias 1 Semana Não encerrados" at bounding box center [517, 155] width 889 height 15
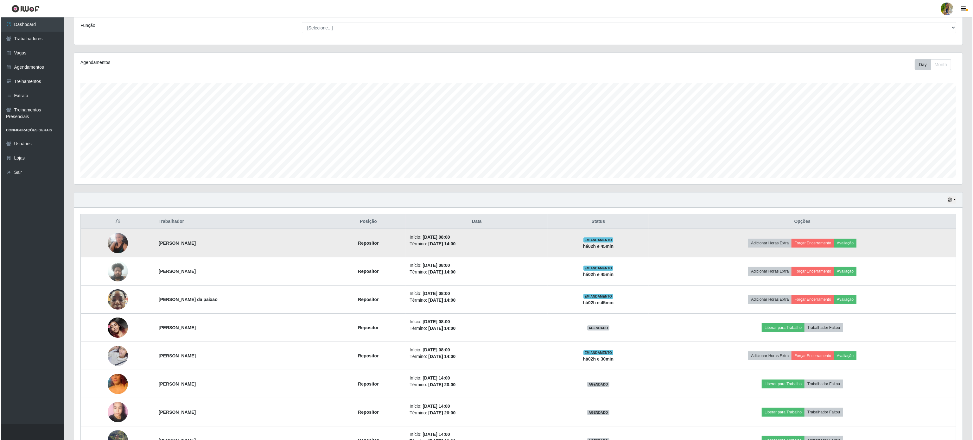
scroll to position [0, 0]
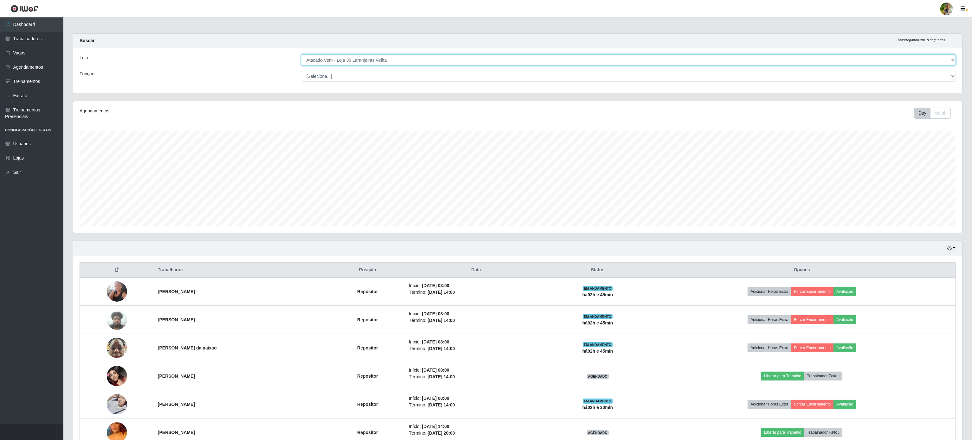
click at [423, 64] on select "[Selecione...] Atacado Vem - [GEOGRAPHIC_DATA] 30 Laranjeiras Velha Atacado Vem…" at bounding box center [628, 60] width 655 height 11
click at [301, 55] on select "[Selecione...] Atacado Vem - [GEOGRAPHIC_DATA] 30 Laranjeiras Velha Atacado Vem…" at bounding box center [628, 60] width 655 height 11
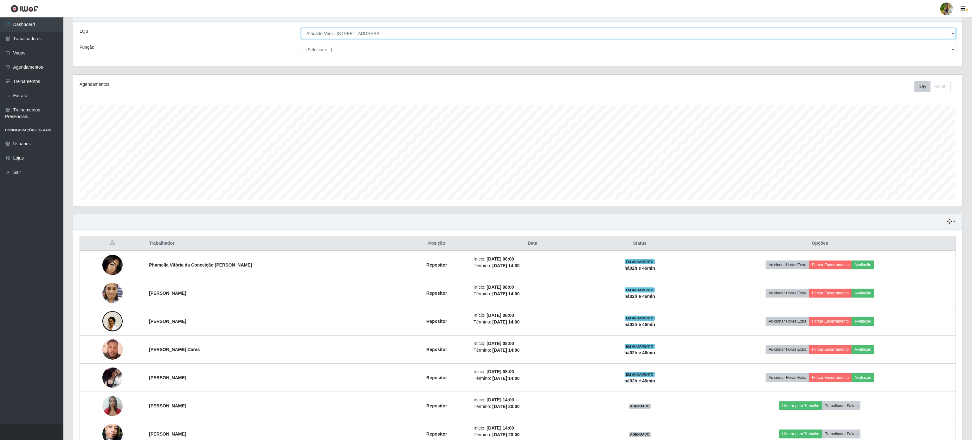
scroll to position [5, 0]
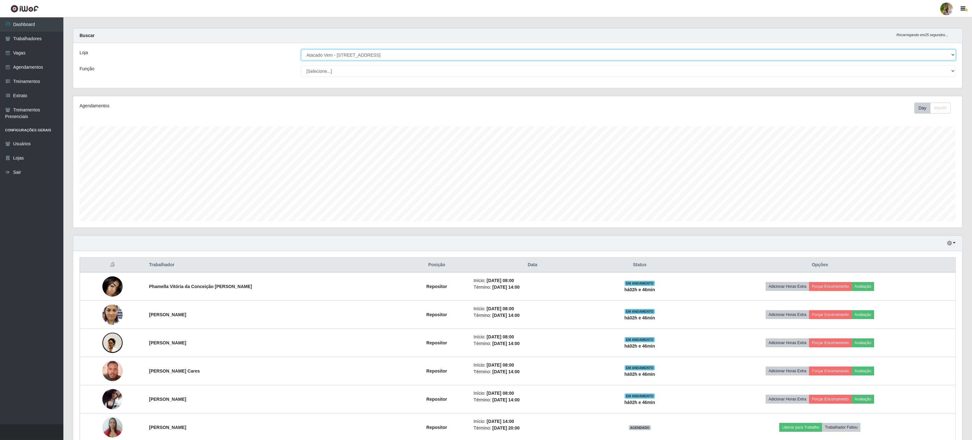
click at [379, 56] on select "[Selecione...] Atacado Vem - [GEOGRAPHIC_DATA] 30 Laranjeiras Velha Atacado Vem…" at bounding box center [628, 54] width 655 height 11
click at [301, 55] on select "[Selecione...] Atacado Vem - [GEOGRAPHIC_DATA] 30 Laranjeiras Velha Atacado Vem…" at bounding box center [628, 54] width 655 height 11
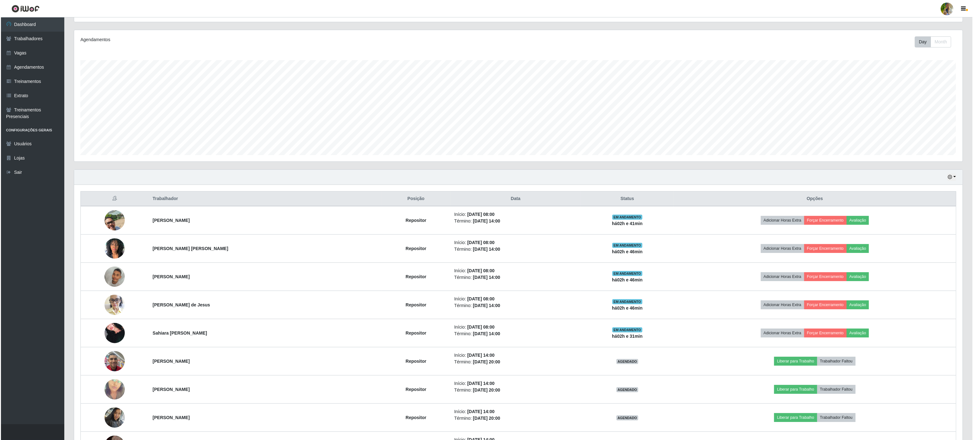
scroll to position [0, 0]
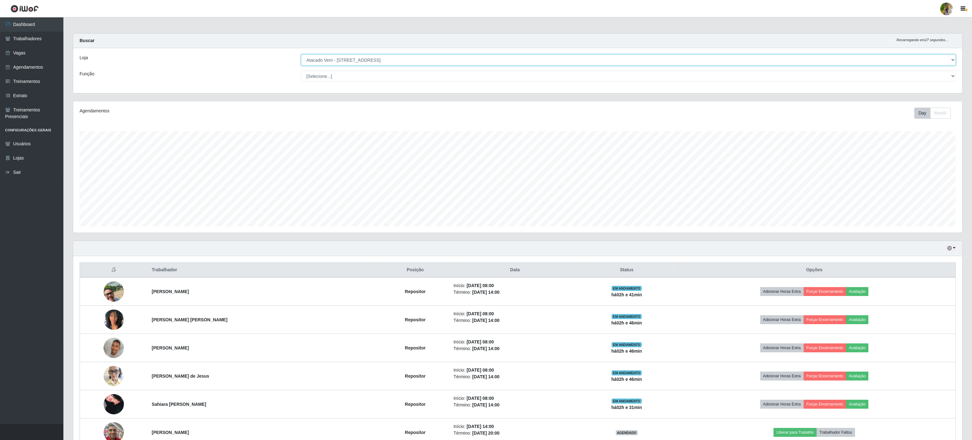
click at [421, 63] on select "[Selecione...] Atacado Vem - [GEOGRAPHIC_DATA] 30 Laranjeiras Velha Atacado Vem…" at bounding box center [628, 60] width 655 height 11
click at [301, 55] on select "[Selecione...] Atacado Vem - [GEOGRAPHIC_DATA] 30 Laranjeiras Velha Atacado Vem…" at bounding box center [628, 60] width 655 height 11
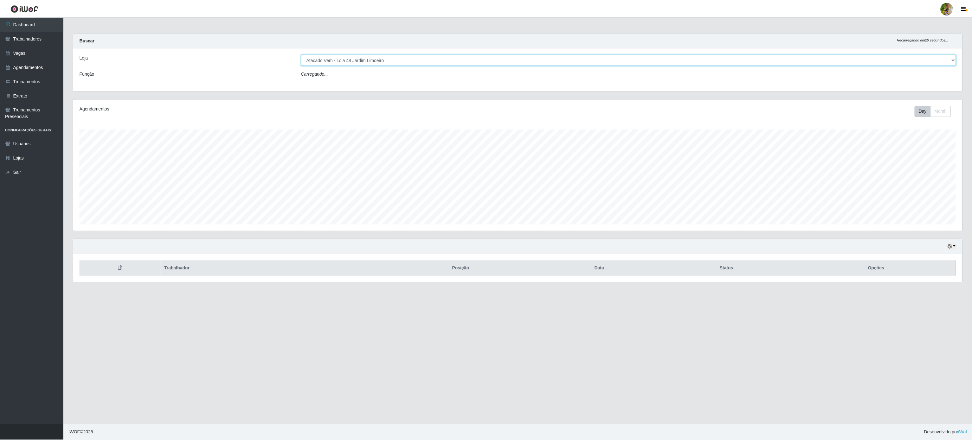
scroll to position [132, 890]
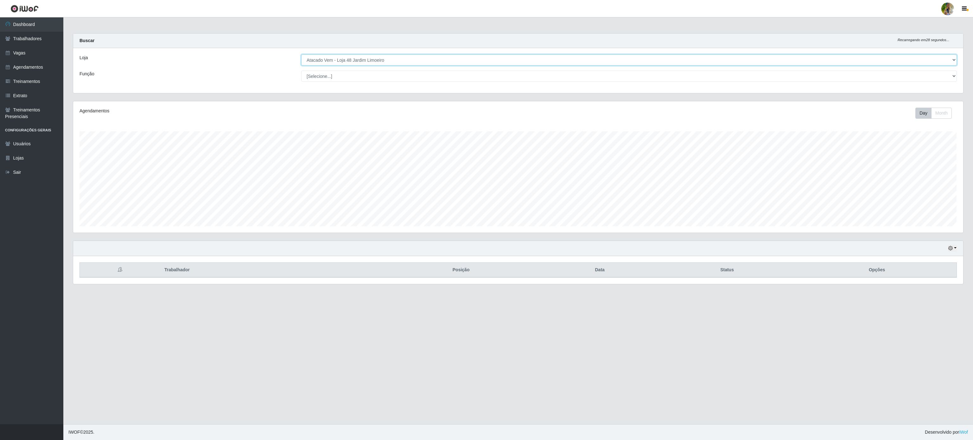
click at [380, 56] on select "[Selecione...] Atacado Vem - [GEOGRAPHIC_DATA] 30 Laranjeiras Velha Atacado Vem…" at bounding box center [629, 60] width 656 height 11
click at [388, 59] on select "[Selecione...] Atacado Vem - [GEOGRAPHIC_DATA] 30 Laranjeiras Velha Atacado Vem…" at bounding box center [629, 60] width 656 height 11
click at [301, 55] on select "[Selecione...] Atacado Vem - [GEOGRAPHIC_DATA] 30 Laranjeiras Velha Atacado Vem…" at bounding box center [629, 60] width 656 height 11
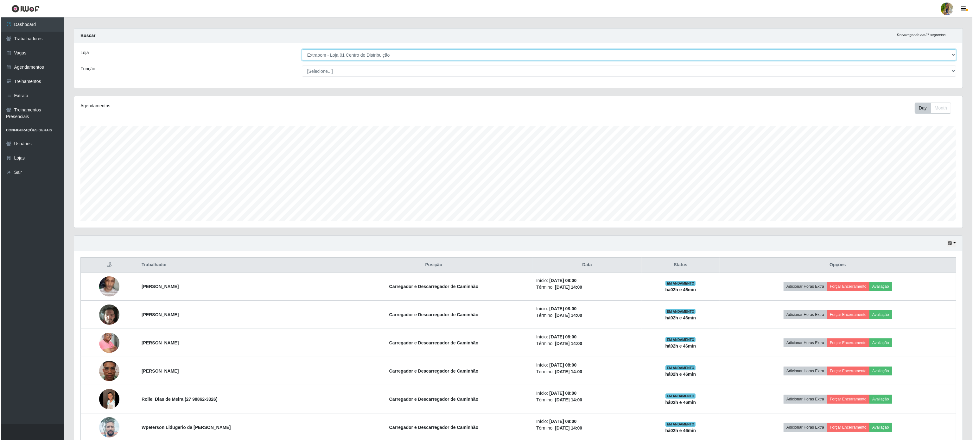
scroll to position [0, 0]
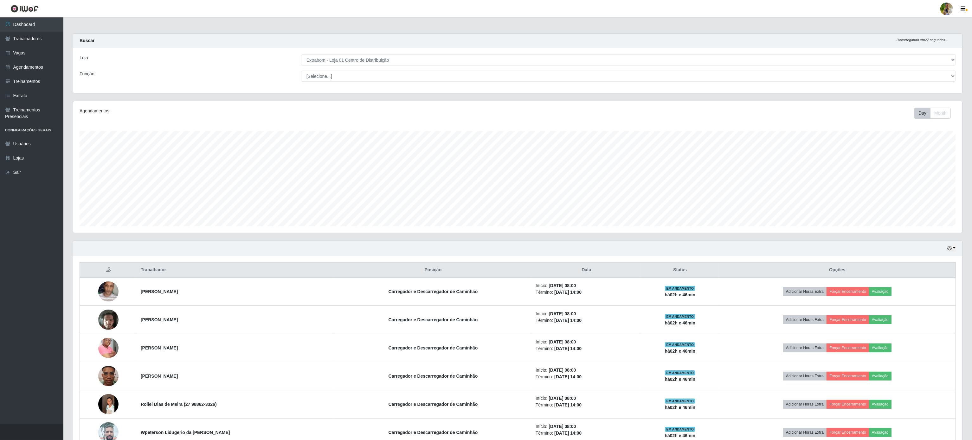
drag, startPoint x: 382, startPoint y: 54, endPoint x: 382, endPoint y: 57, distance: 3.5
click at [381, 55] on div "Loja [Selecione...] Atacado Vem - [GEOGRAPHIC_DATA] 30 Laranjeiras Velha Atacad…" at bounding box center [517, 70] width 889 height 45
click at [382, 57] on select "[Selecione...] Atacado Vem - [GEOGRAPHIC_DATA] 30 Laranjeiras Velha Atacado Vem…" at bounding box center [628, 60] width 655 height 11
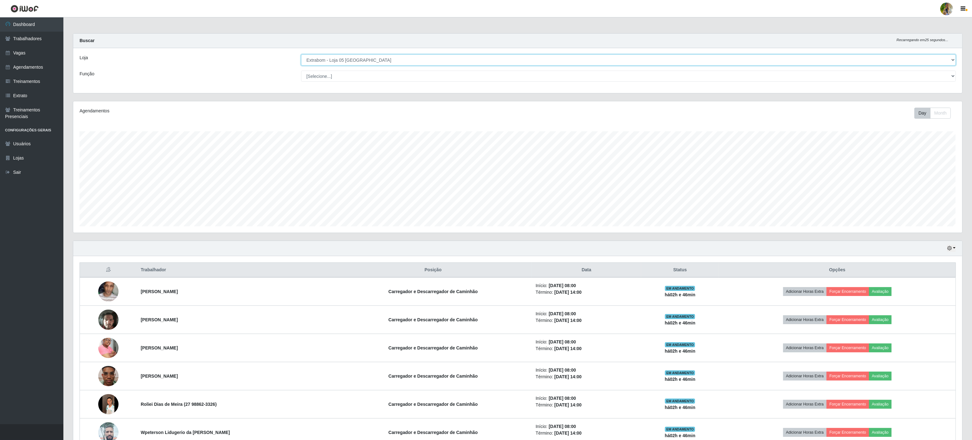
click at [301, 55] on select "[Selecione...] Atacado Vem - [GEOGRAPHIC_DATA] 30 Laranjeiras Velha Atacado Vem…" at bounding box center [628, 60] width 655 height 11
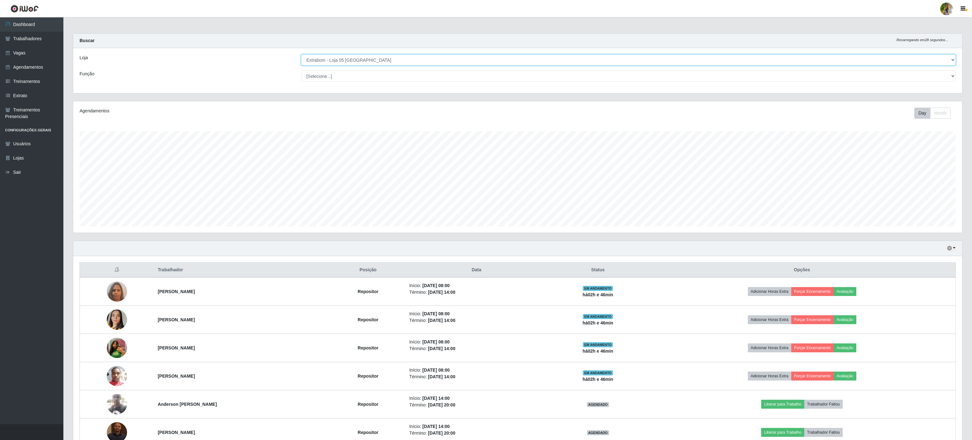
click at [386, 59] on select "[Selecione...] Atacado Vem - [GEOGRAPHIC_DATA] 30 Laranjeiras Velha Atacado Vem…" at bounding box center [628, 60] width 655 height 11
click at [301, 55] on select "[Selecione...] Atacado Vem - [GEOGRAPHIC_DATA] 30 Laranjeiras Velha Atacado Vem…" at bounding box center [628, 60] width 655 height 11
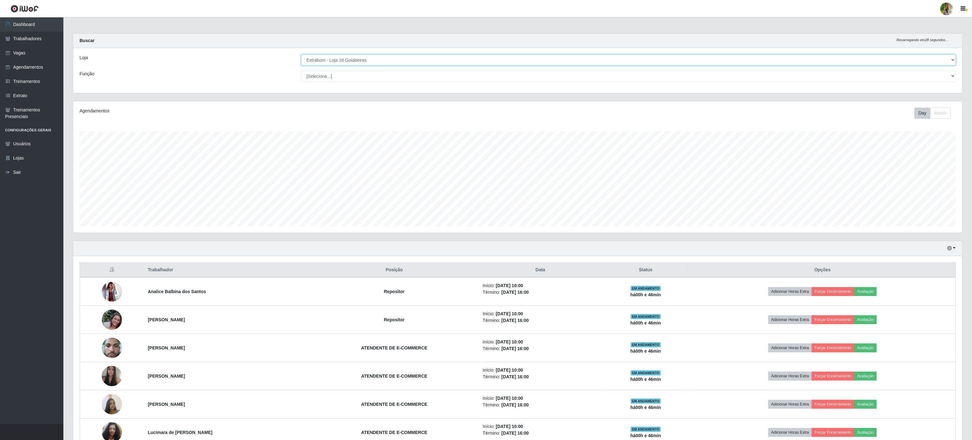
click at [373, 56] on select "[Selecione...] Atacado Vem - [GEOGRAPHIC_DATA] 30 Laranjeiras Velha Atacado Vem…" at bounding box center [628, 60] width 655 height 11
click at [382, 61] on select "[Selecione...] Atacado Vem - [GEOGRAPHIC_DATA] 30 Laranjeiras Velha Atacado Vem…" at bounding box center [628, 60] width 655 height 11
click at [301, 55] on select "[Selecione...] Atacado Vem - [GEOGRAPHIC_DATA] 30 Laranjeiras Velha Atacado Vem…" at bounding box center [628, 60] width 655 height 11
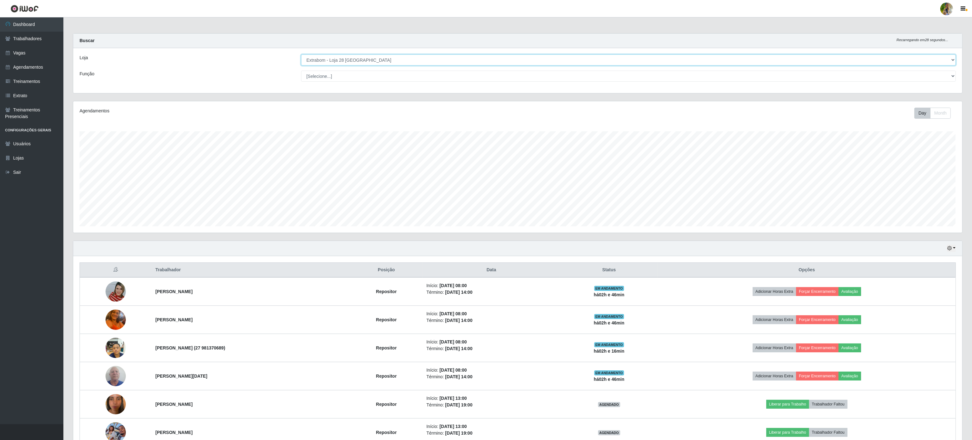
click at [391, 61] on select "[Selecione...] Atacado Vem - [GEOGRAPHIC_DATA] 30 Laranjeiras Velha Atacado Vem…" at bounding box center [628, 60] width 655 height 11
select select "470"
click at [301, 55] on select "[Selecione...] Atacado Vem - [GEOGRAPHIC_DATA] 30 Laranjeiras Velha Atacado Vem…" at bounding box center [628, 60] width 655 height 11
